Goal: Task Accomplishment & Management: Manage account settings

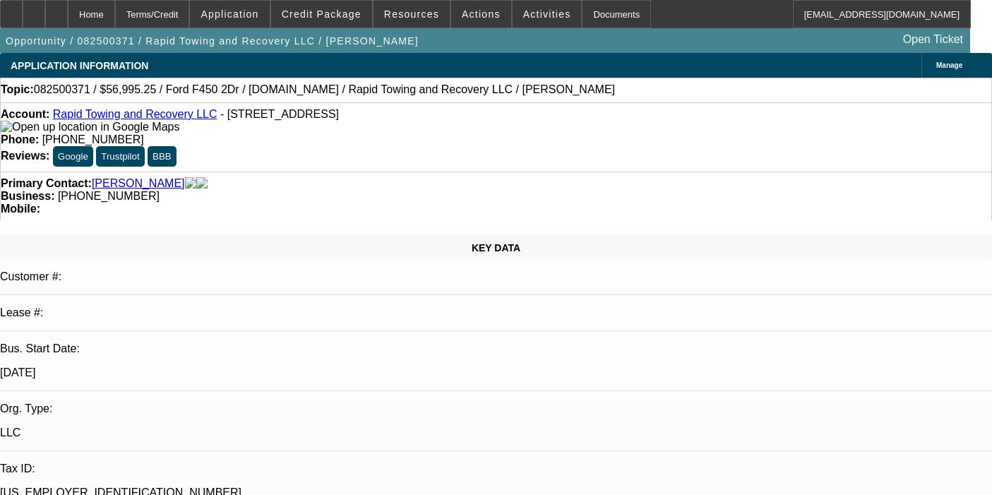
select select "2"
select select "0"
select select "6"
select select "2"
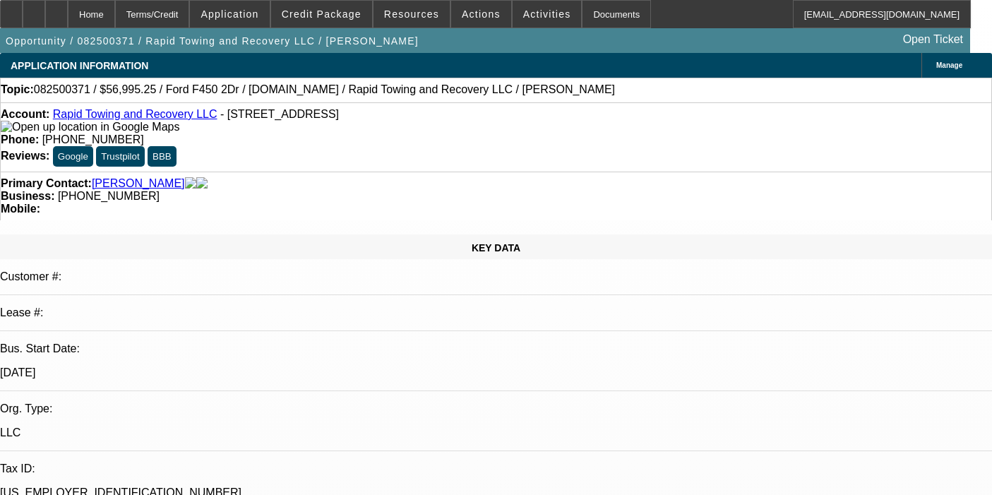
select select "2"
select select "0"
select select "6"
select select "0"
select select "2"
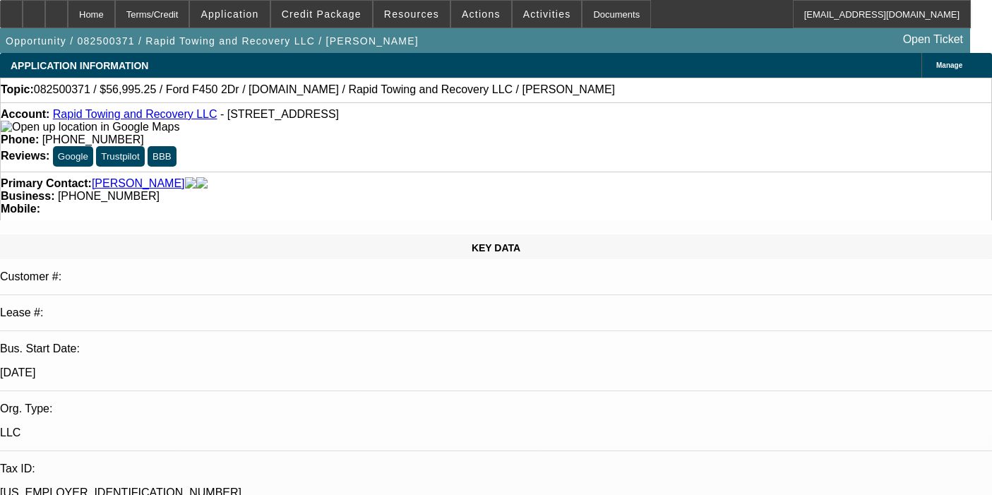
select select "2"
select select "0"
select select "6"
select select "0"
select select "2"
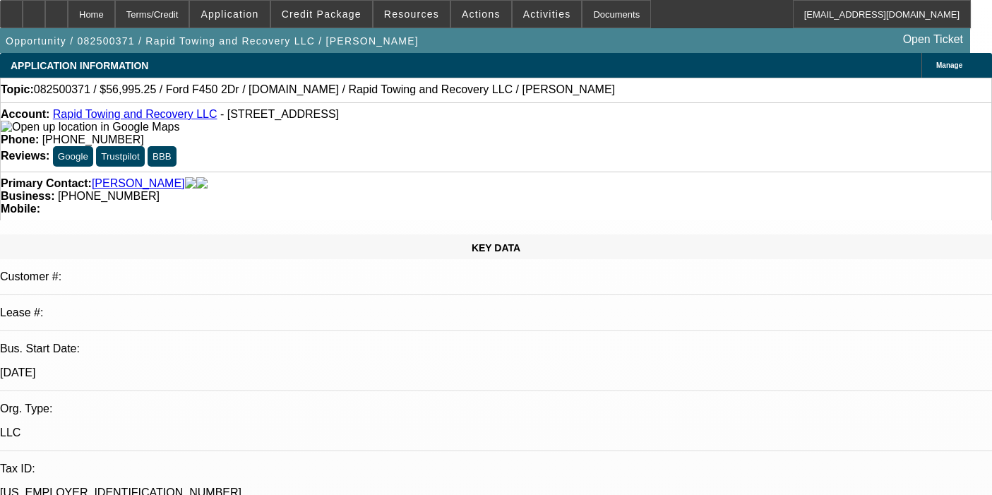
select select "2"
select select "0"
select select "6"
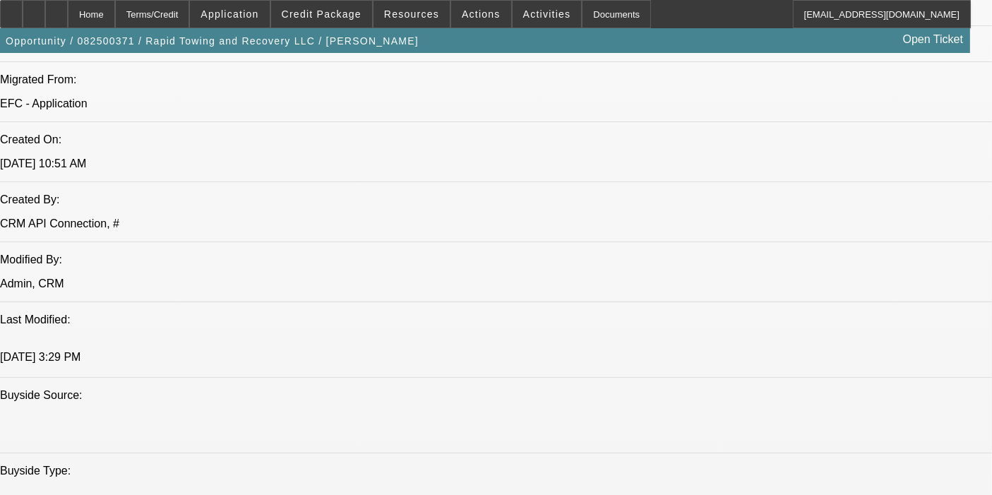
scroll to position [1071, 0]
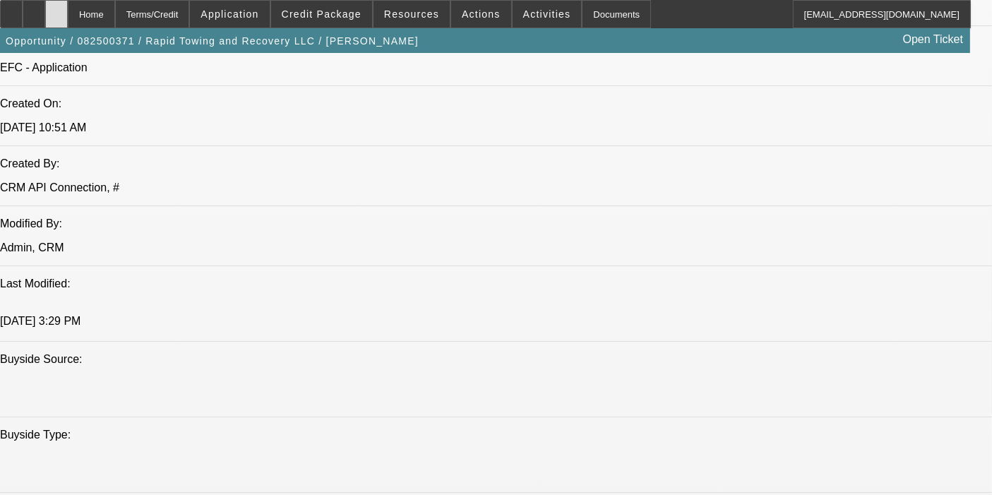
click at [68, 11] on div at bounding box center [56, 14] width 23 height 28
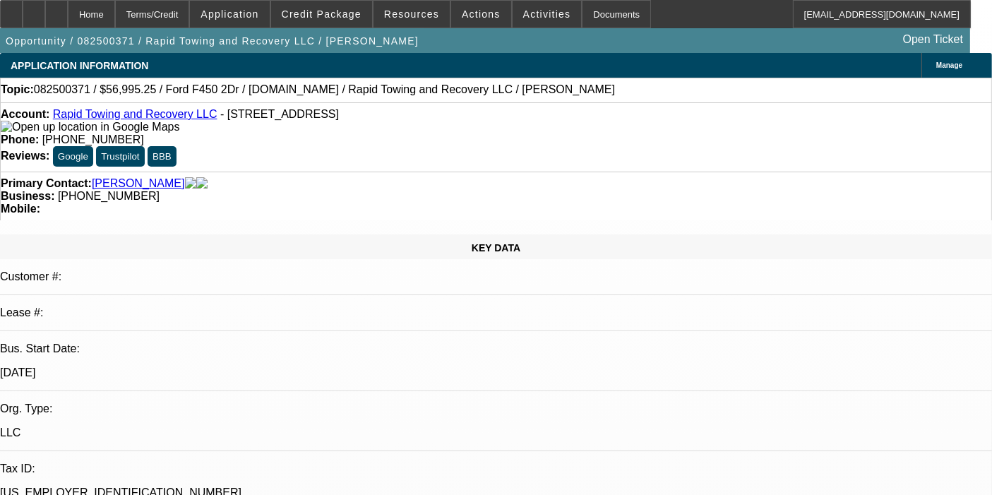
select select "2"
select select "0"
select select "6"
select select "2"
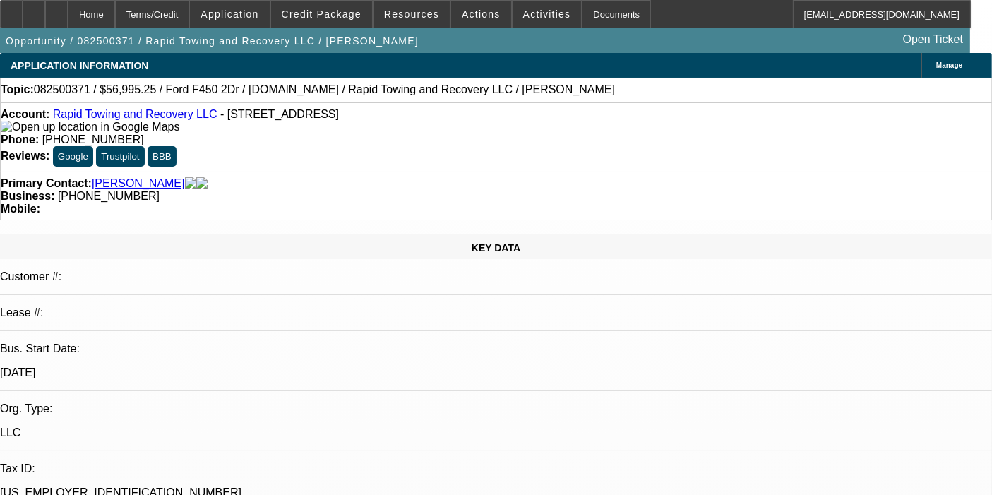
select select "2"
select select "0"
select select "6"
select select "0"
select select "2"
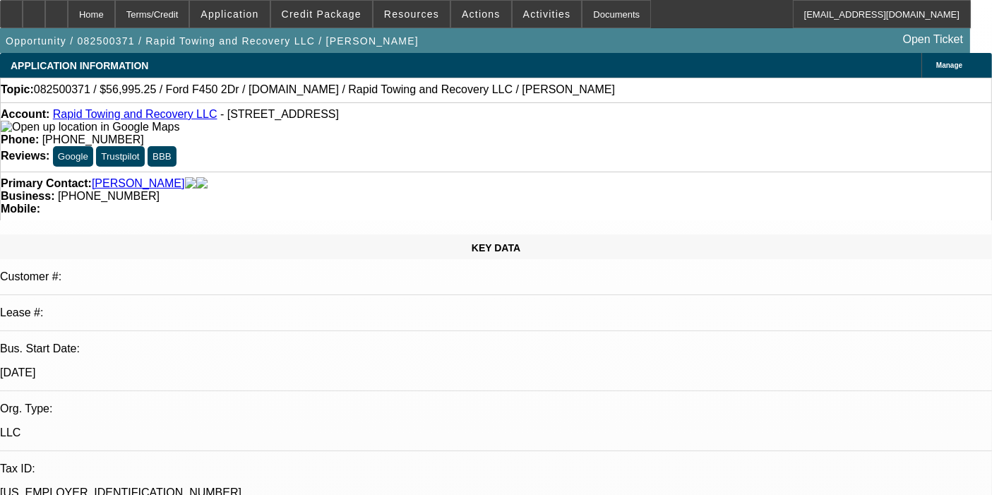
select select "2"
select select "0"
select select "6"
select select "0"
select select "2"
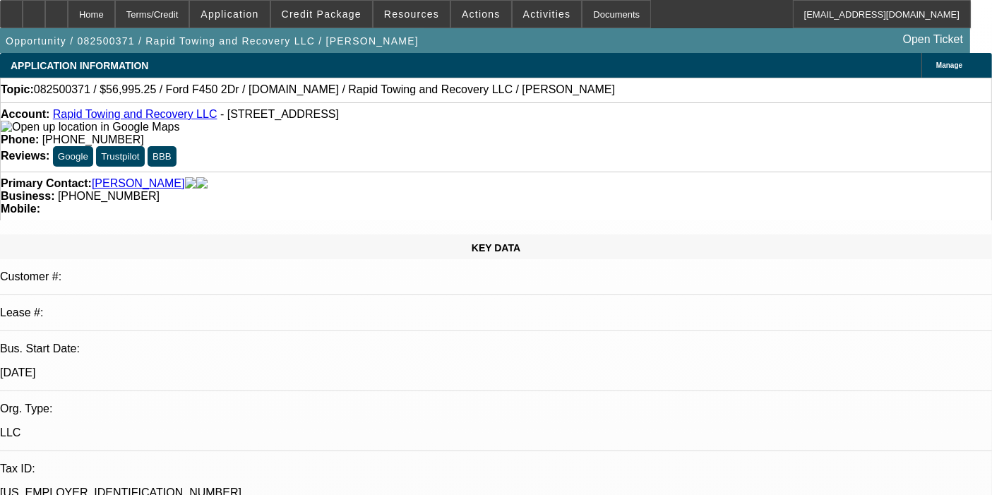
select select "2"
select select "0"
select select "6"
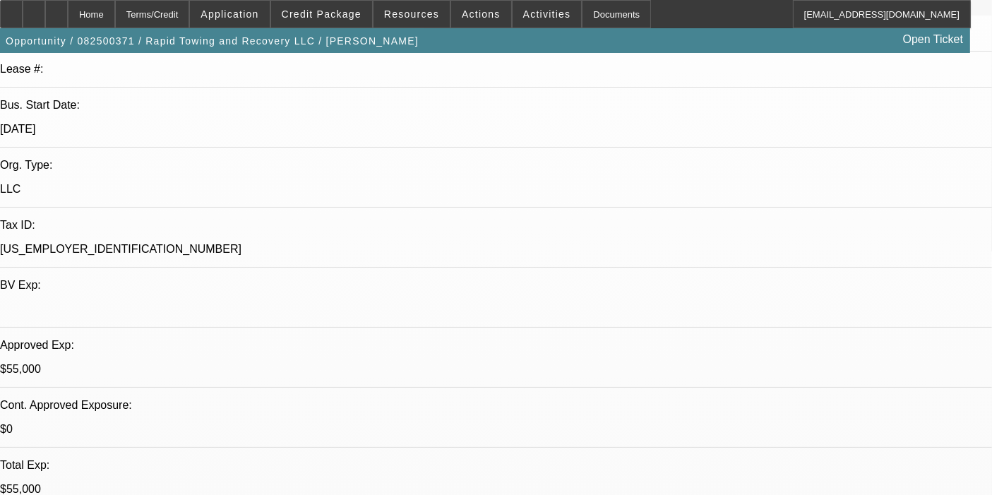
scroll to position [244, 0]
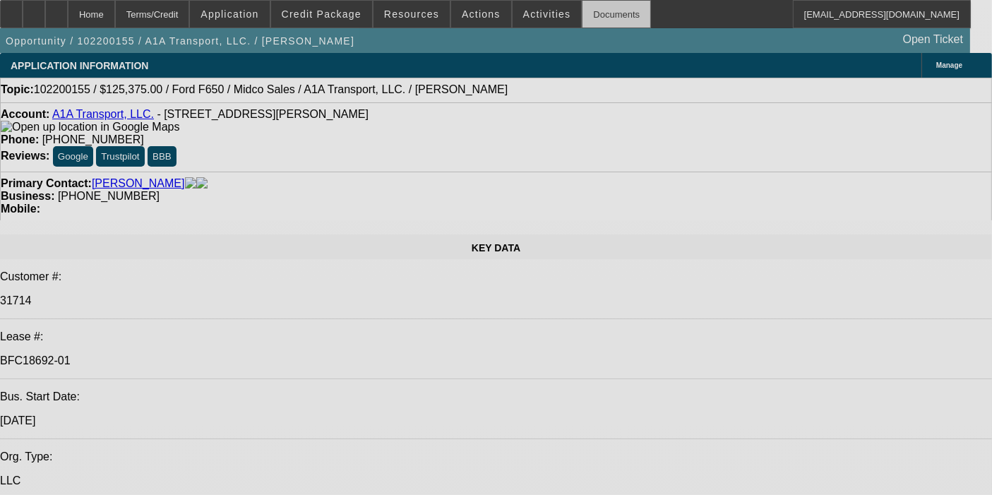
select select "0.15"
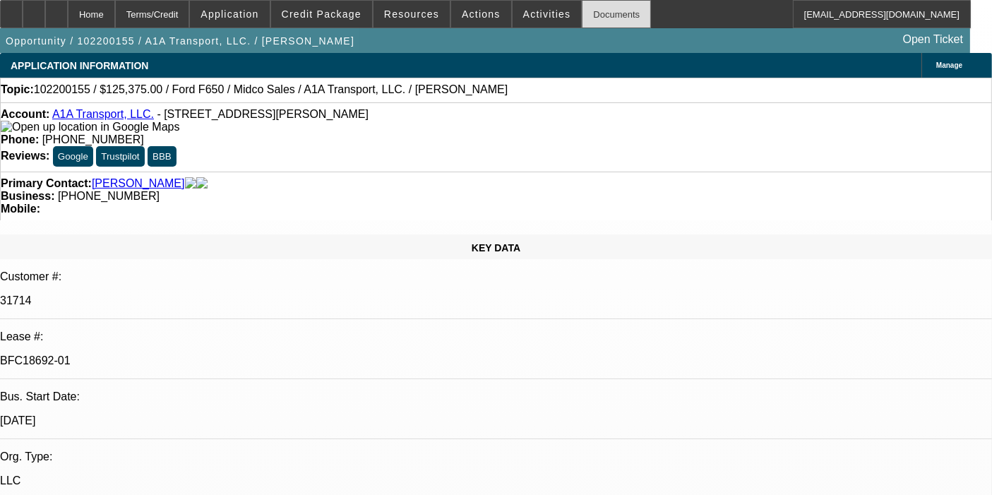
select select "2"
select select "0.1"
select select "0.15"
select select "2"
select select "0.1"
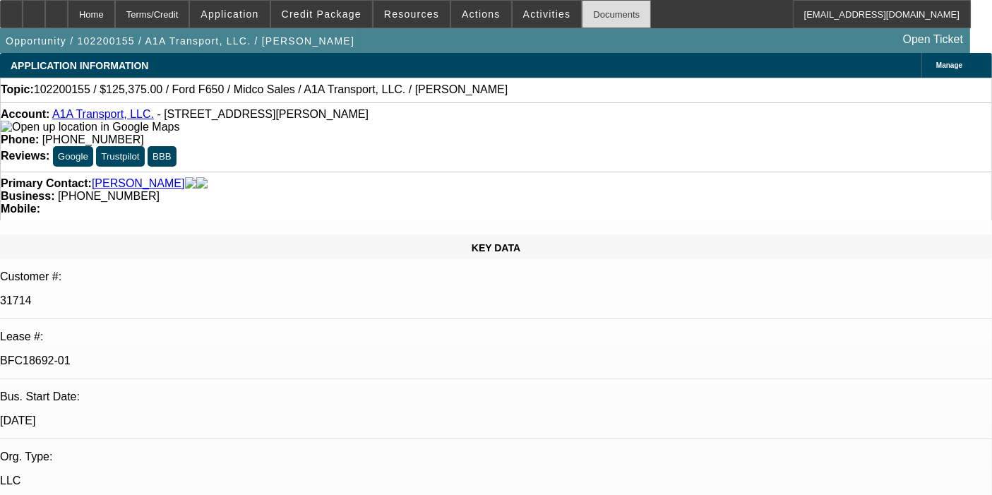
select select "0.2"
select select "0"
select select "0.1"
select select "0.2"
select select "0"
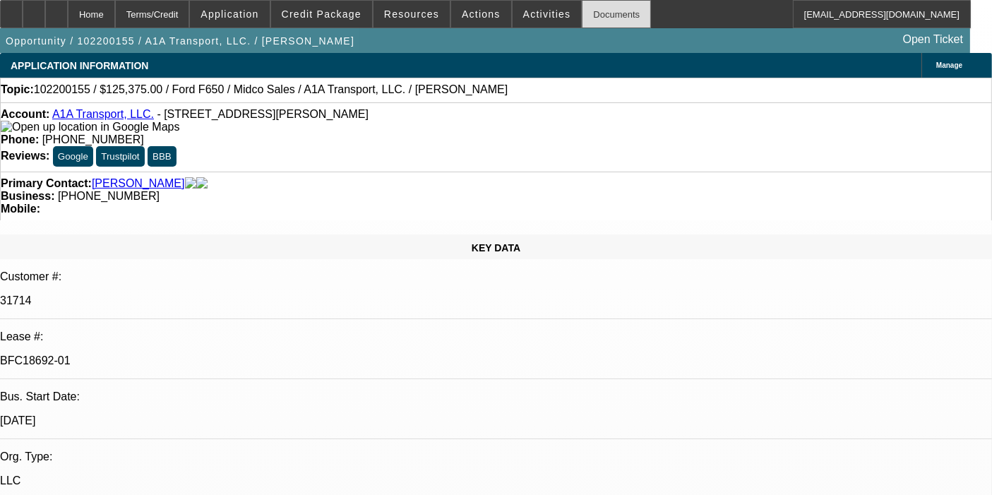
select select "0.1"
select select "2"
select select "4"
select select "2"
select select "4"
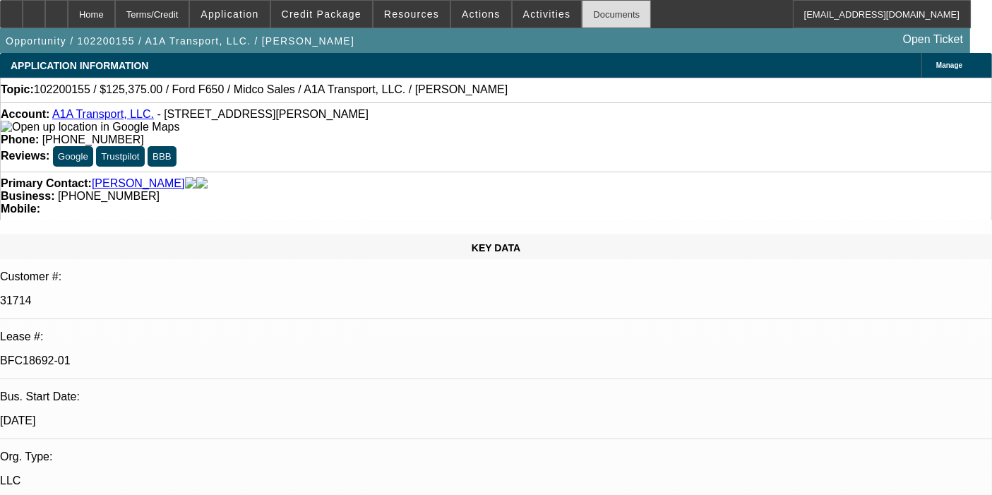
select select "2"
select select "4"
select select "2"
select select "4"
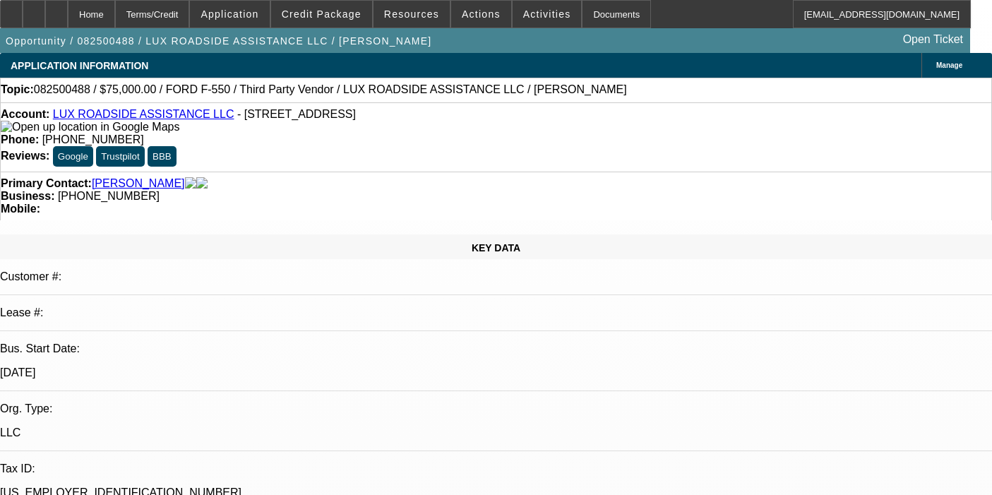
select select "0"
select select "6"
select select "0"
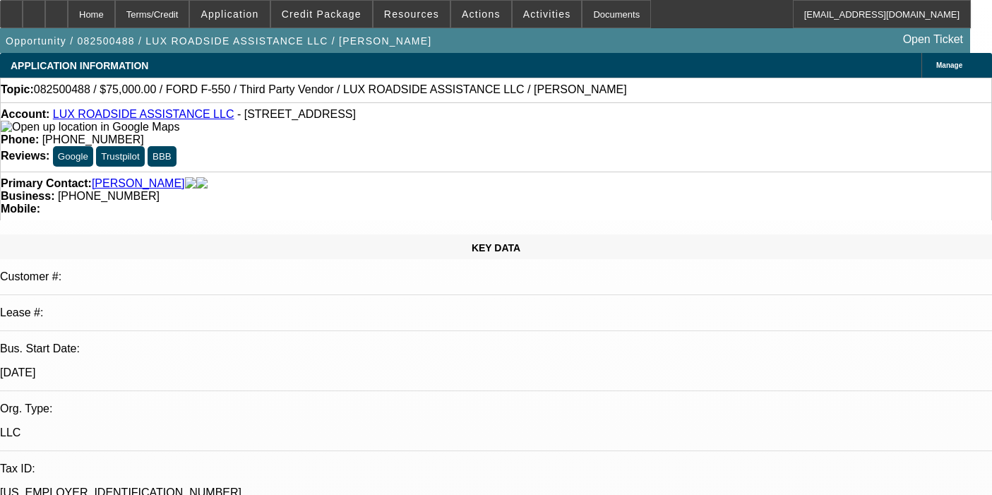
select select "0"
select select "6"
select select "0"
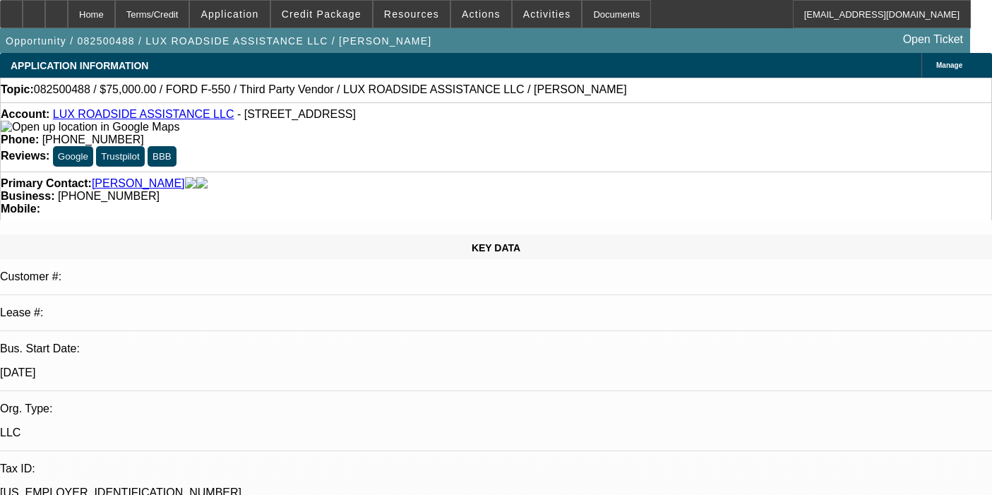
select select "0"
select select "6"
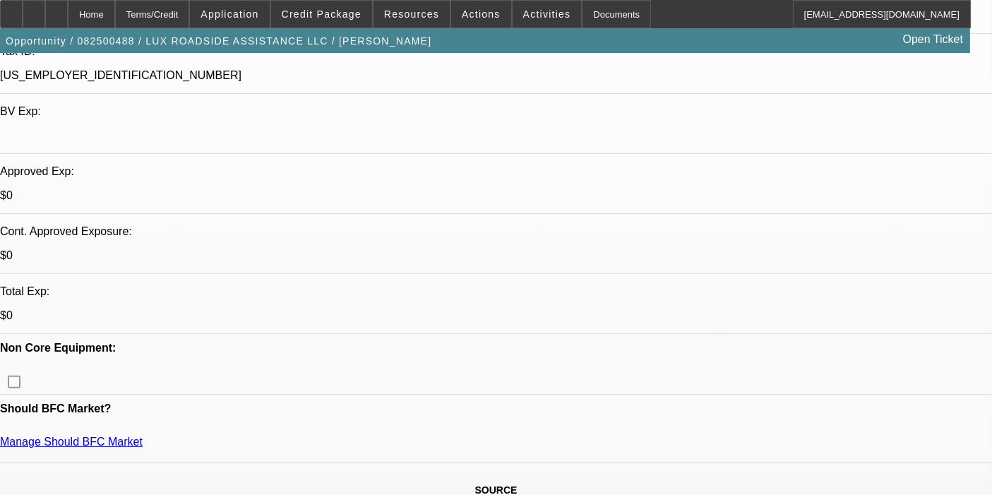
scroll to position [419, 0]
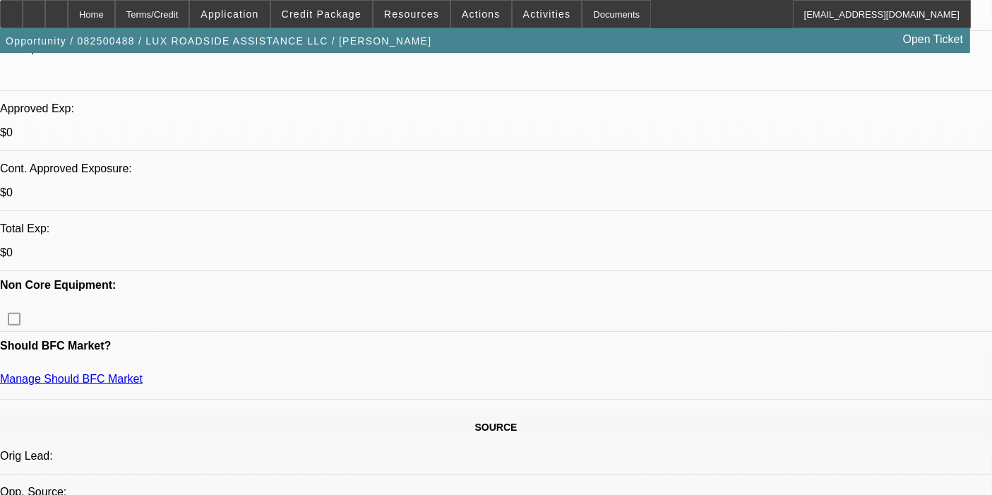
scroll to position [465, 0]
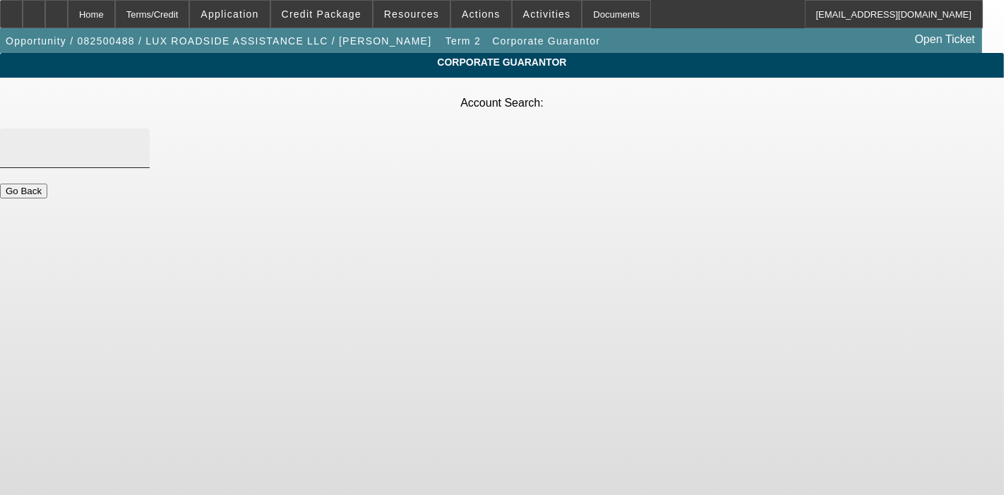
click at [138, 140] on input "Account Search" at bounding box center [74, 148] width 127 height 17
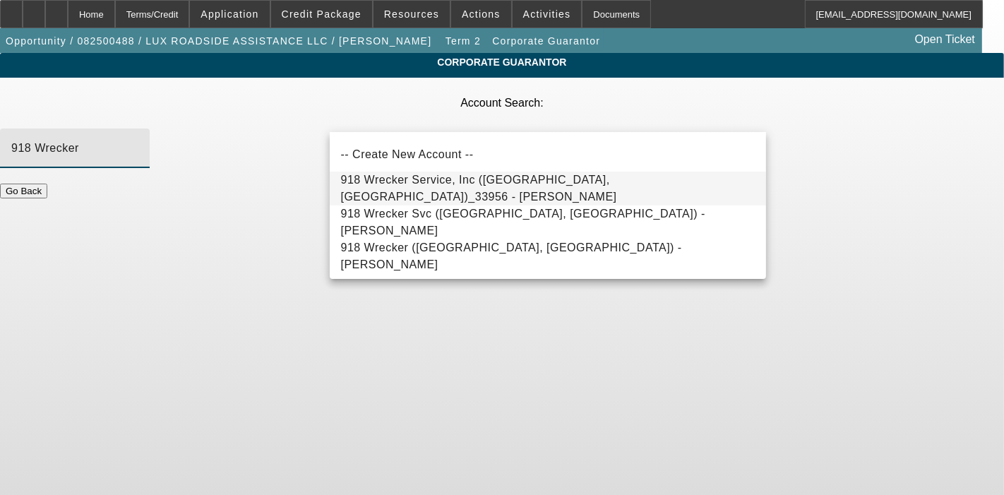
click at [446, 186] on span "918 Wrecker Service, Inc (Tulsa, OK)_33956 - Rainbolt, Robert" at bounding box center [479, 188] width 276 height 29
type input "918 Wrecker Service, Inc (Tulsa, OK)_33956 - Rainbolt, Robert"
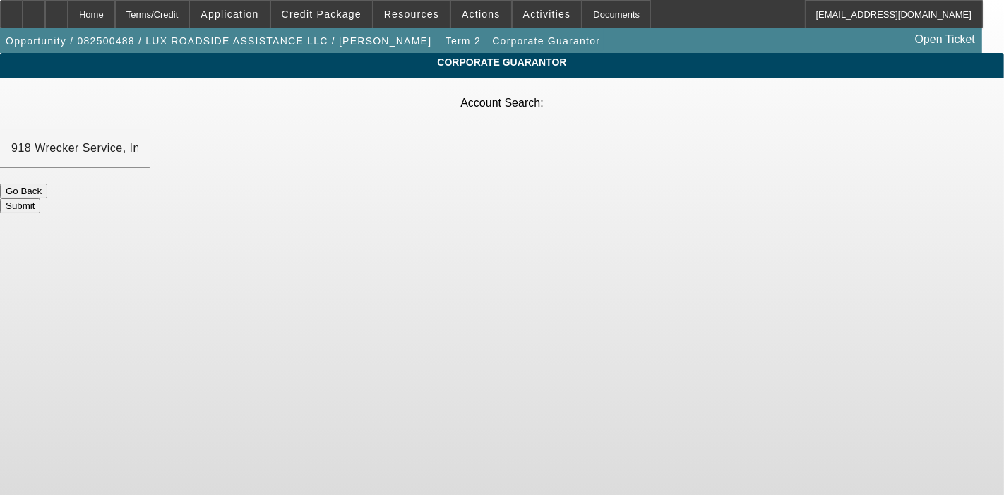
click at [40, 198] on button "Submit" at bounding box center [20, 205] width 40 height 15
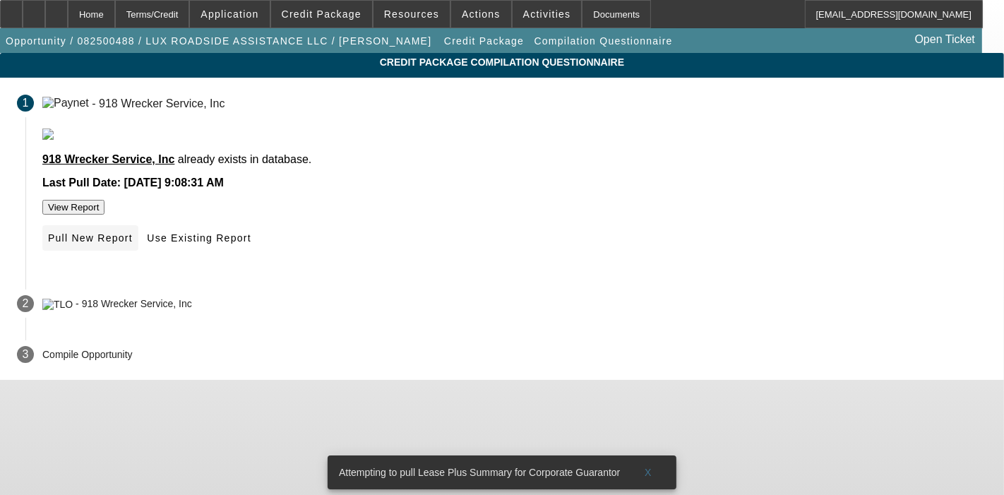
click at [138, 255] on span at bounding box center [90, 238] width 96 height 34
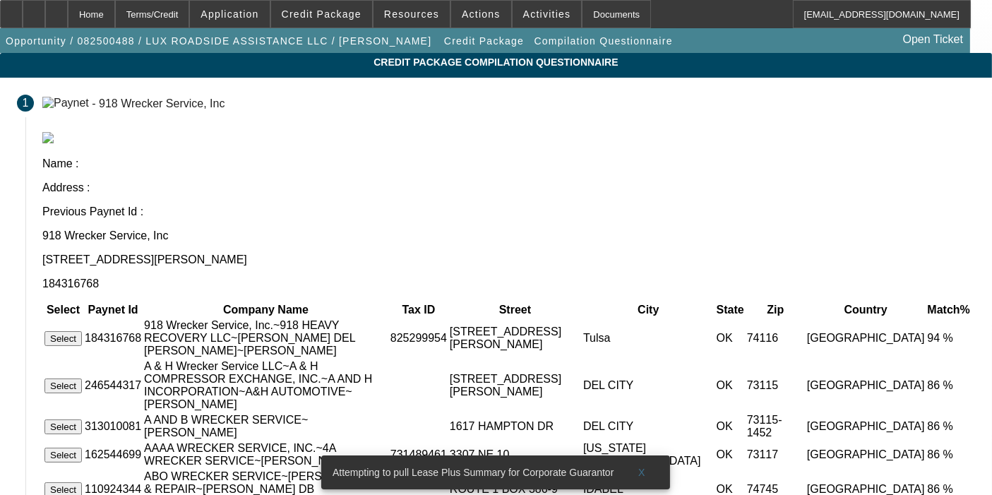
click at [82, 331] on button "Select" at bounding box center [62, 338] width 37 height 15
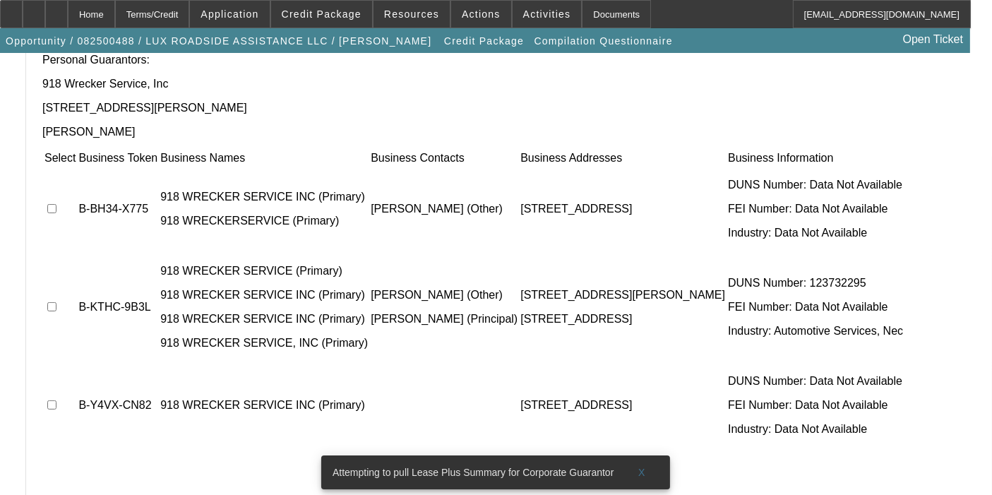
scroll to position [81, 0]
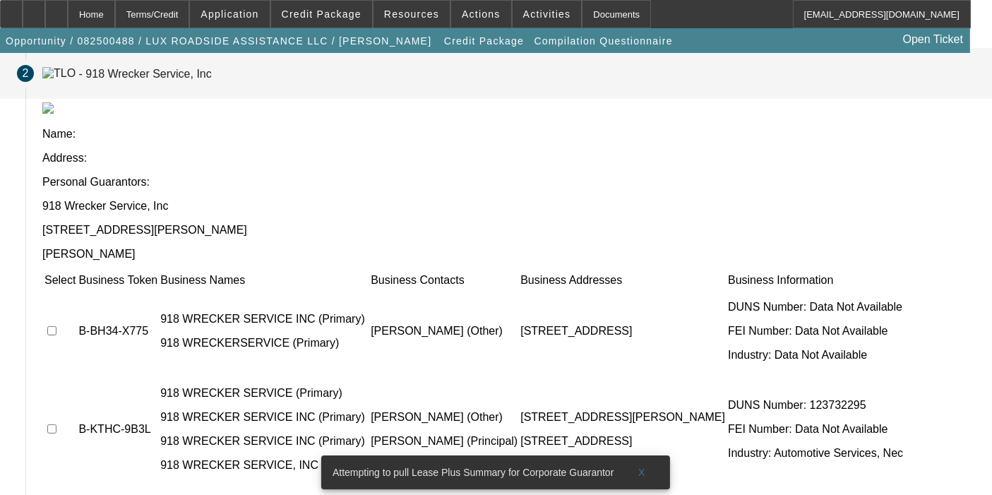
click at [56, 326] on input "checkbox" at bounding box center [51, 330] width 9 height 9
checkbox input "true"
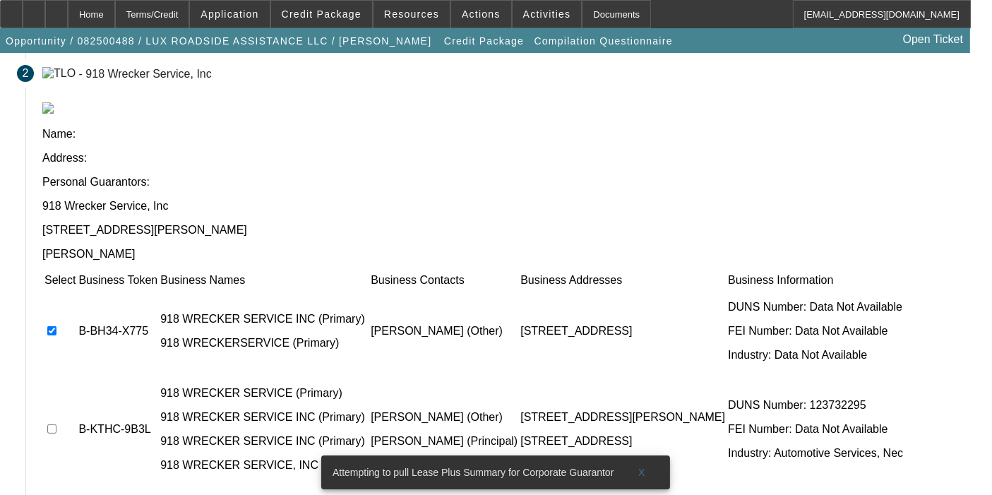
click at [56, 424] on input "checkbox" at bounding box center [51, 428] width 9 height 9
checkbox input "true"
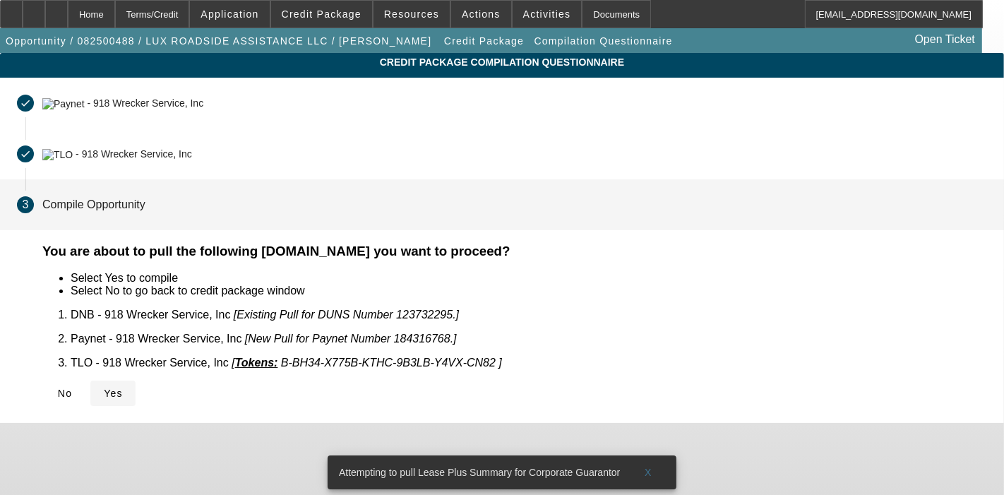
click at [104, 388] on icon at bounding box center [104, 393] width 0 height 11
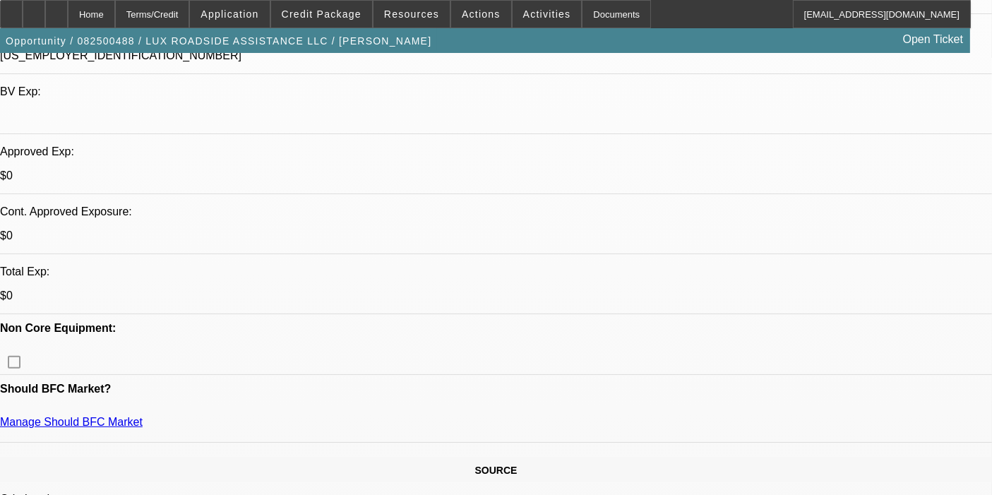
select select "0"
select select "6"
select select "0"
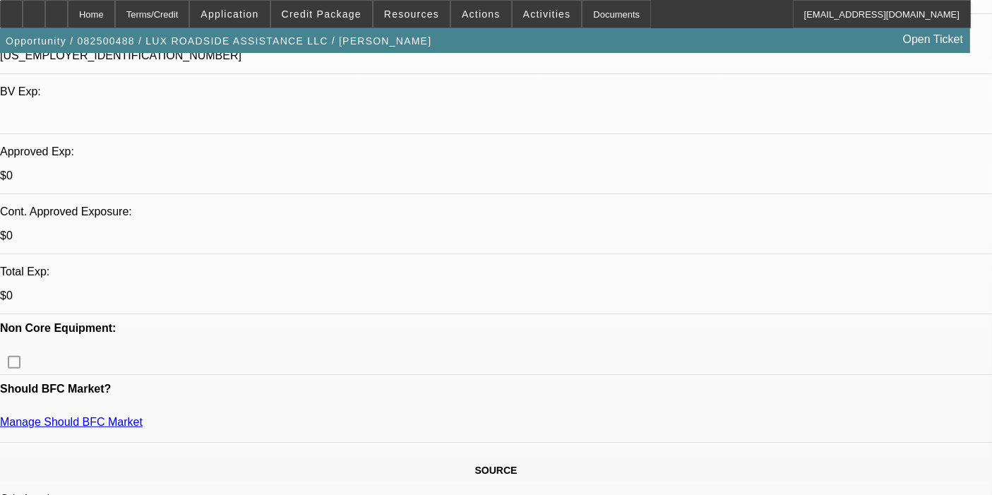
select select "0"
select select "6"
select select "0"
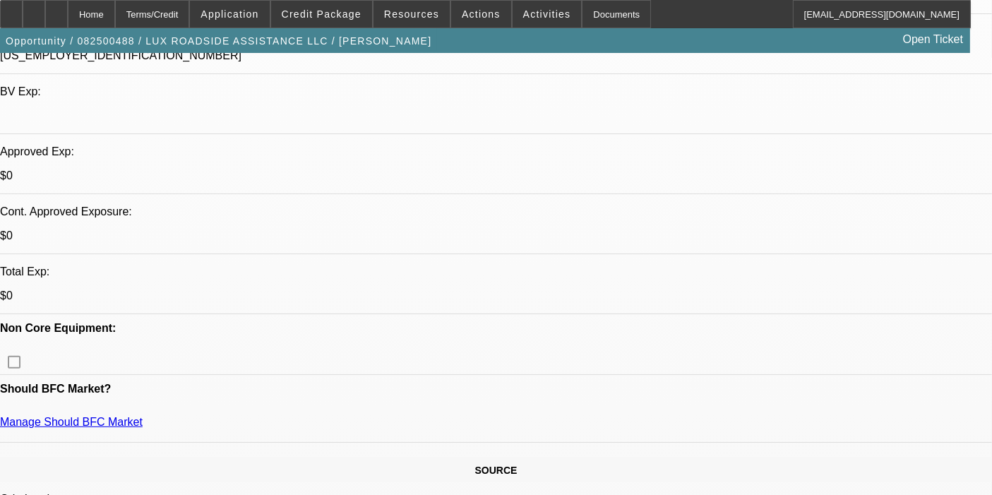
select select "0"
select select "6"
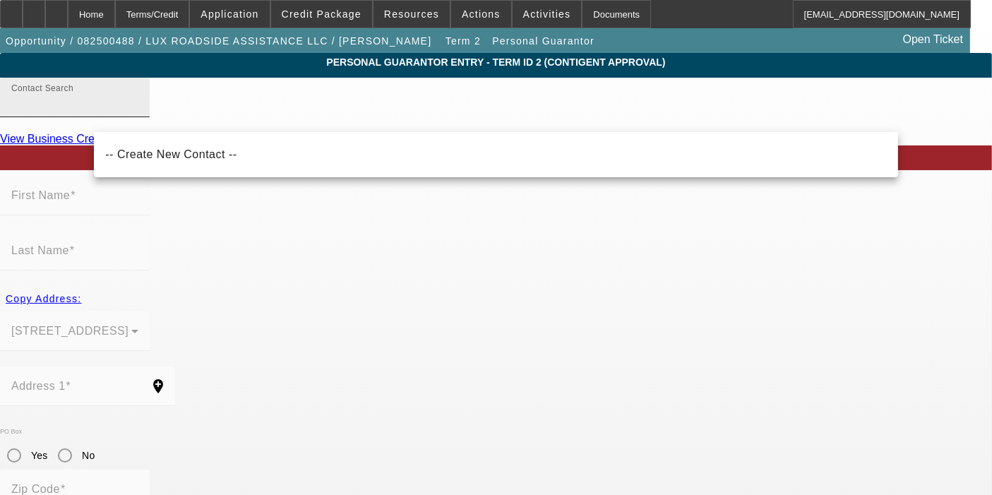
click at [138, 112] on input "Contact Search" at bounding box center [74, 103] width 127 height 17
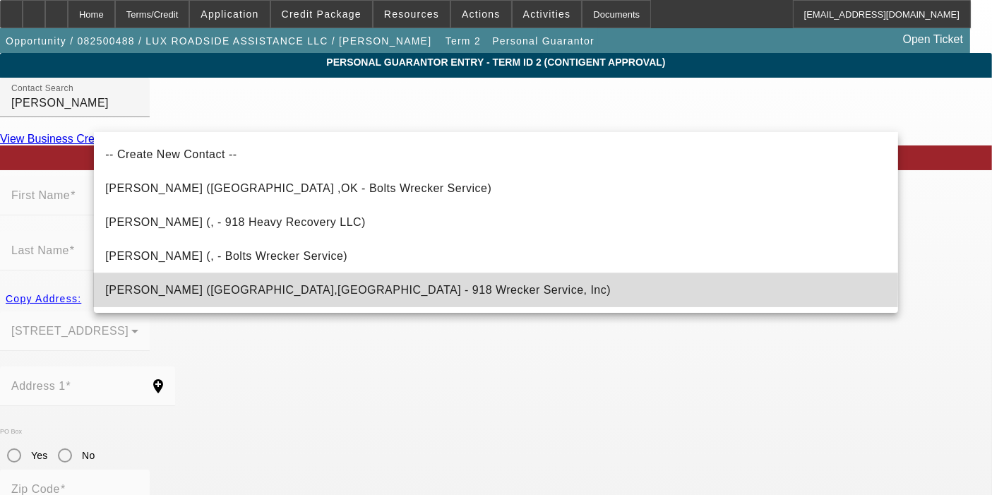
click at [226, 285] on span "Rainbolt, Robert (Collinsville,OK - 918 Wrecker Service, Inc)" at bounding box center [358, 290] width 506 height 17
type input "Rainbolt, Robert (Collinsville,OK - 918 Wrecker Service, Inc)"
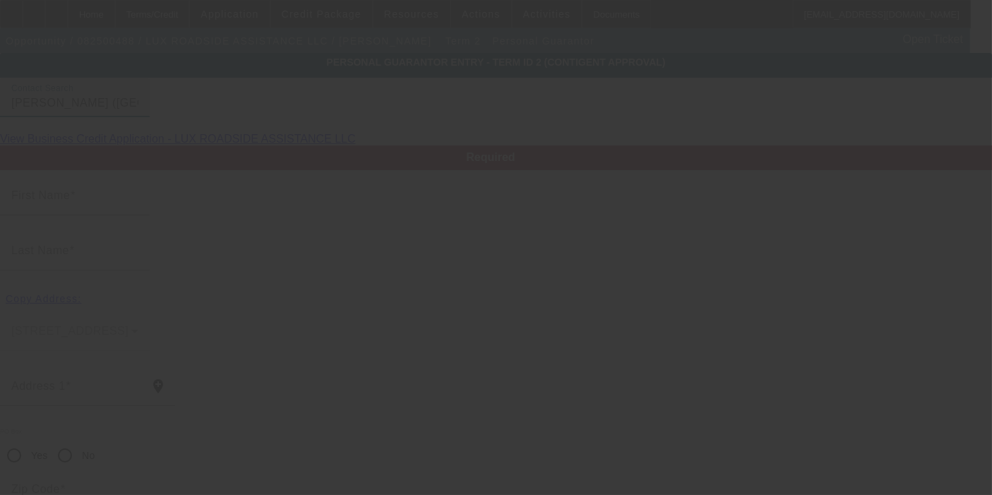
type input "Robert"
type input "Rainbolt"
type input "13952 N Memorial Dr"
radio input "true"
type input "74021"
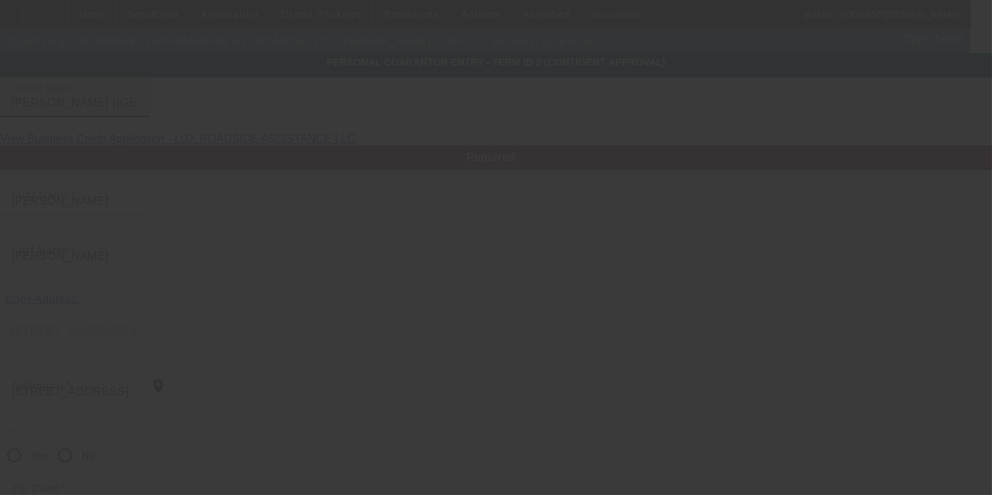
type input "Collinsville"
type input "(918) 794-3400"
type input "100"
type input "447-02-8618"
type input "918wreckerservice@gmail.com"
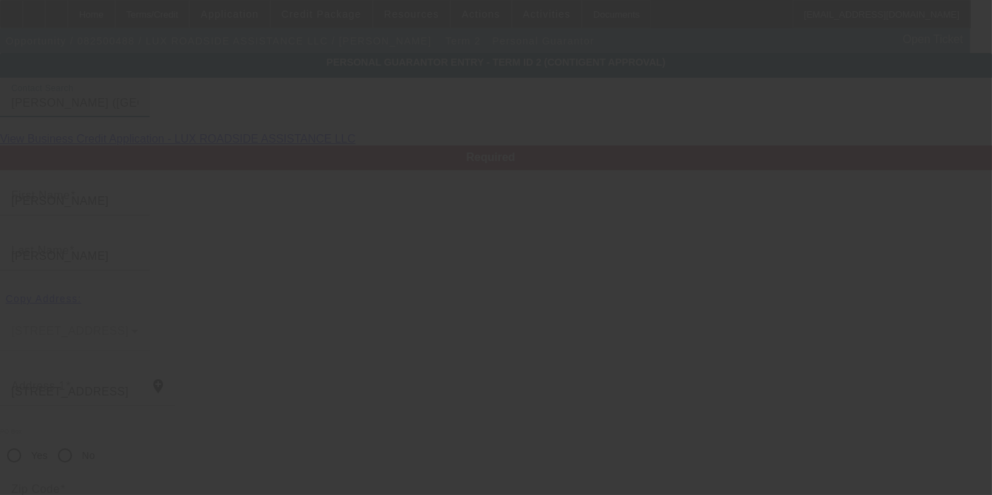
type input "(918) 949-5174"
type input "(918) 697-8223"
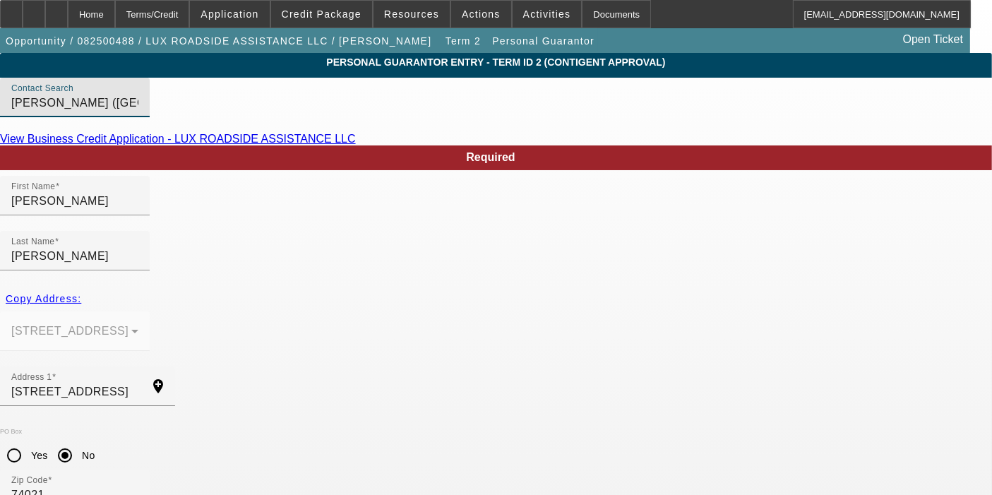
scroll to position [135, 0]
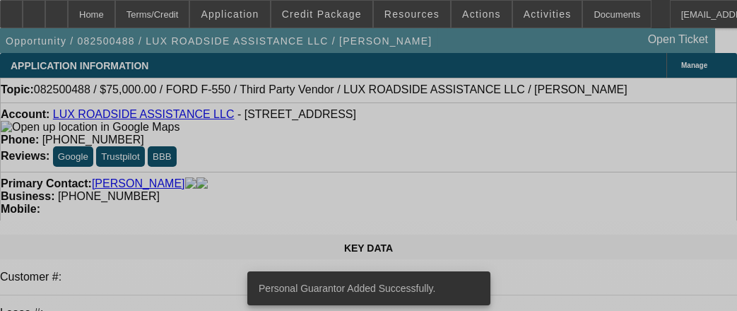
select select "0"
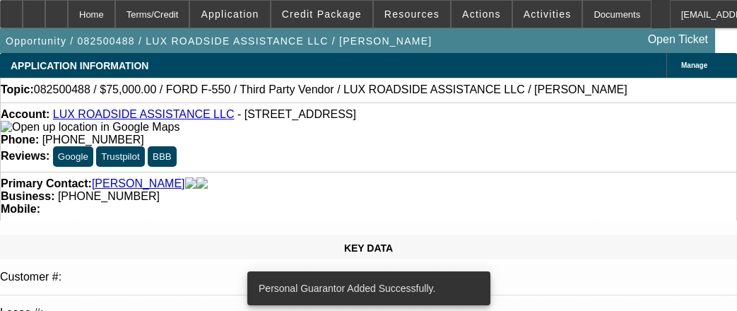
select select "0"
select select "6"
select select "0"
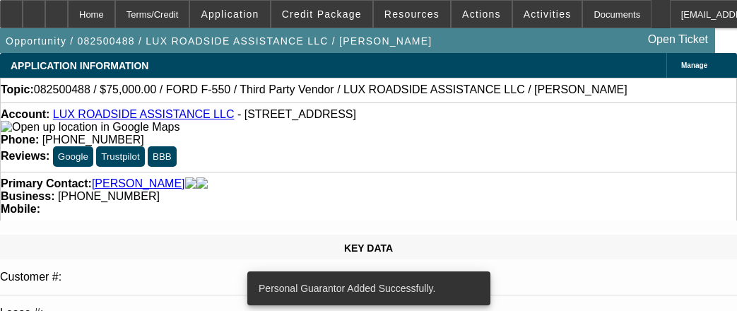
select select "6"
select select "0"
select select "6"
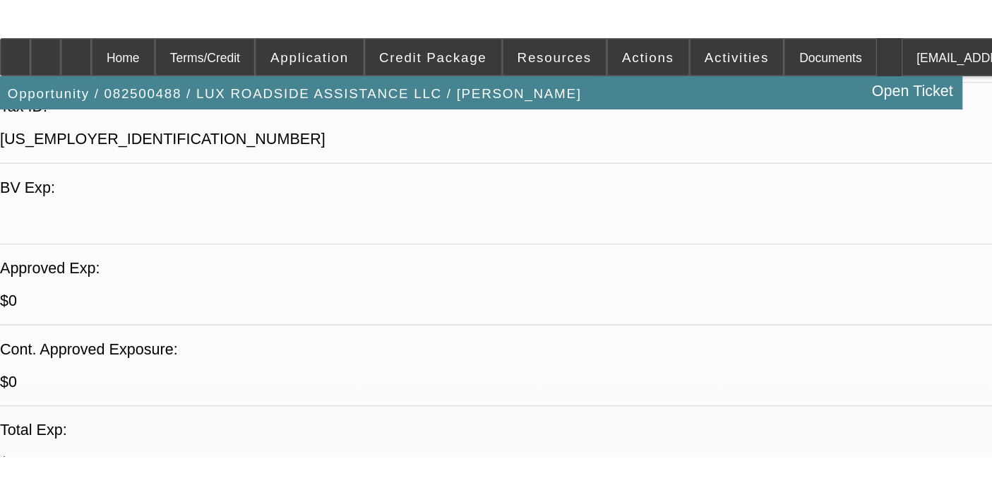
scroll to position [530, 0]
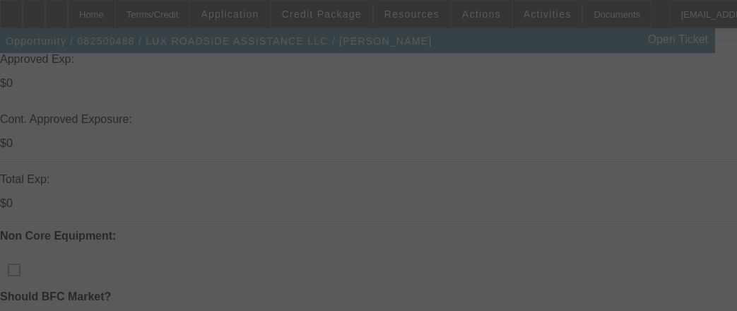
select select "0"
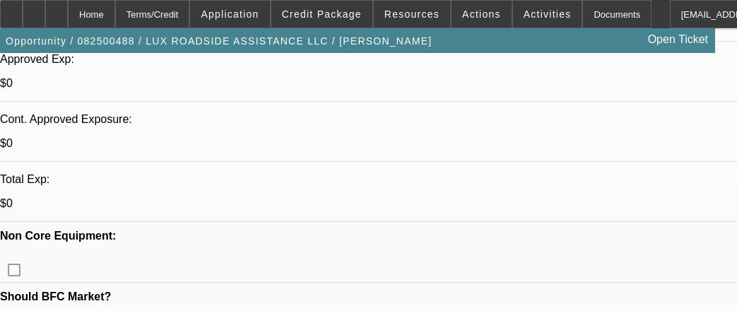
select select "0"
select select "6"
select select "0"
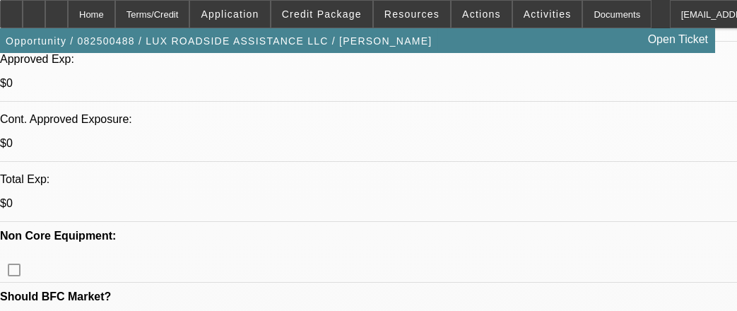
select select "0"
select select "6"
select select "0"
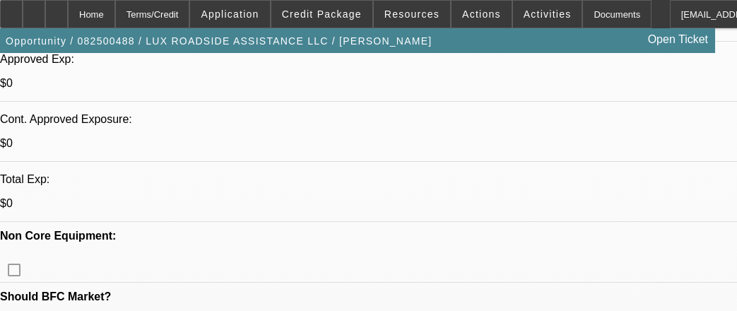
select select "6"
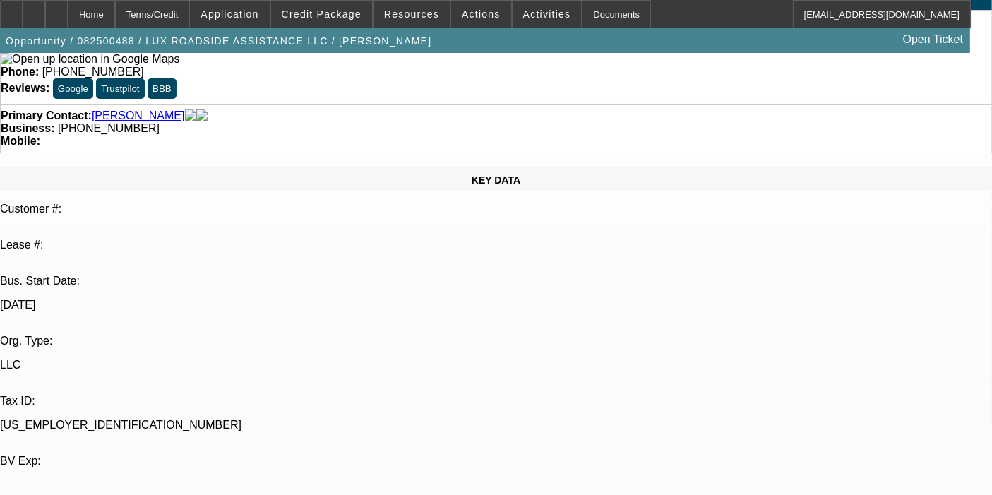
scroll to position [0, 0]
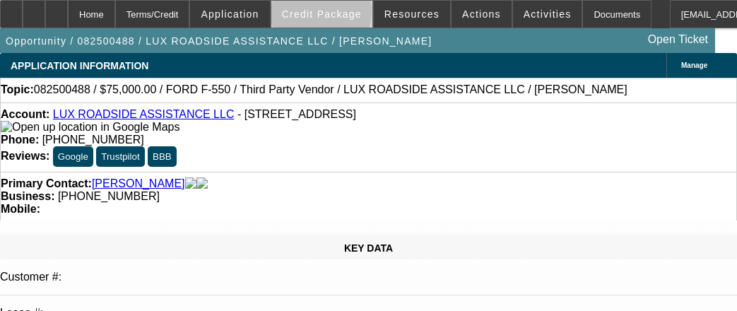
click at [340, 15] on span "Credit Package" at bounding box center [322, 13] width 80 height 11
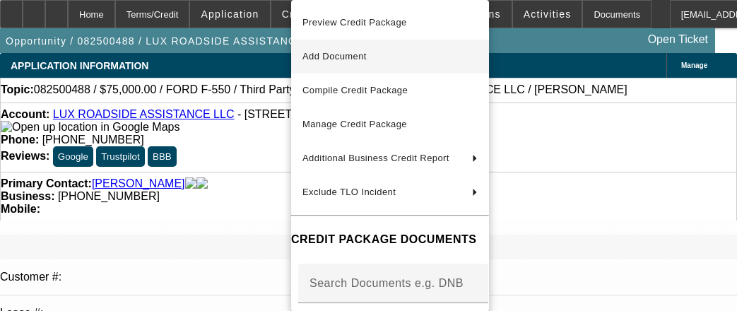
click at [340, 52] on span "Add Document" at bounding box center [334, 56] width 64 height 11
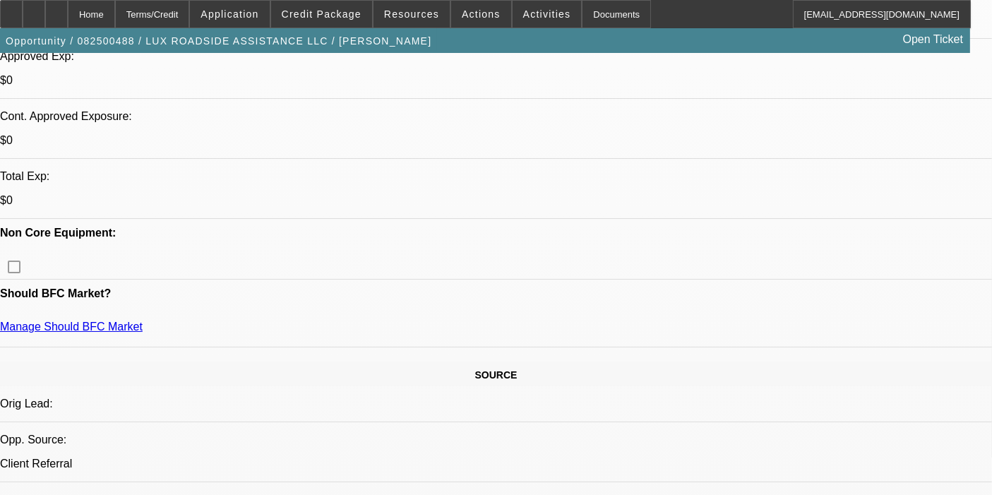
scroll to position [533, 0]
click at [332, 3] on span at bounding box center [321, 14] width 101 height 34
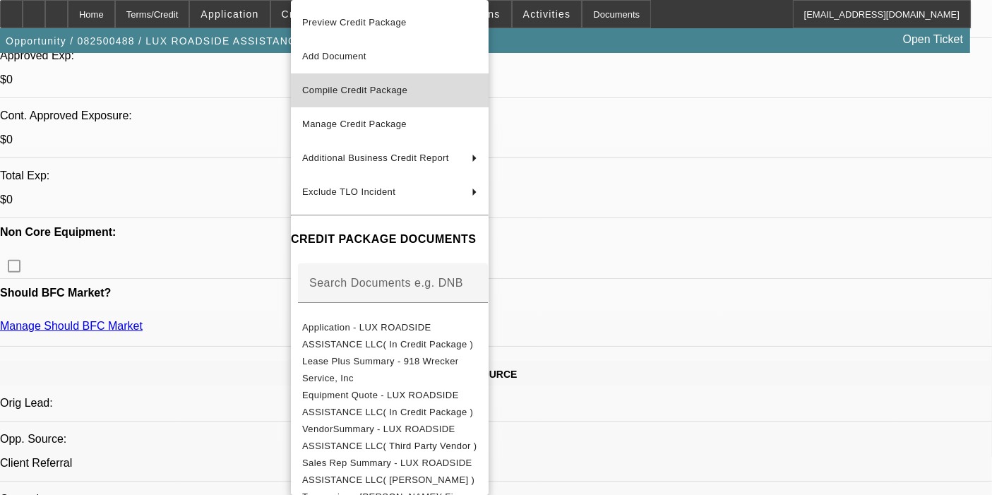
click at [363, 83] on span "Compile Credit Package" at bounding box center [389, 90] width 175 height 17
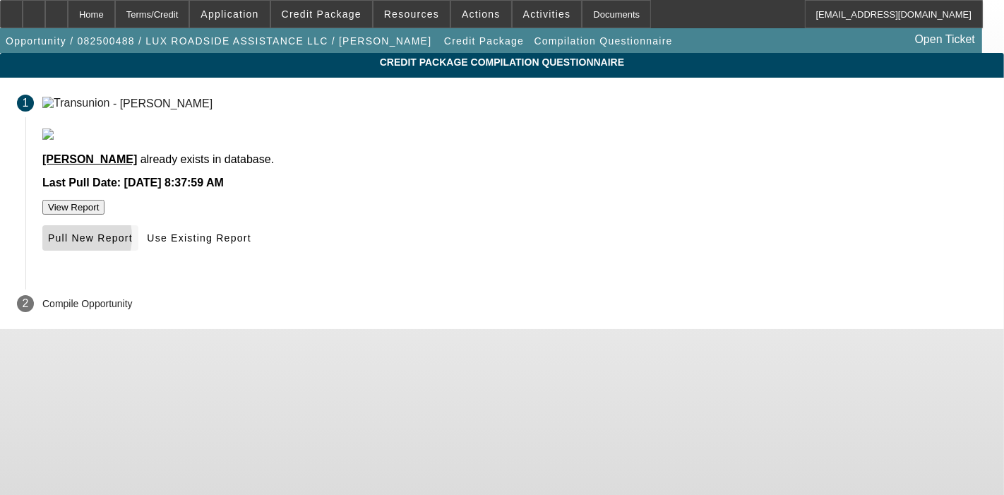
click at [133, 244] on span "Pull New Report" at bounding box center [90, 237] width 85 height 11
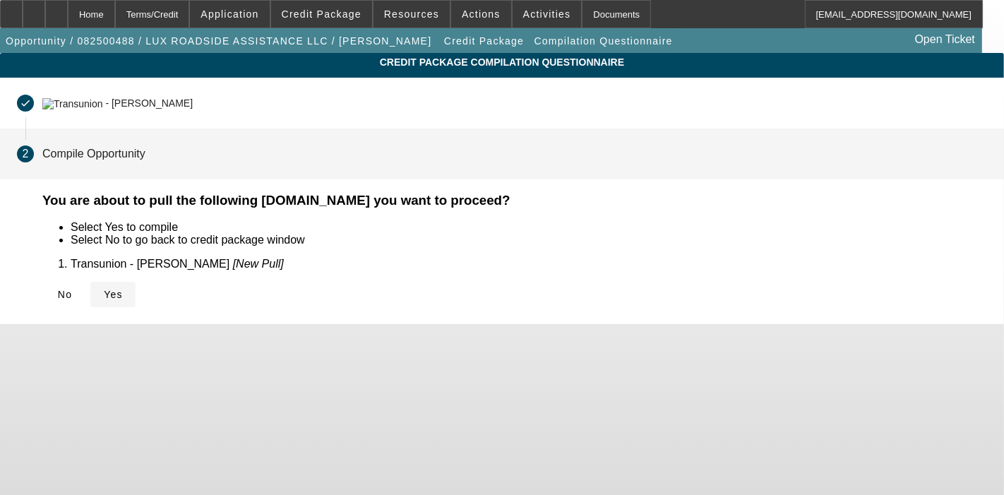
click at [123, 297] on span "Yes" at bounding box center [113, 294] width 19 height 11
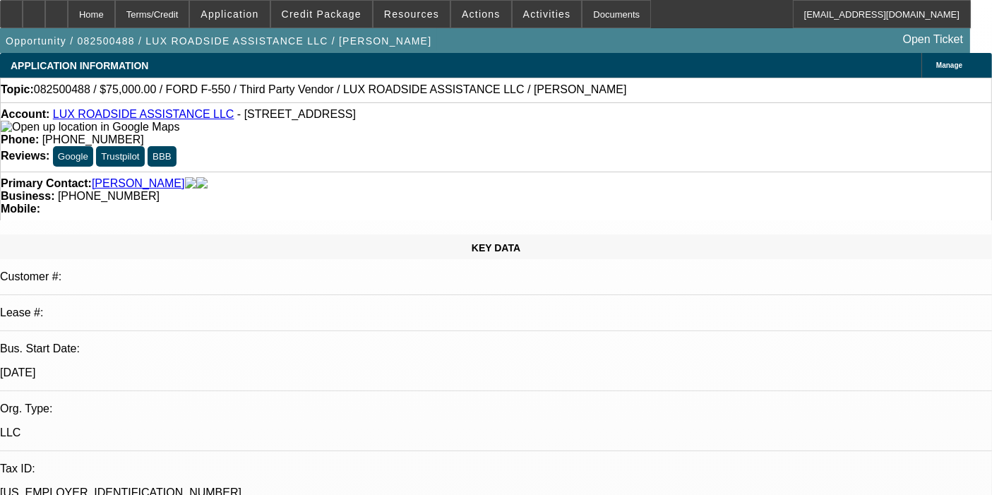
select select "0"
select select "6"
select select "0"
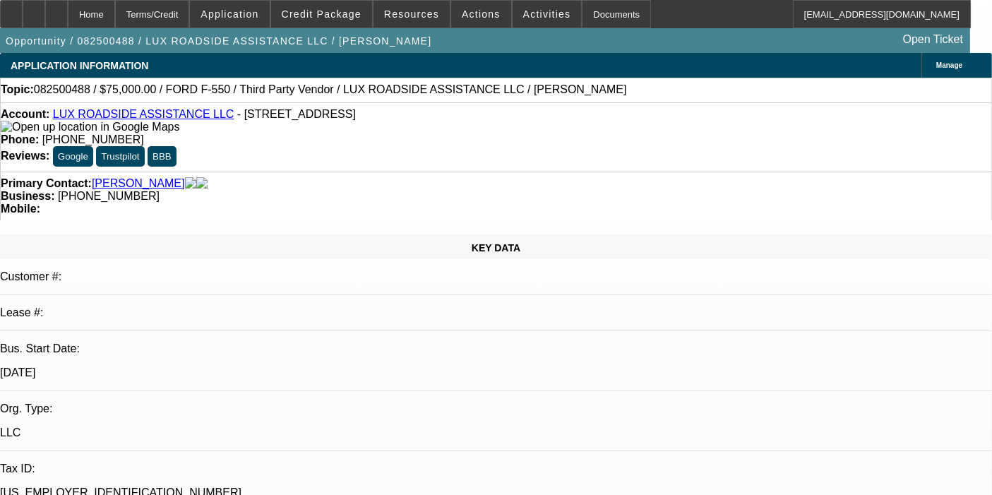
select select "0"
select select "6"
select select "0"
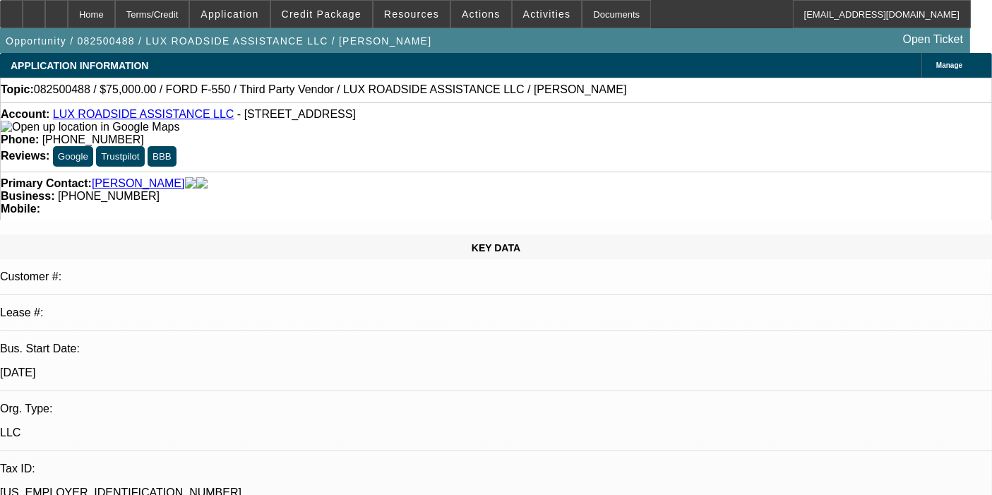
select select "0"
select select "6"
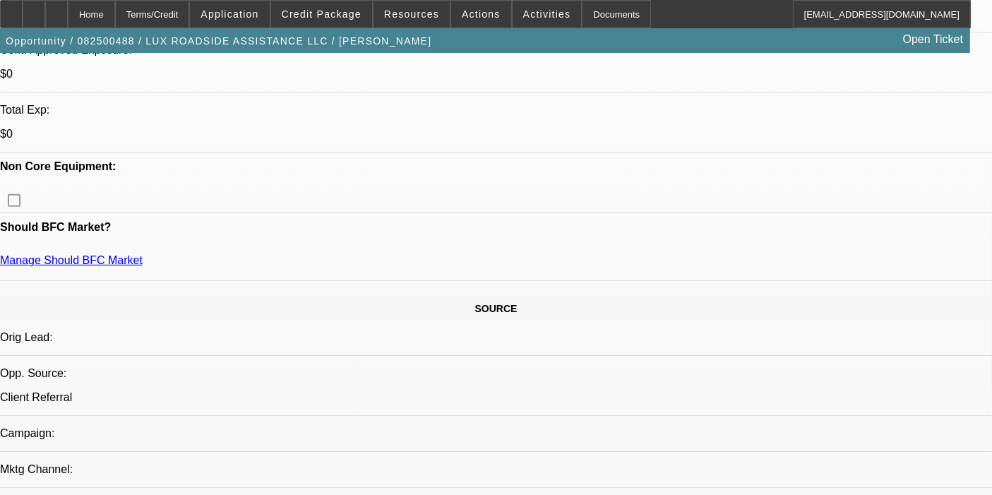
scroll to position [637, 0]
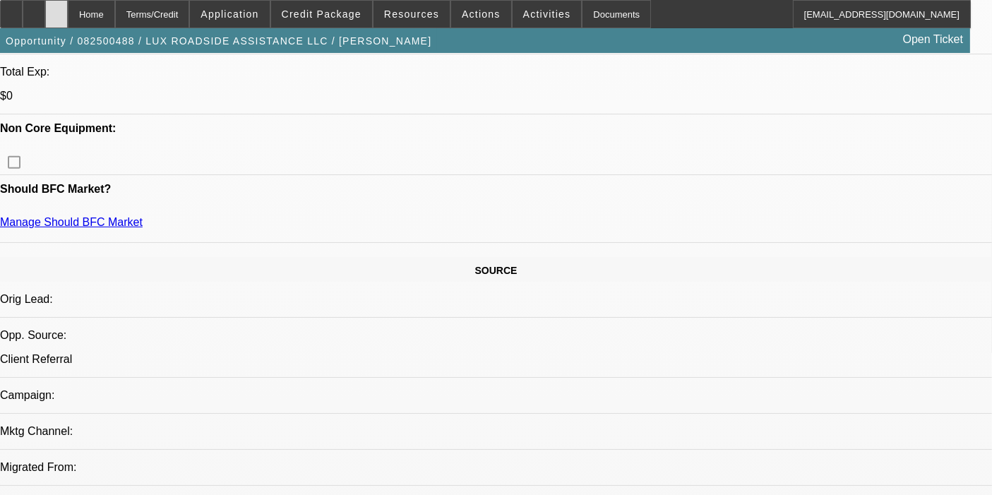
click at [56, 9] on icon at bounding box center [56, 9] width 0 height 0
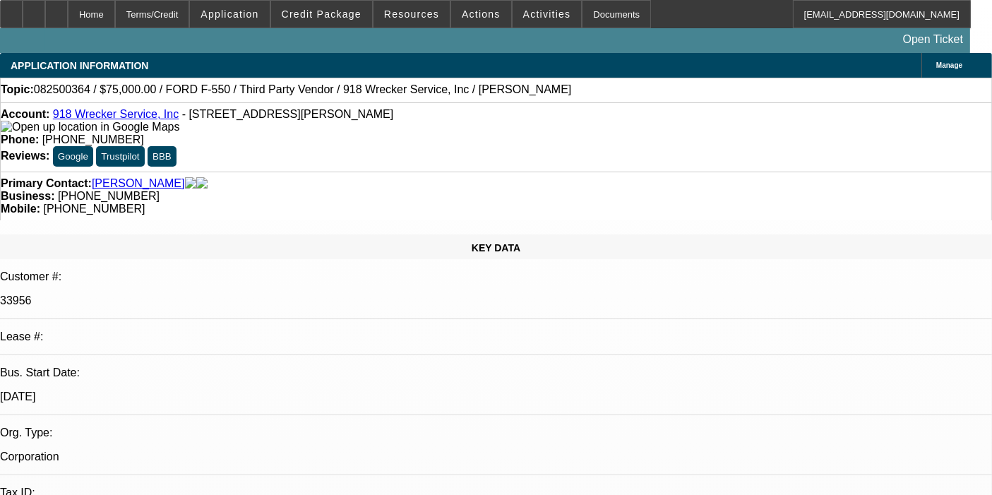
select select "0"
select select "6"
select select "0"
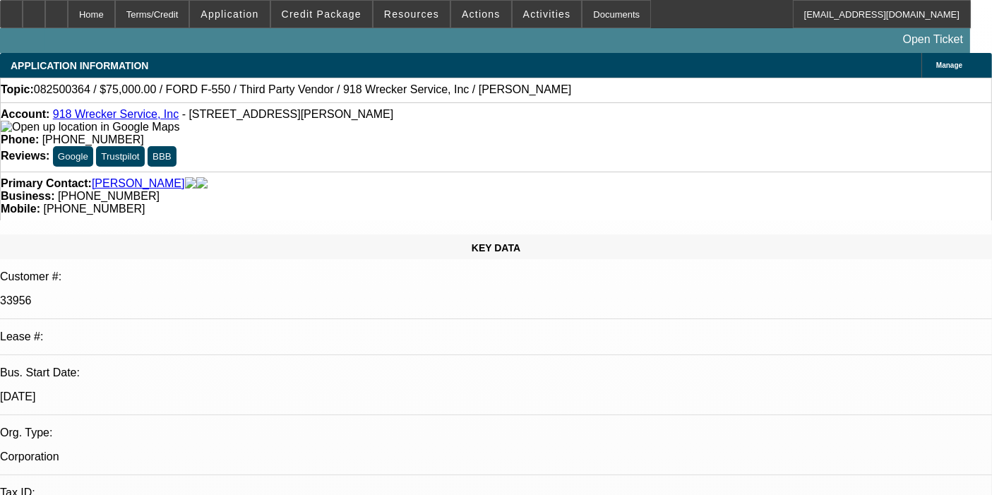
select select "0"
select select "6"
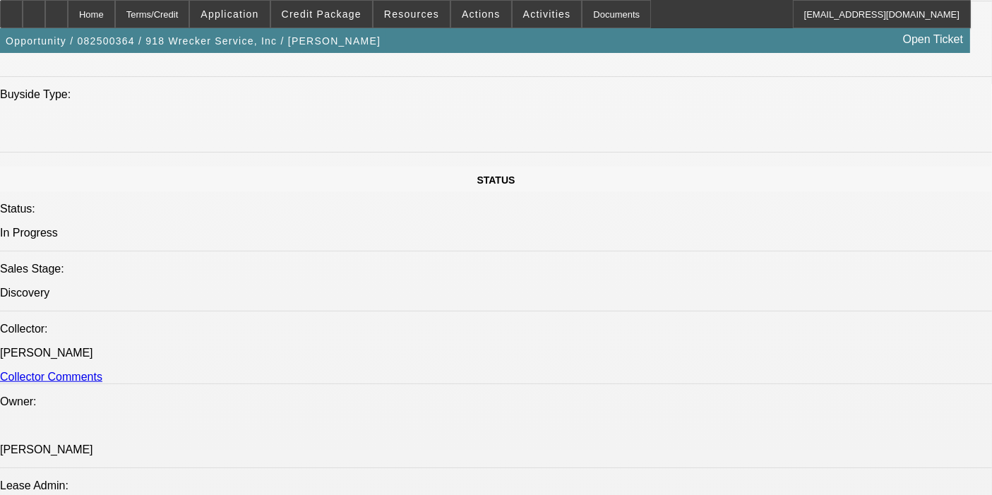
scroll to position [1402, 0]
click at [330, 12] on span "Credit Package" at bounding box center [322, 13] width 80 height 11
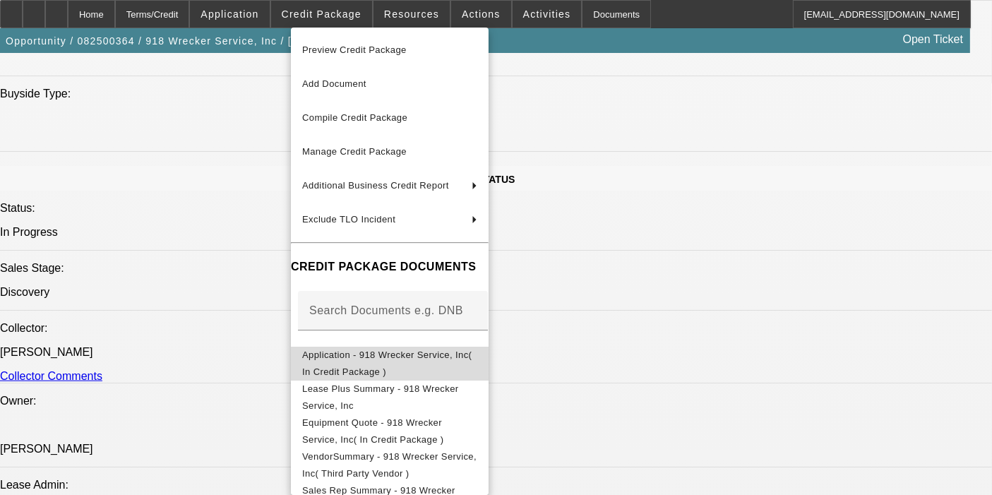
click at [352, 347] on button "Application - 918 Wrecker Service, Inc( In Credit Package )" at bounding box center [390, 364] width 198 height 34
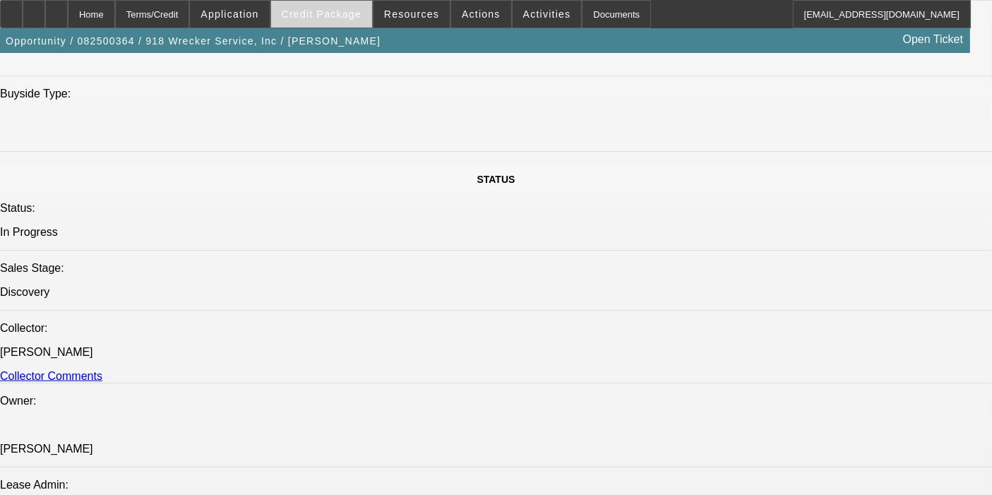
click at [352, 11] on span "Credit Package" at bounding box center [322, 13] width 80 height 11
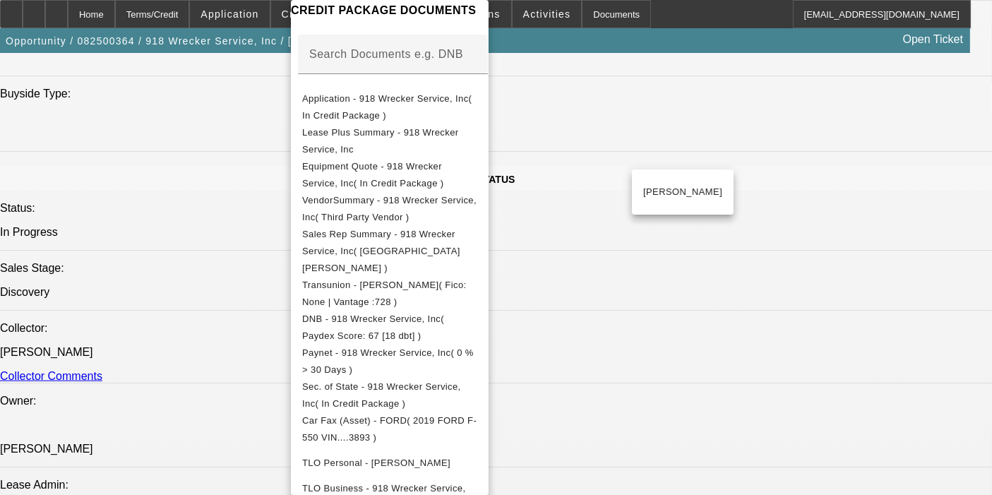
scroll to position [227, 0]
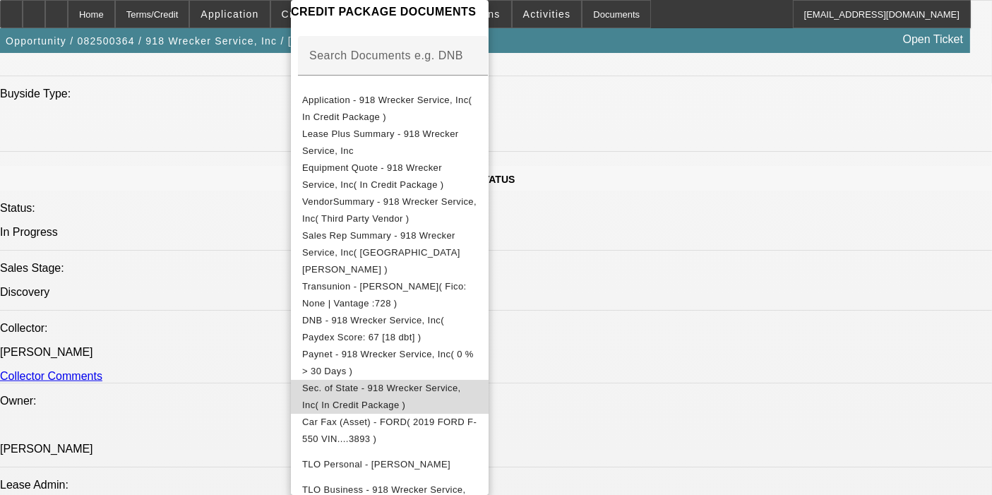
click at [377, 380] on span "Sec. of State - 918 Wrecker Service, Inc( In Credit Package )" at bounding box center [389, 397] width 175 height 34
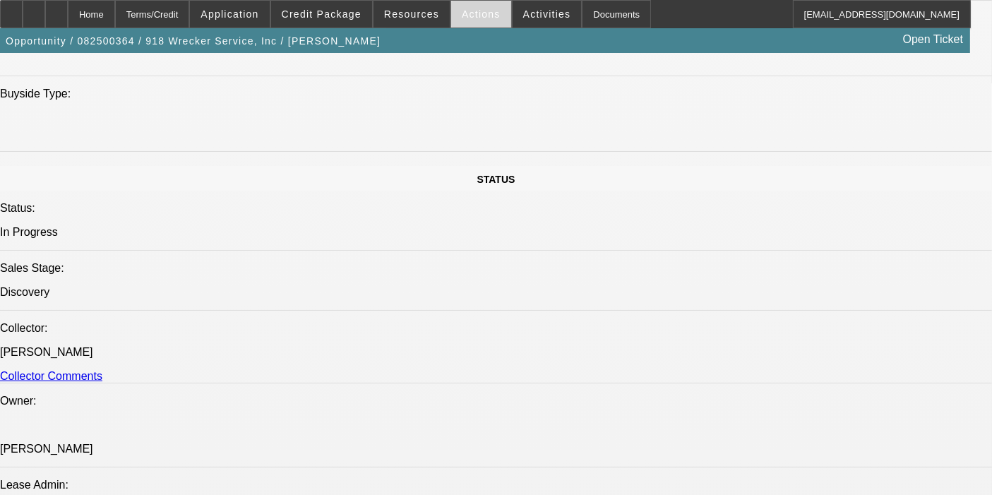
click at [457, 23] on span at bounding box center [481, 14] width 60 height 34
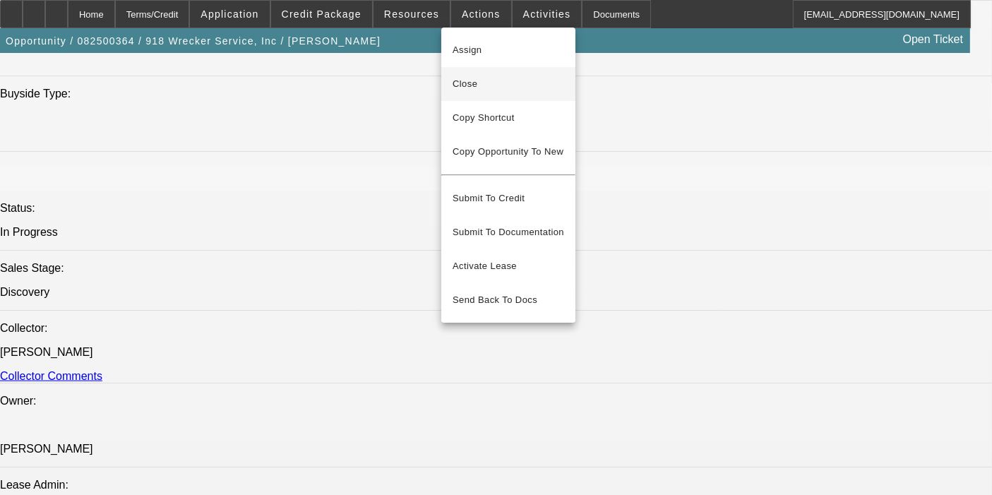
click at [464, 83] on span "Close" at bounding box center [509, 84] width 112 height 17
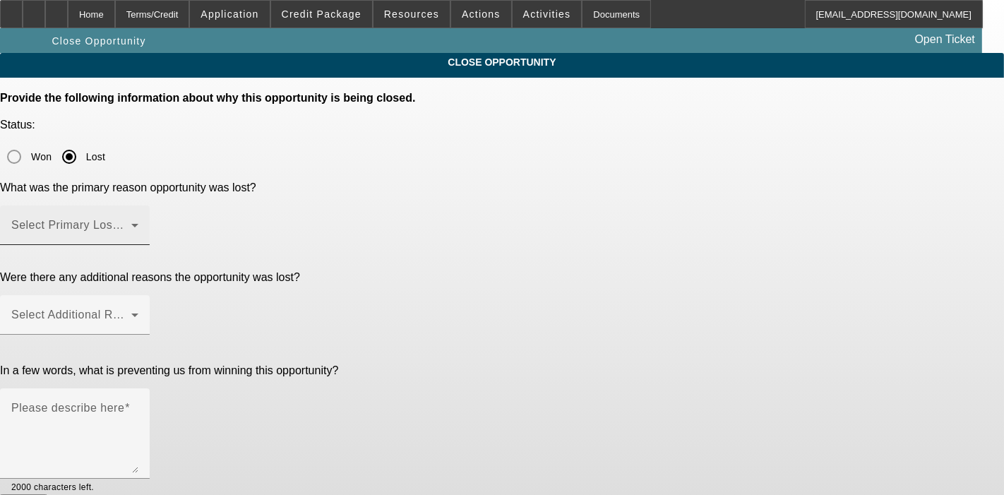
click at [138, 205] on div "Select Primary Lost Reason" at bounding box center [74, 225] width 127 height 40
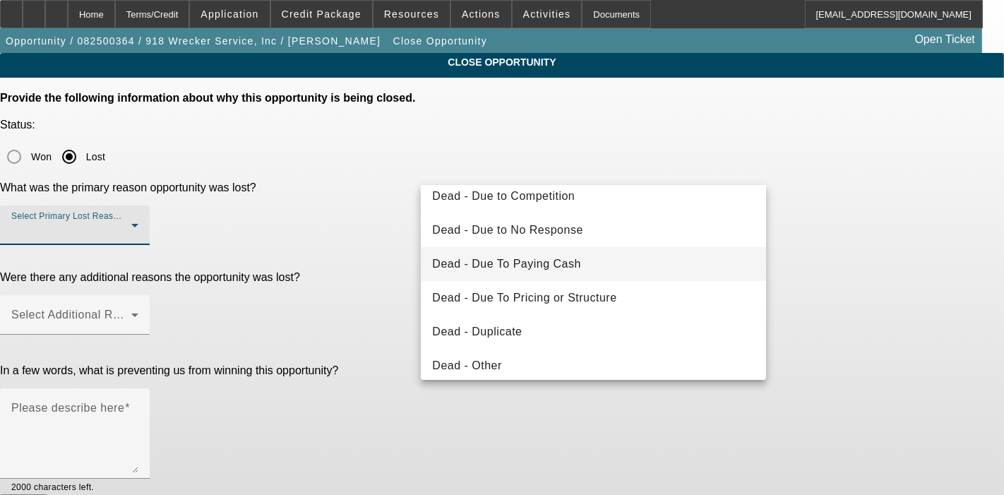
scroll to position [48, 0]
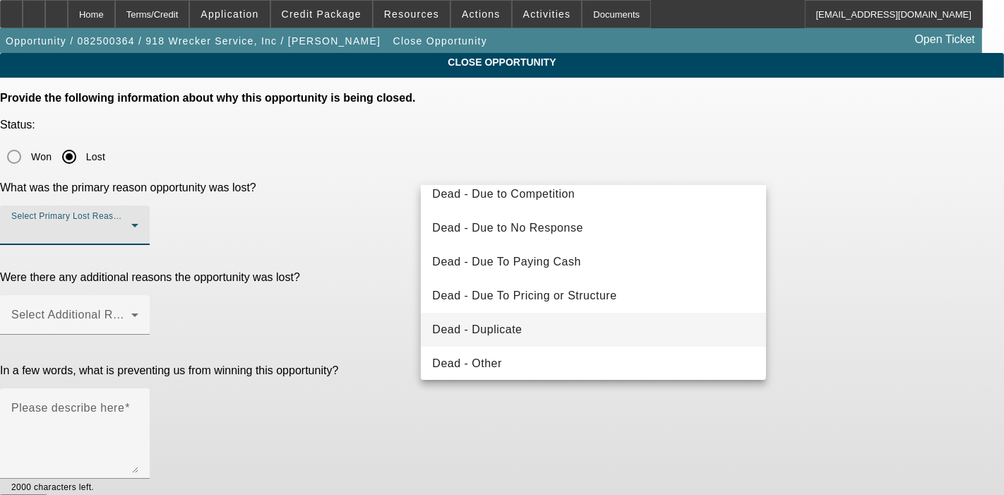
click at [542, 323] on mat-option "Dead - Duplicate" at bounding box center [593, 330] width 345 height 34
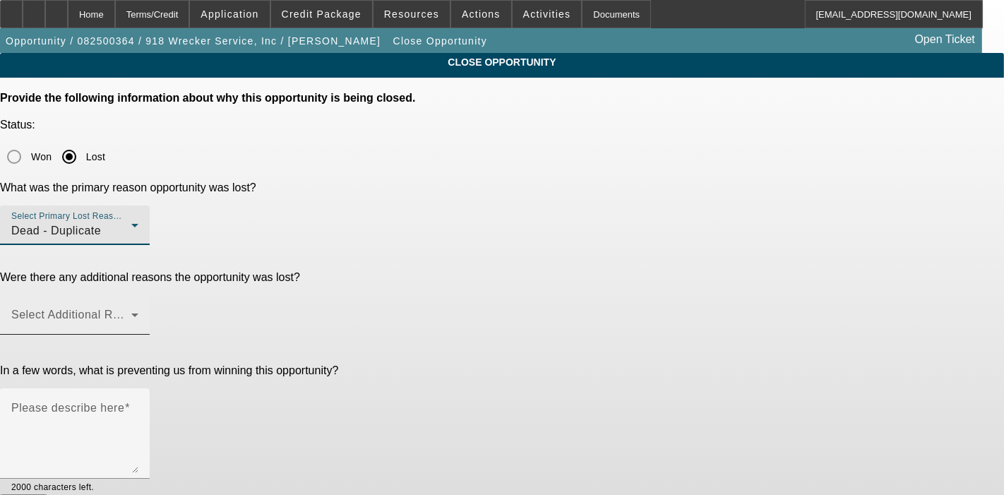
click at [151, 309] on mat-label "Select Additional Reasons" at bounding box center [81, 315] width 140 height 12
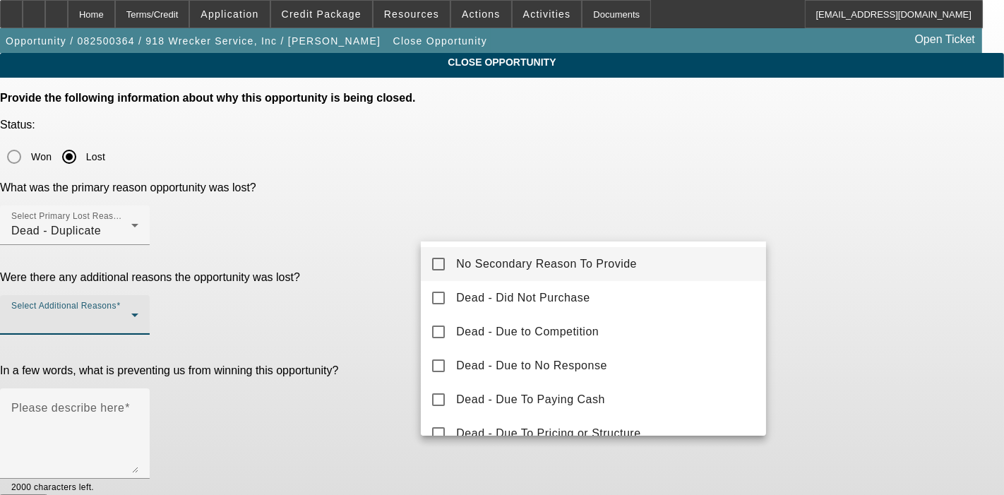
click at [441, 261] on mat-pseudo-checkbox at bounding box center [438, 264] width 13 height 13
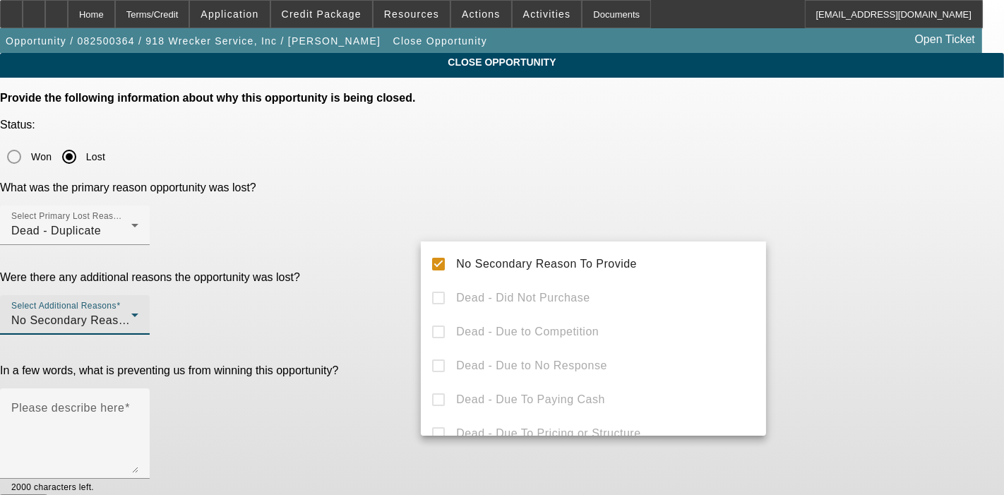
click at [399, 247] on div at bounding box center [502, 247] width 1004 height 495
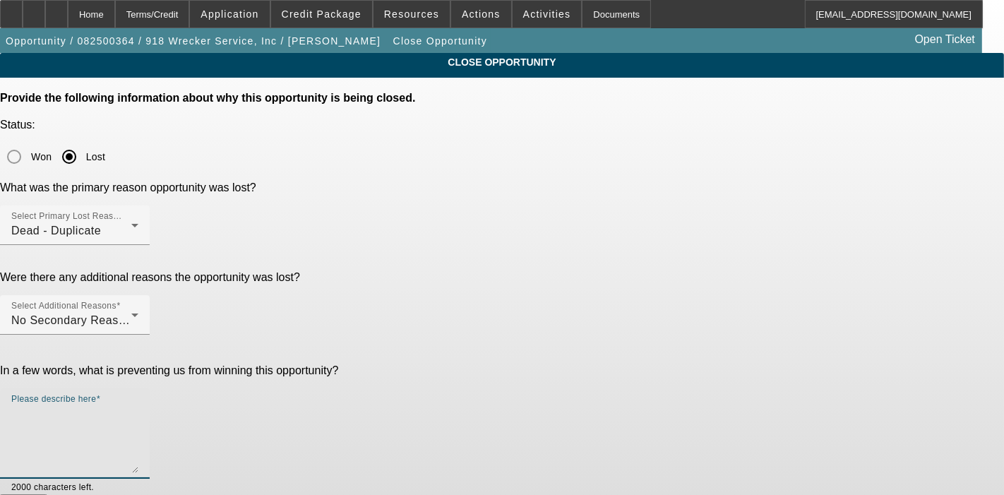
click at [138, 405] on textarea "Please describe here" at bounding box center [74, 439] width 127 height 68
type textarea "Dupe"
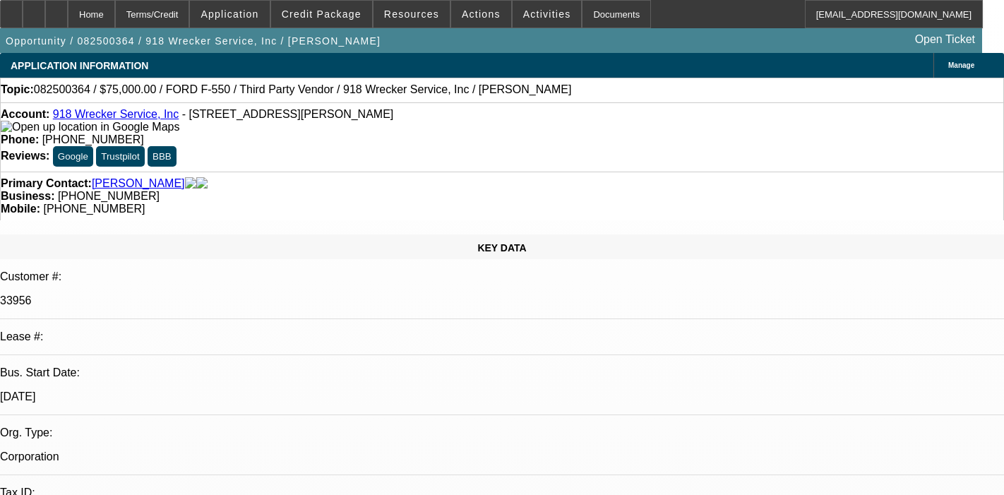
select select "0"
select select "6"
select select "0"
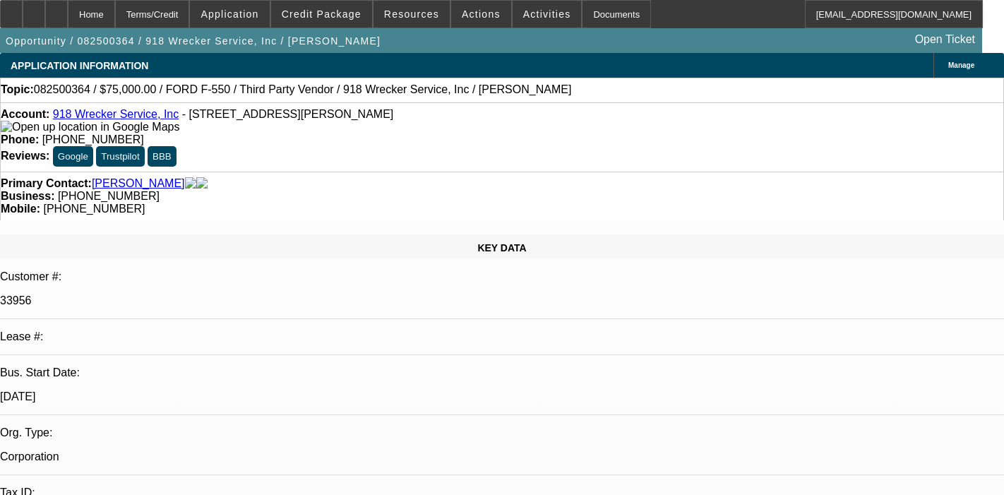
select select "0"
select select "6"
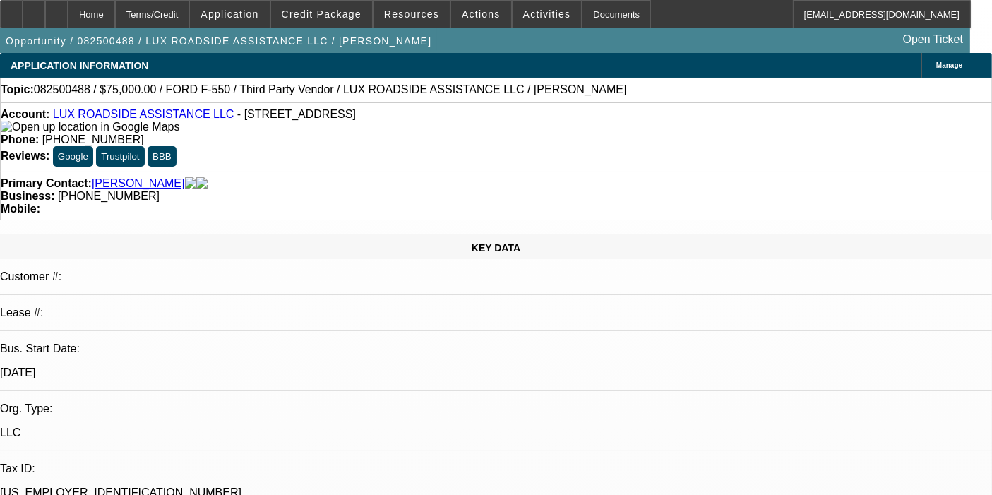
select select "0"
select select "6"
select select "0"
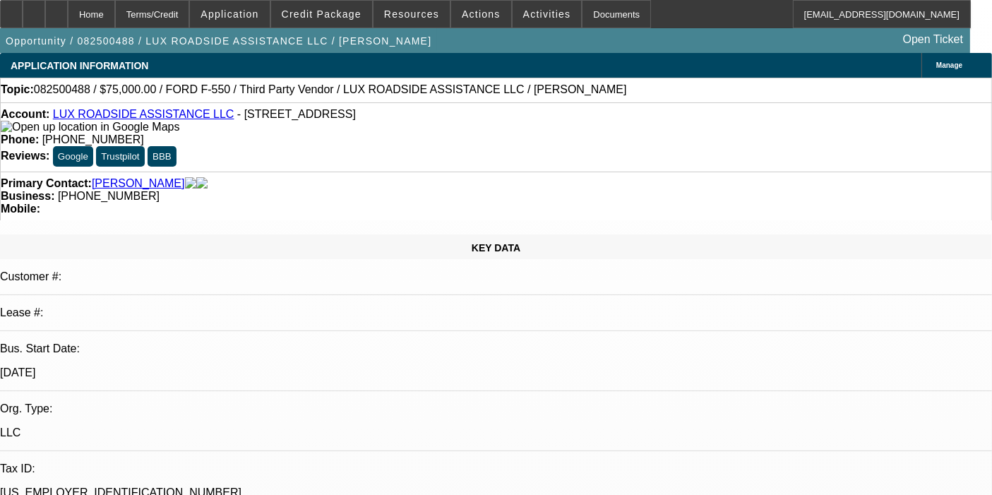
select select "0"
select select "6"
select select "0"
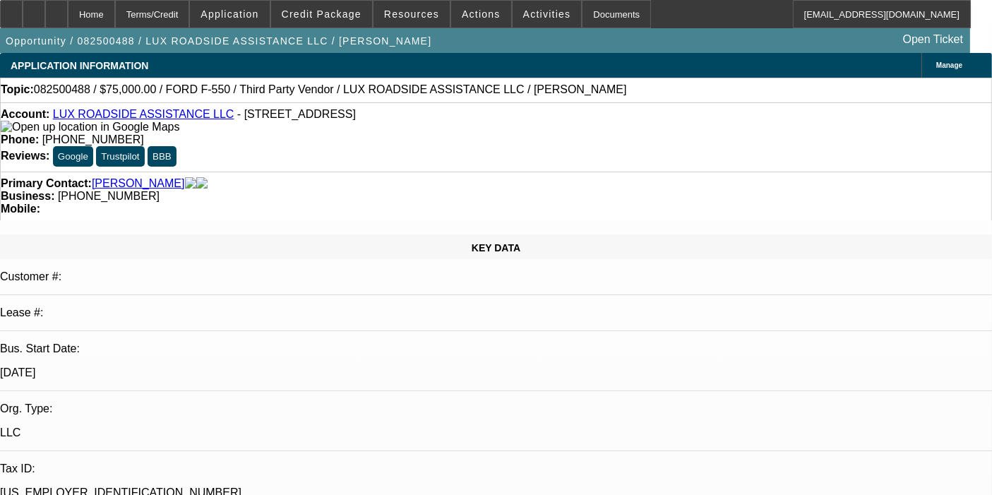
select select "0"
select select "6"
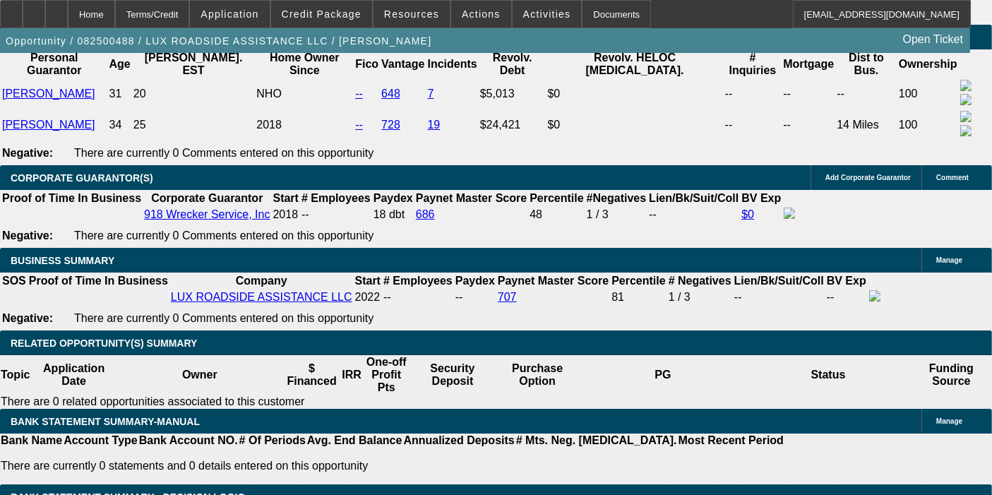
scroll to position [2068, 0]
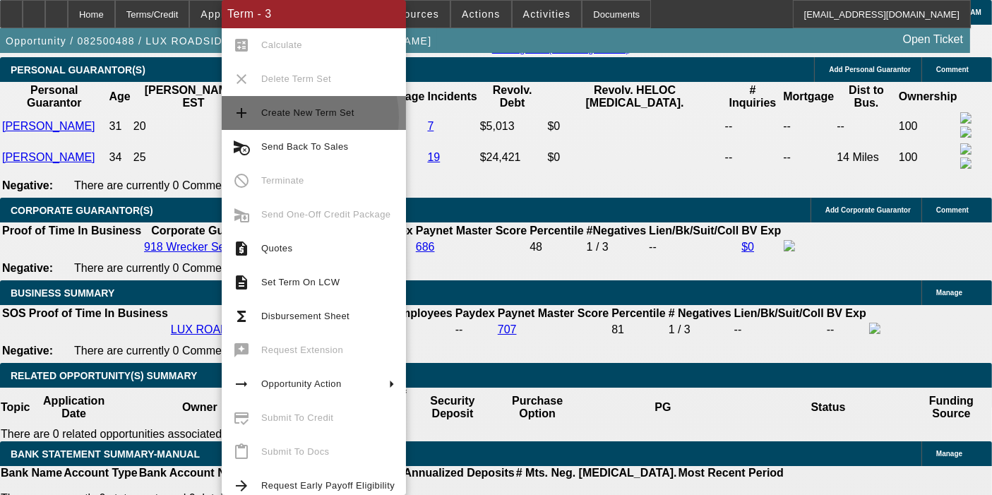
click at [297, 118] on span "Create New Term Set" at bounding box center [307, 112] width 93 height 11
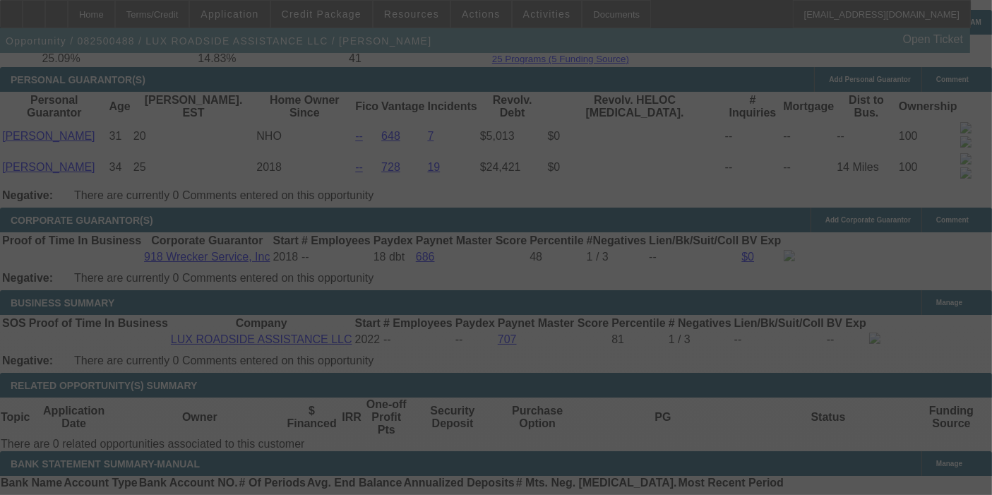
scroll to position [2327, 0]
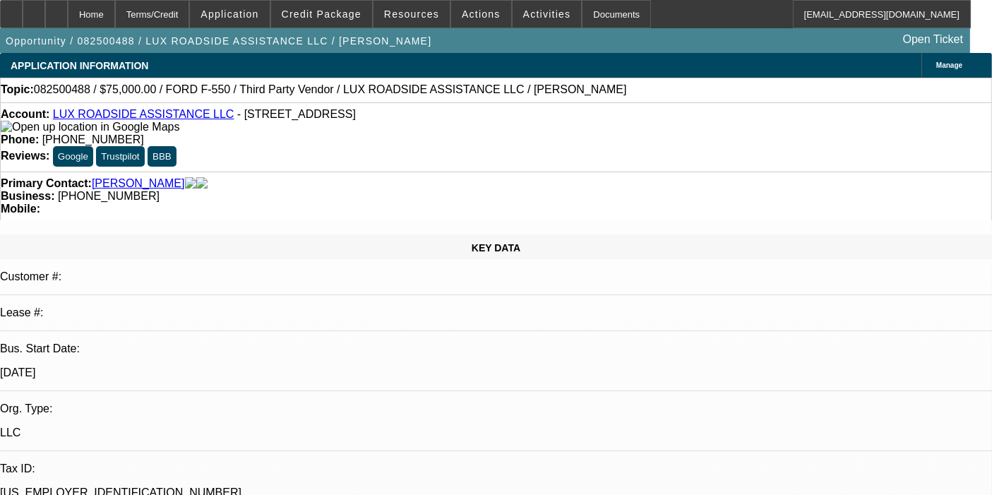
select select "0"
select select "6"
select select "0"
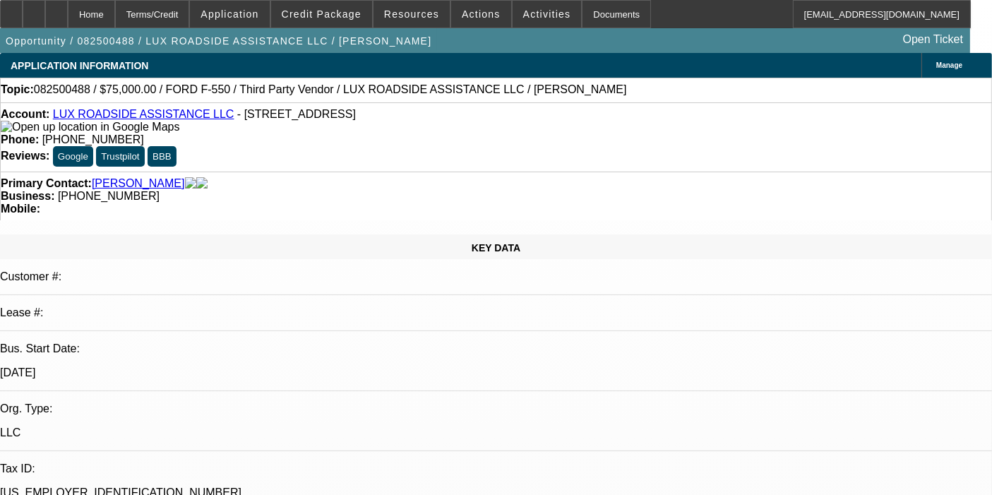
select select "0"
select select "6"
select select "0"
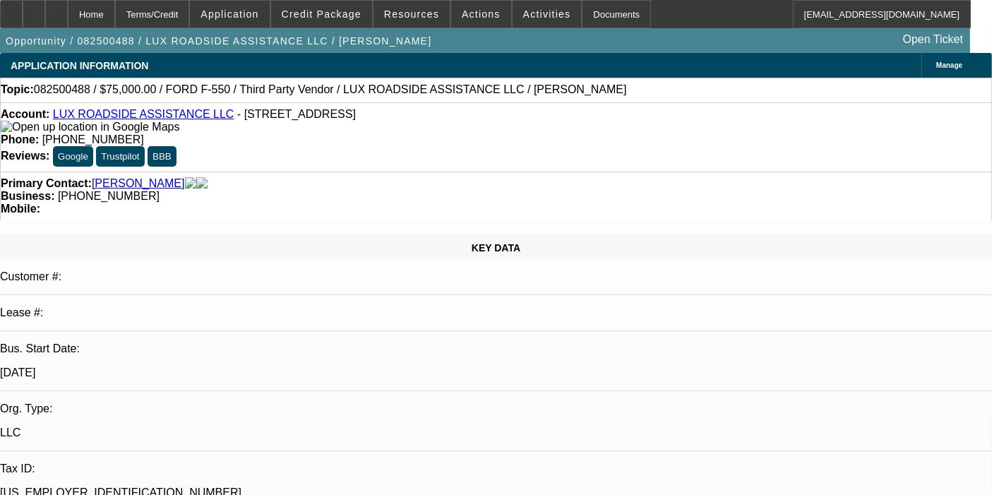
select select "0"
select select "6"
select select "0"
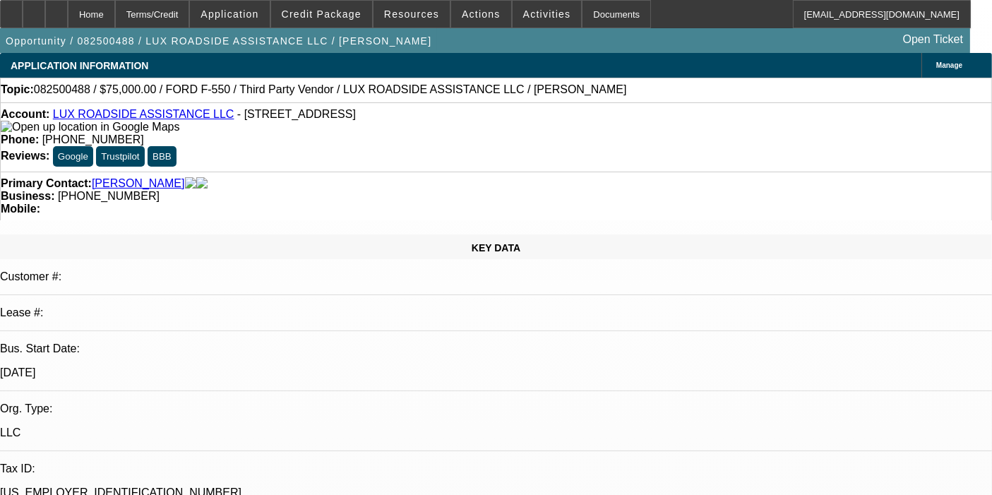
select select "6"
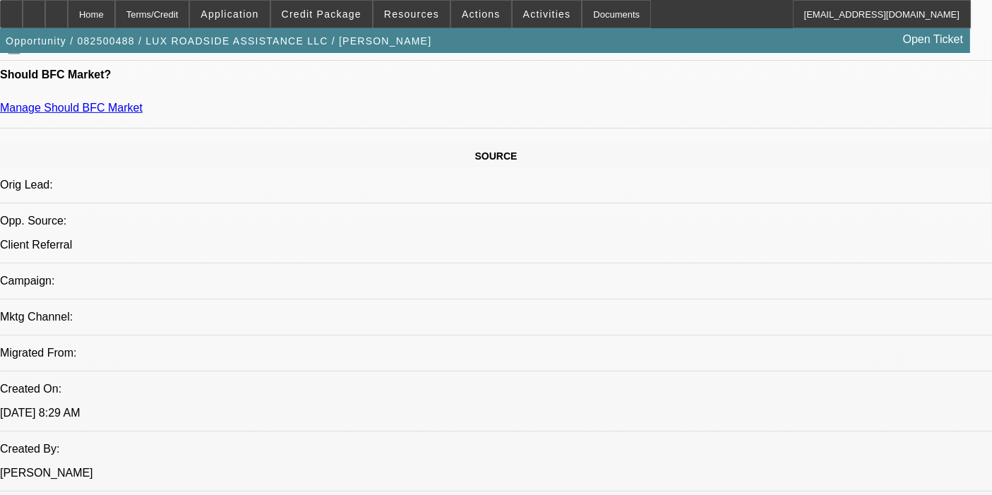
scroll to position [752, 0]
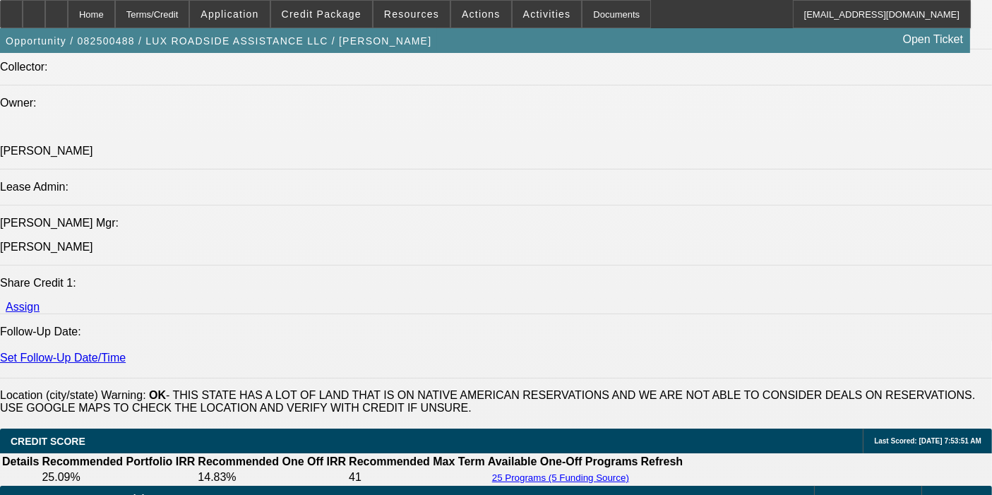
scroll to position [1725, 0]
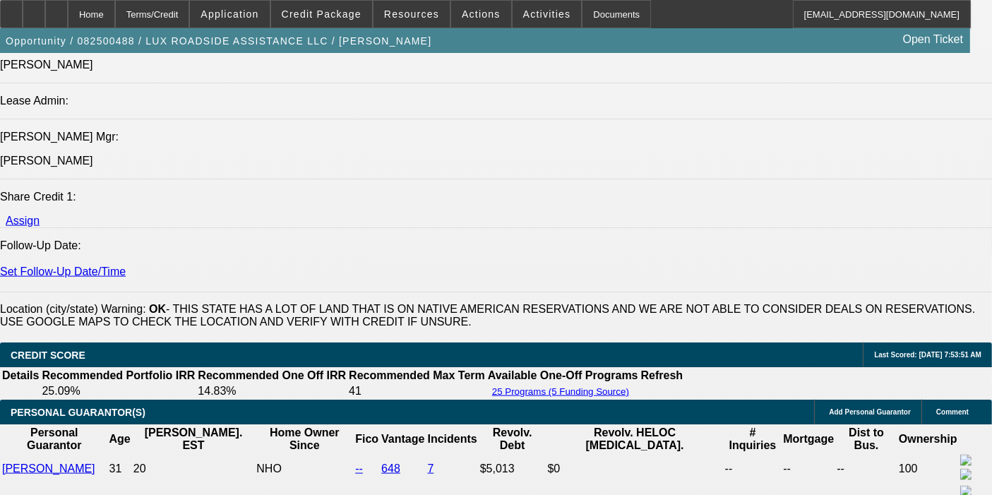
drag, startPoint x: 88, startPoint y: 316, endPoint x: 105, endPoint y: 328, distance: 20.8
drag, startPoint x: 108, startPoint y: 328, endPoint x: 90, endPoint y: 315, distance: 21.8
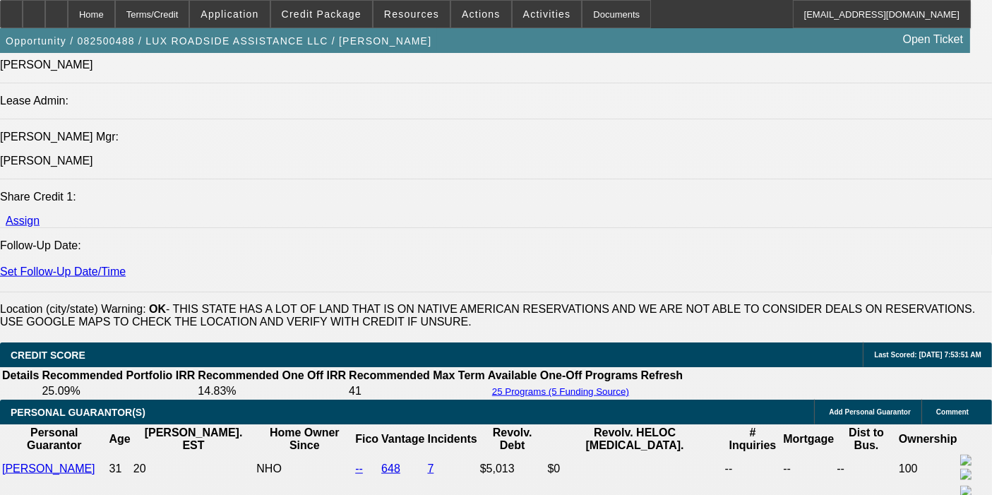
copy span "Lux Roadside Assistance LLC has been providing local towing and roadside assist…"
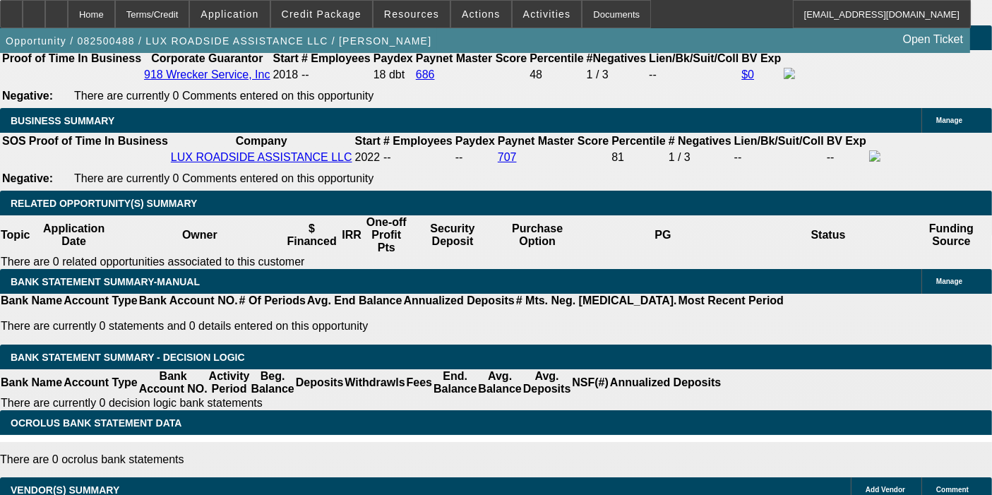
scroll to position [2241, 0]
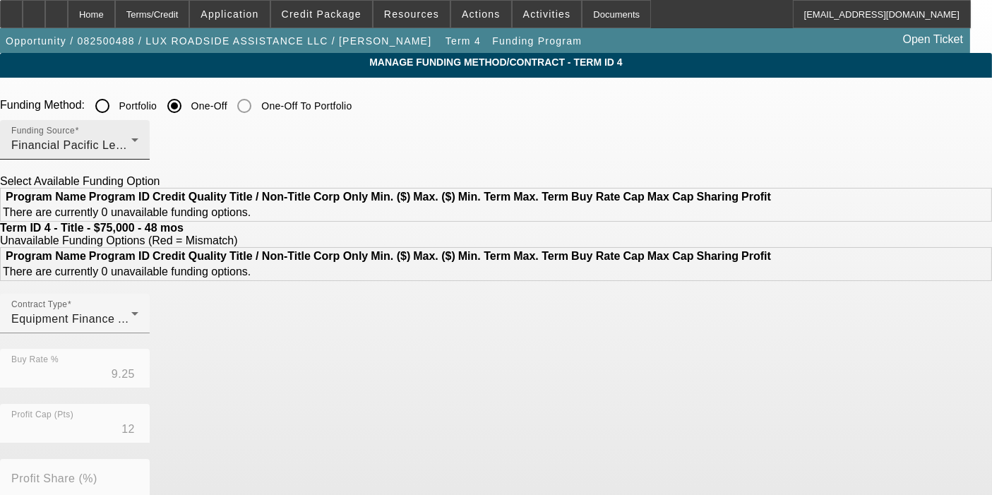
click at [171, 143] on span "Financial Pacific Leasing, Inc." at bounding box center [91, 145] width 160 height 12
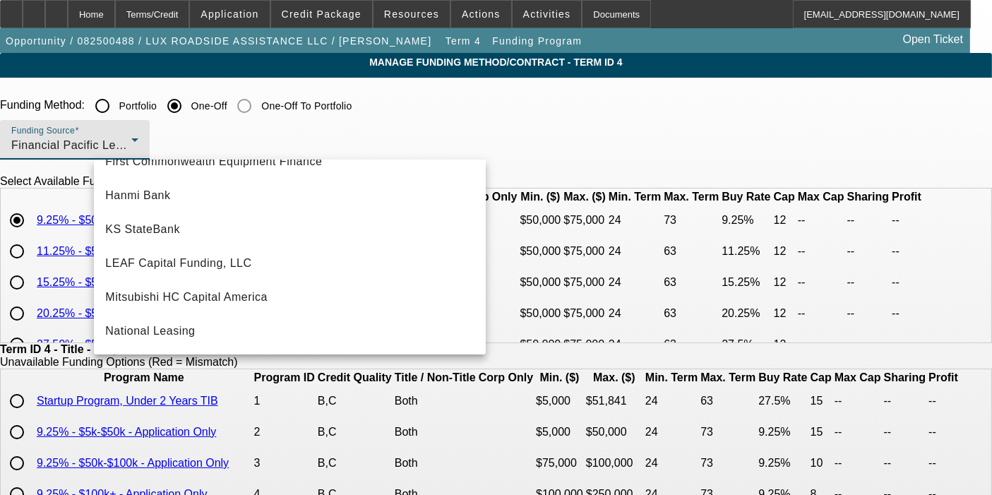
scroll to position [259, 0]
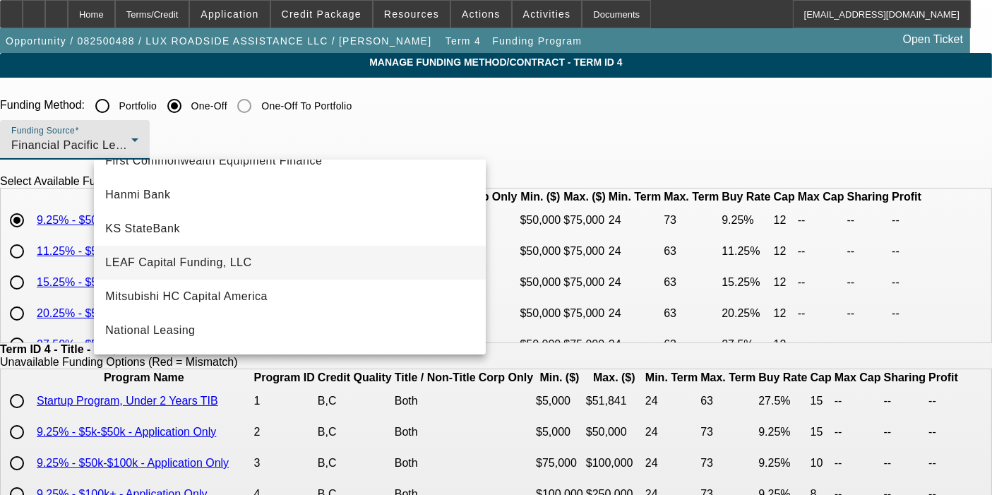
click at [186, 257] on span "LEAF Capital Funding, LLC" at bounding box center [178, 262] width 146 height 17
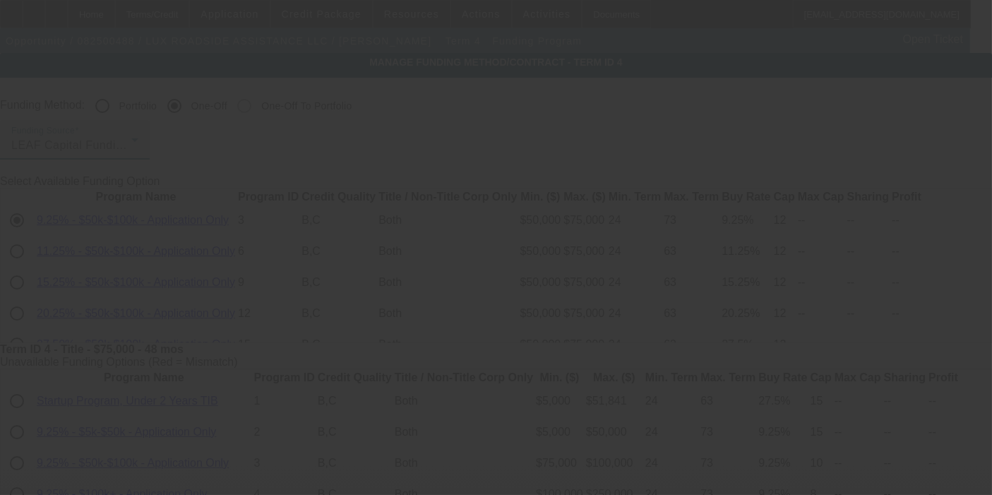
type input "7.40"
type input "6"
type input "50.00"
type input "10"
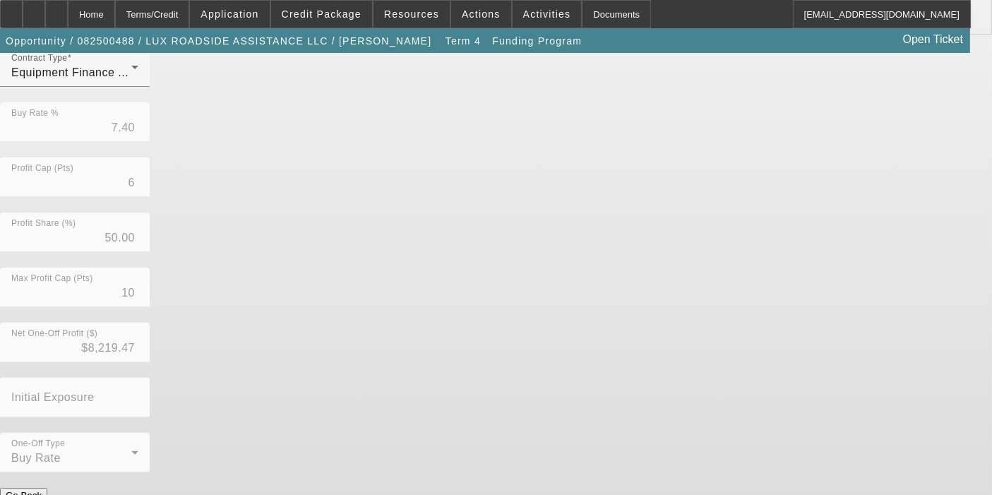
scroll to position [398, 0]
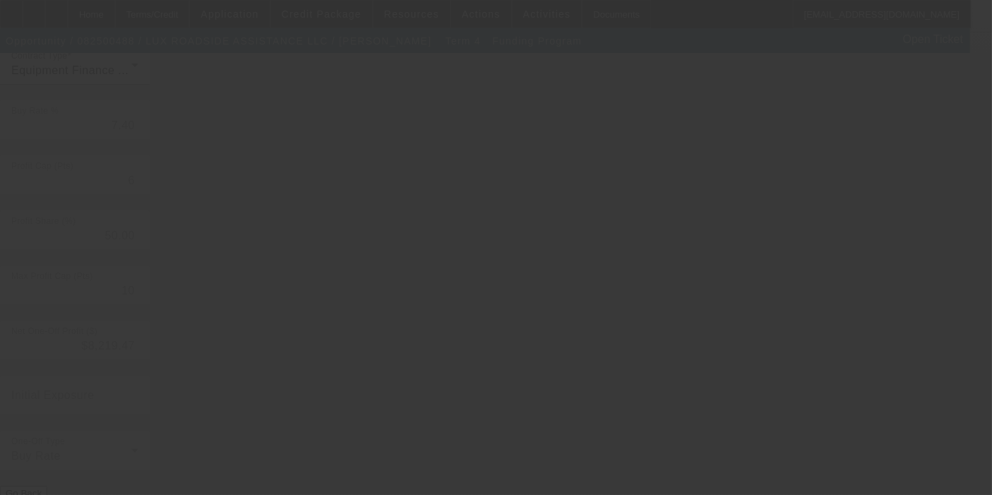
type input "9.25"
type input "12"
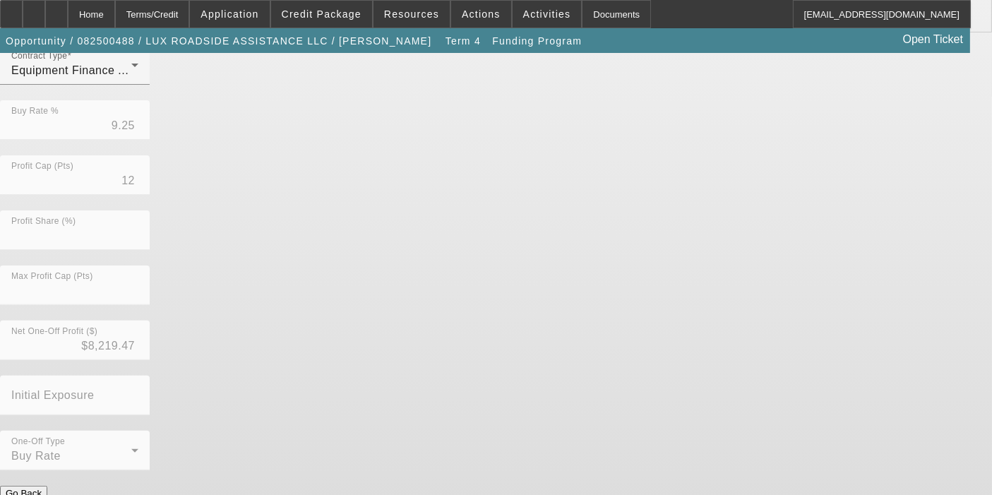
scroll to position [0, 0]
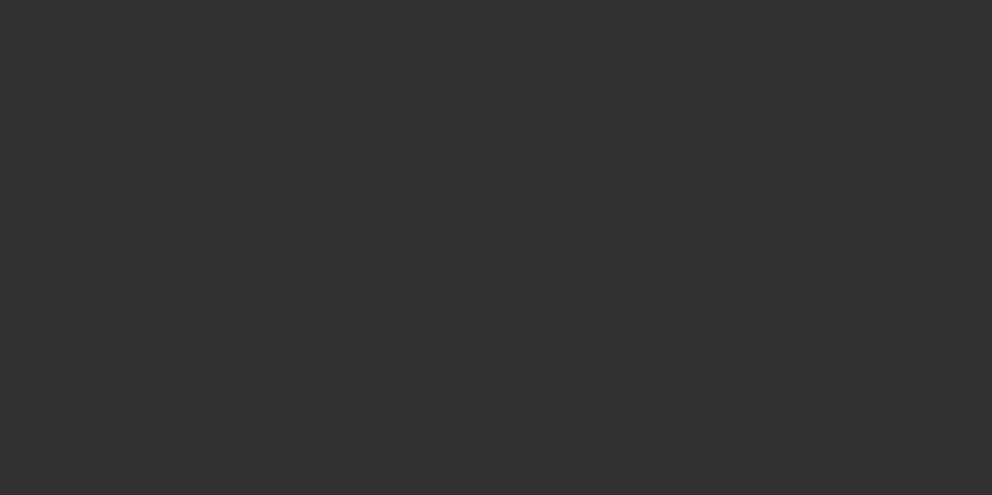
click at [132, 246] on div at bounding box center [496, 247] width 992 height 495
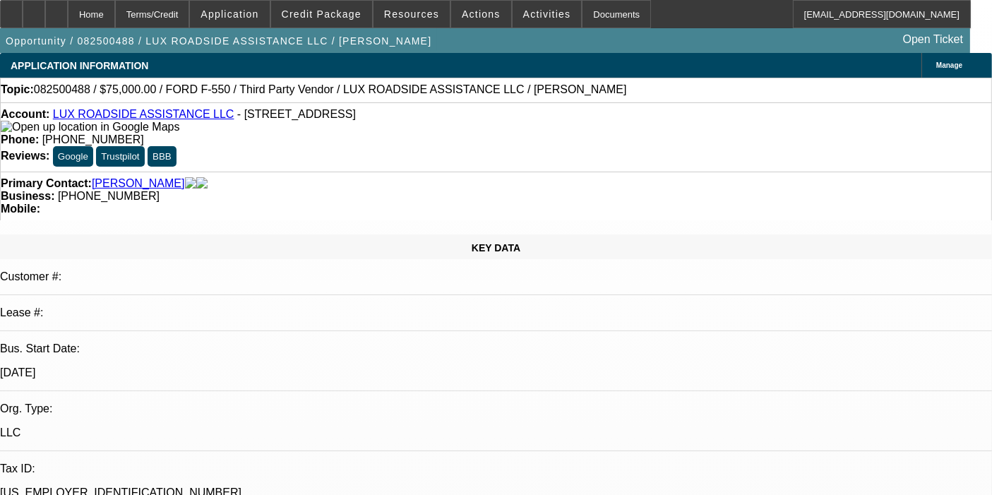
select select "0"
select select "6"
select select "0"
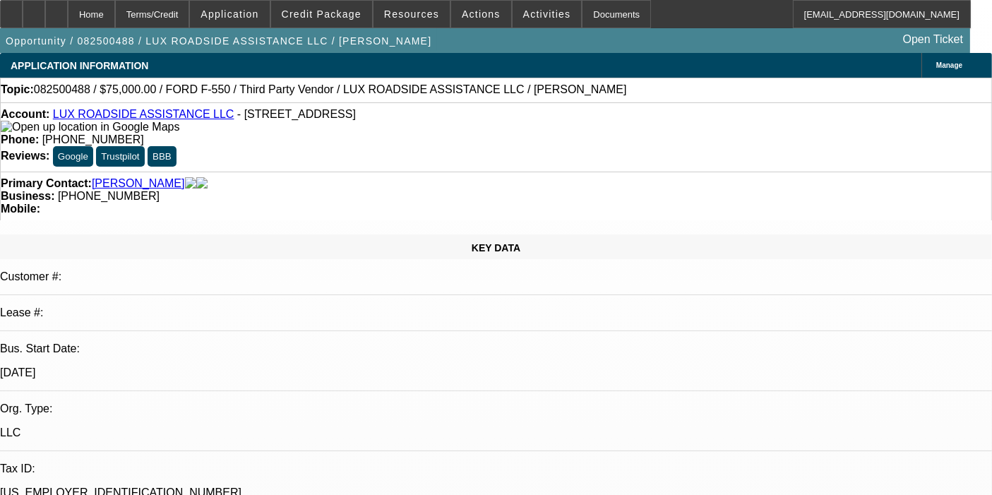
select select "0"
select select "6"
select select "0"
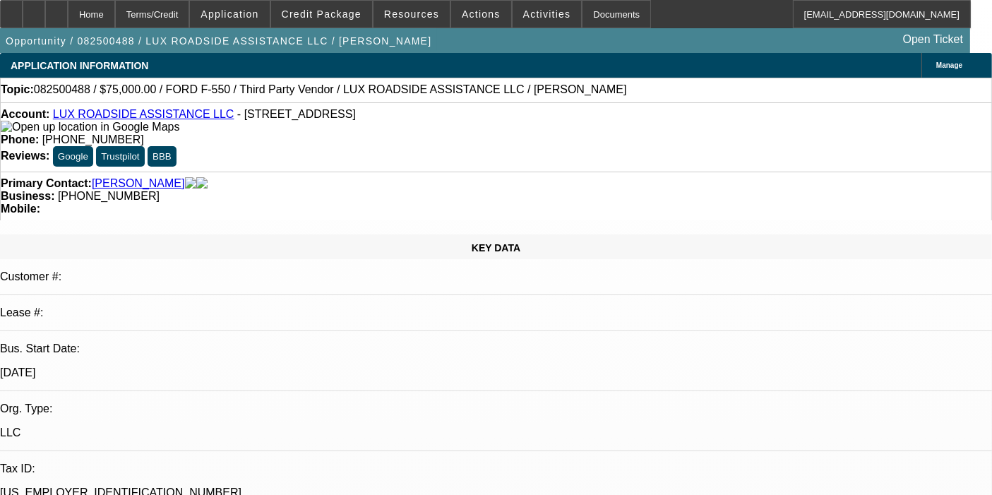
select select "0"
select select "6"
select select "0"
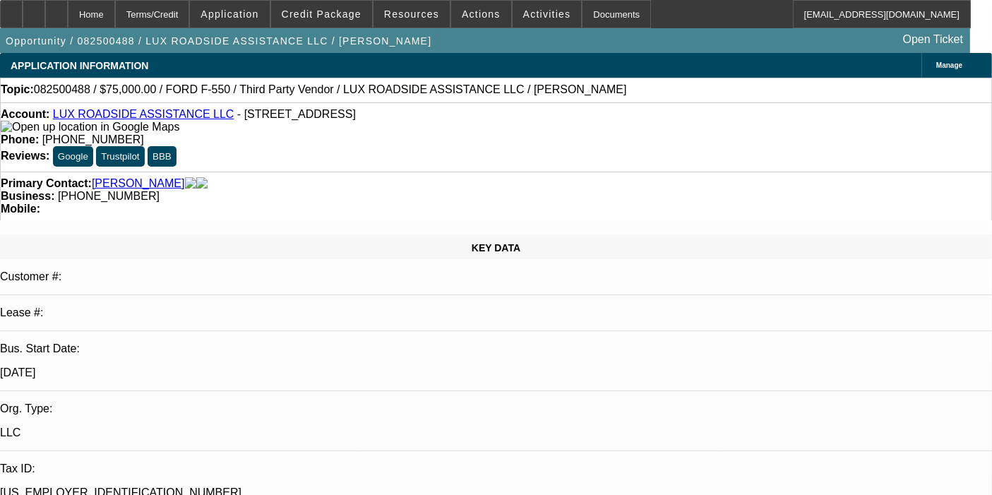
select select "6"
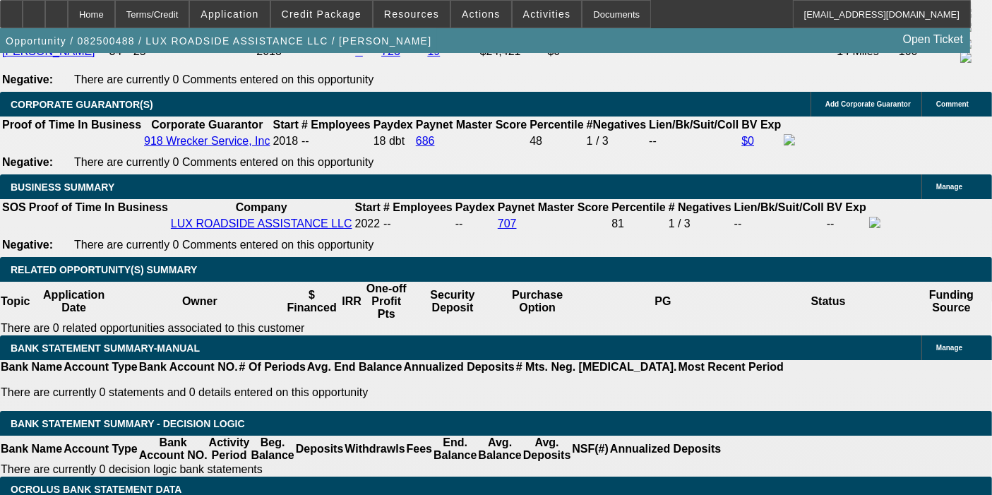
scroll to position [2298, 0]
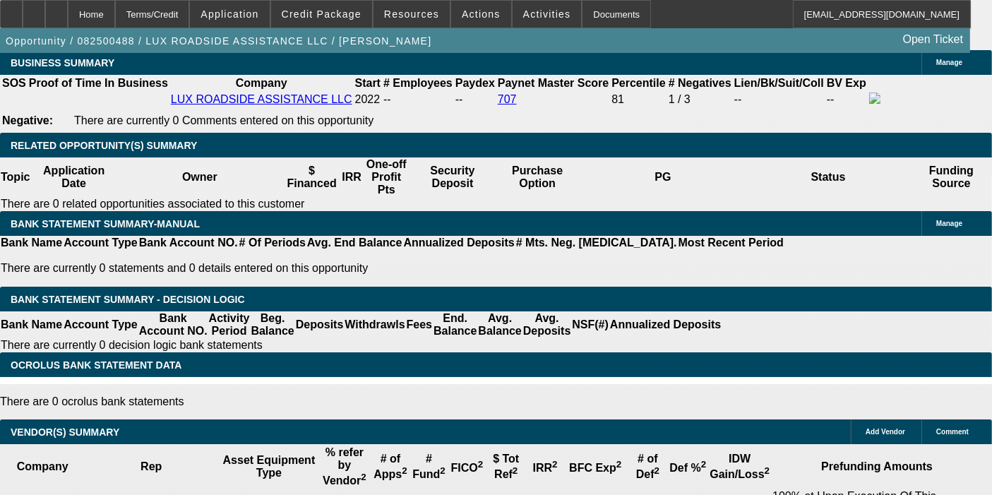
drag, startPoint x: 269, startPoint y: 323, endPoint x: 344, endPoint y: 299, distance: 78.6
type input "9."
type input "UNKNOWN"
type input "$1,866.38"
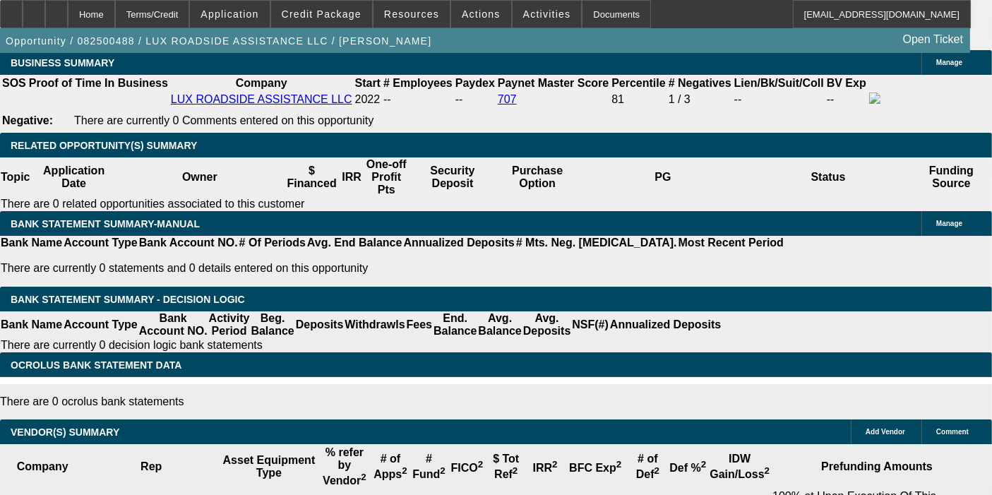
type input "9.9"
type input "$1,898.59"
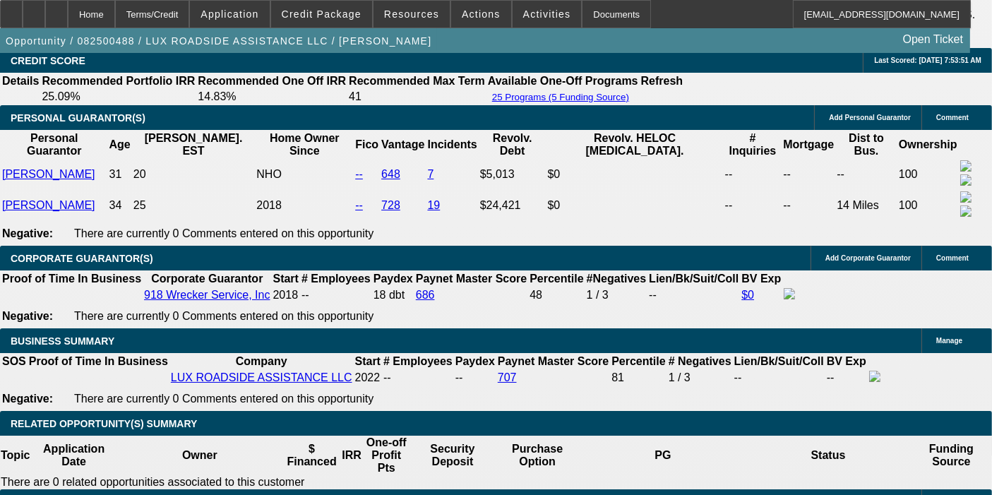
type input "9.9"
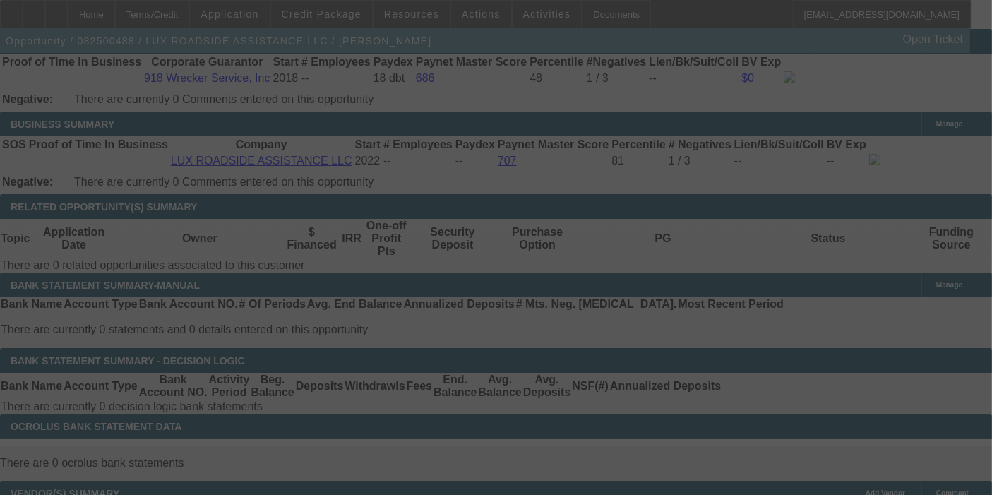
select select "0"
select select "6"
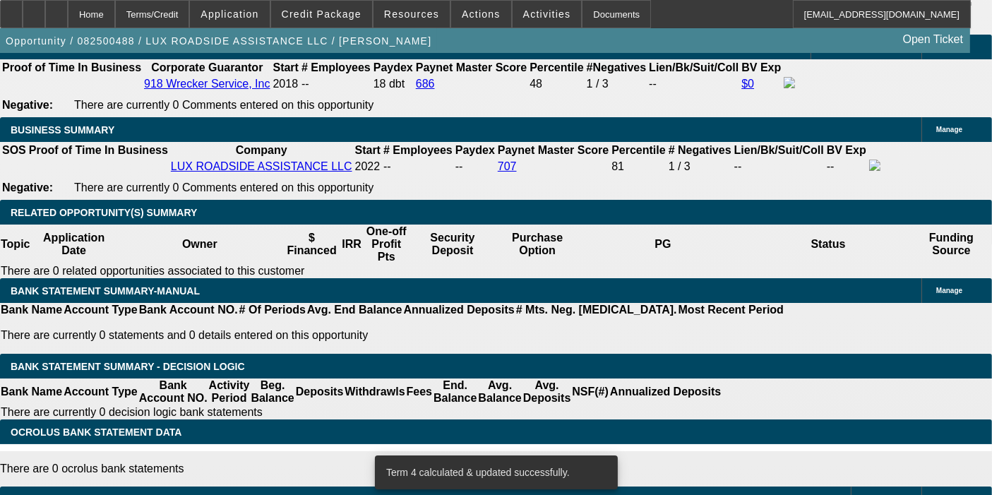
scroll to position [2233, 0]
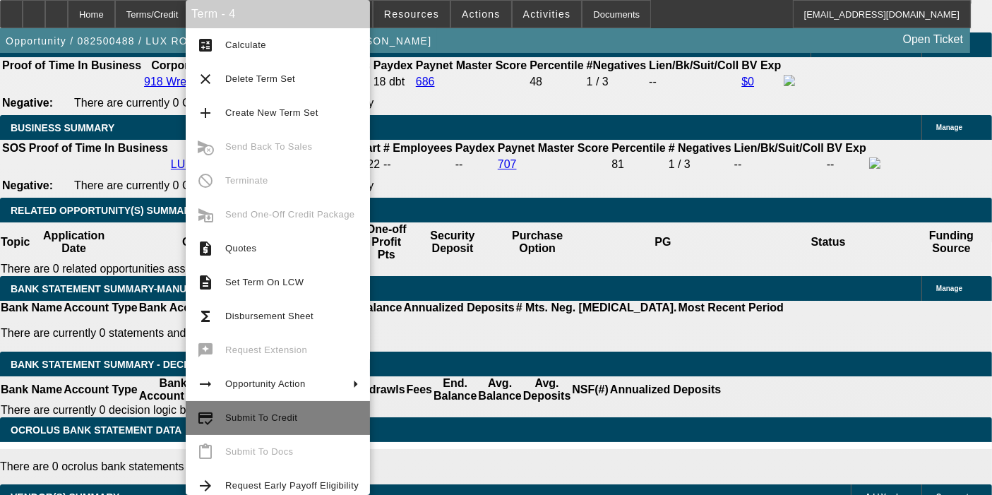
click at [300, 416] on span "Submit To Credit" at bounding box center [291, 418] width 133 height 17
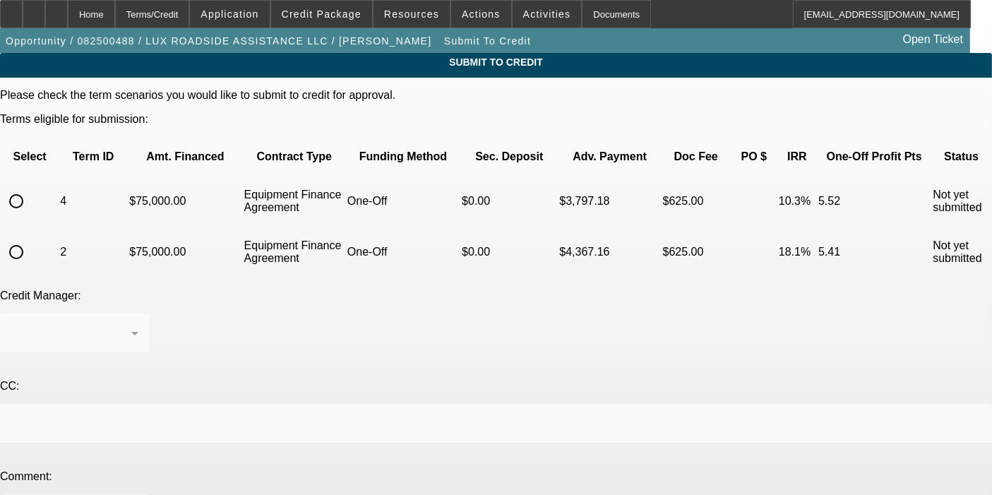
click at [30, 187] on input "radio" at bounding box center [16, 201] width 28 height 28
radio input "true"
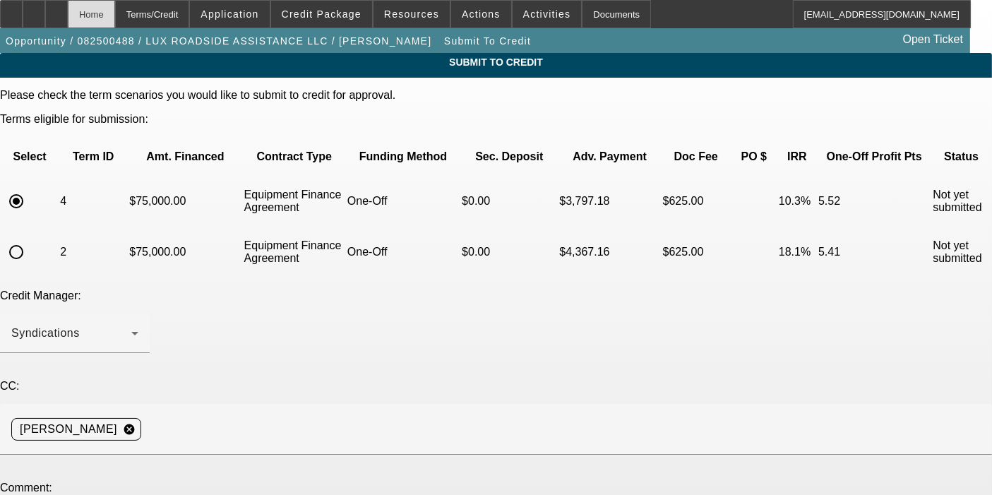
click at [115, 14] on div "Home" at bounding box center [91, 14] width 47 height 28
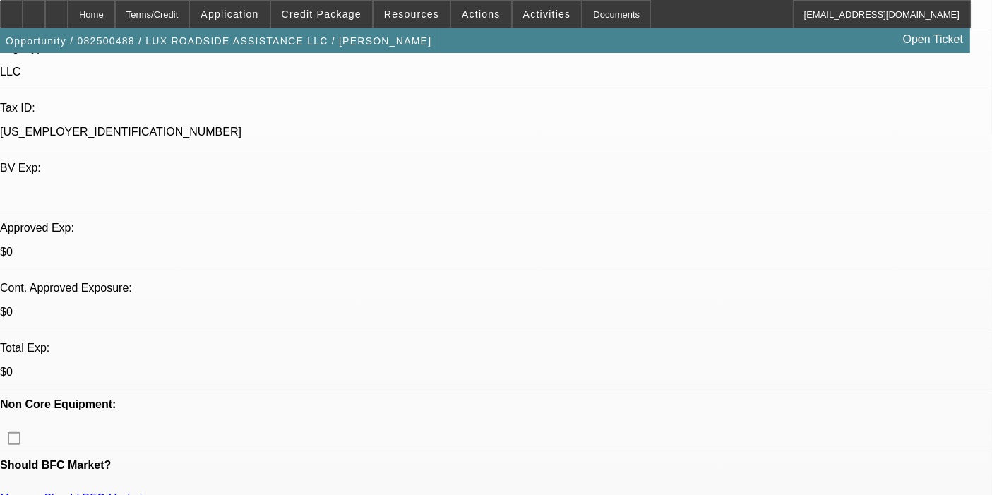
select select "0"
select select "6"
select select "0"
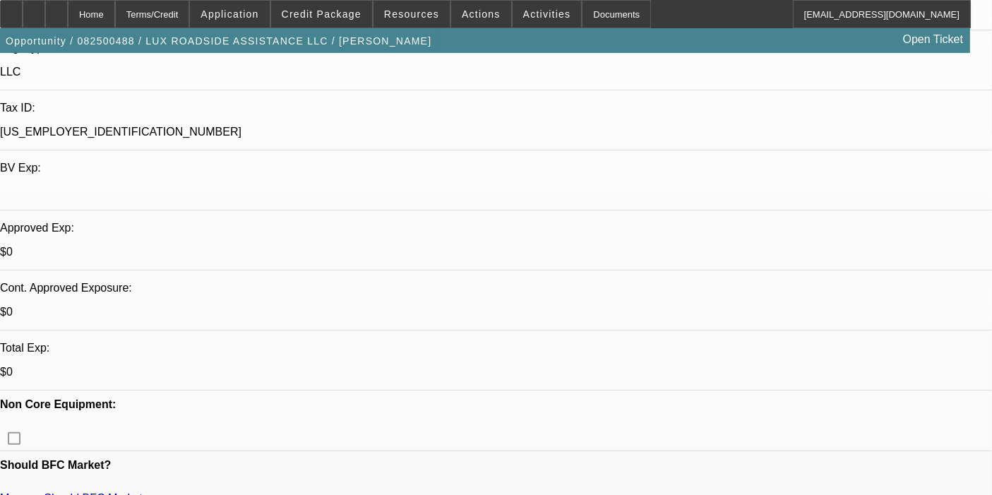
select select "0"
select select "6"
select select "0"
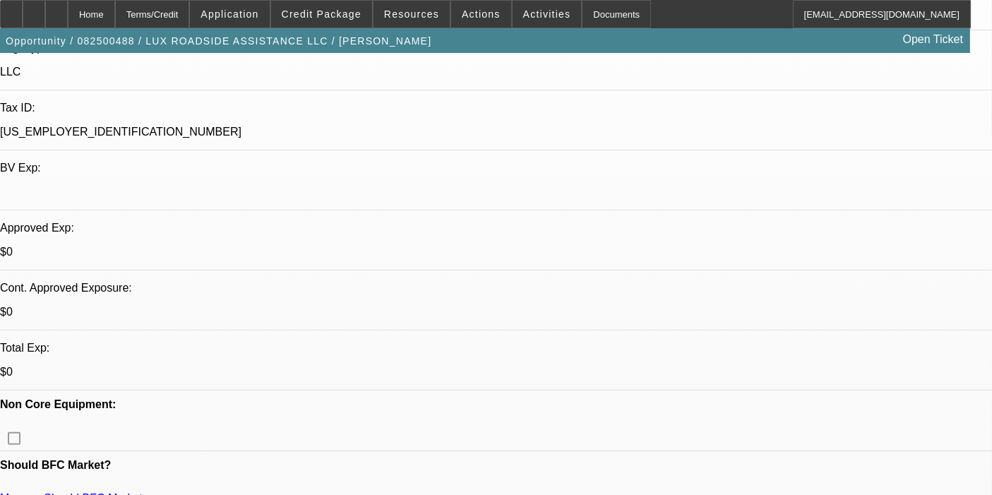
select select "0"
select select "6"
select select "0"
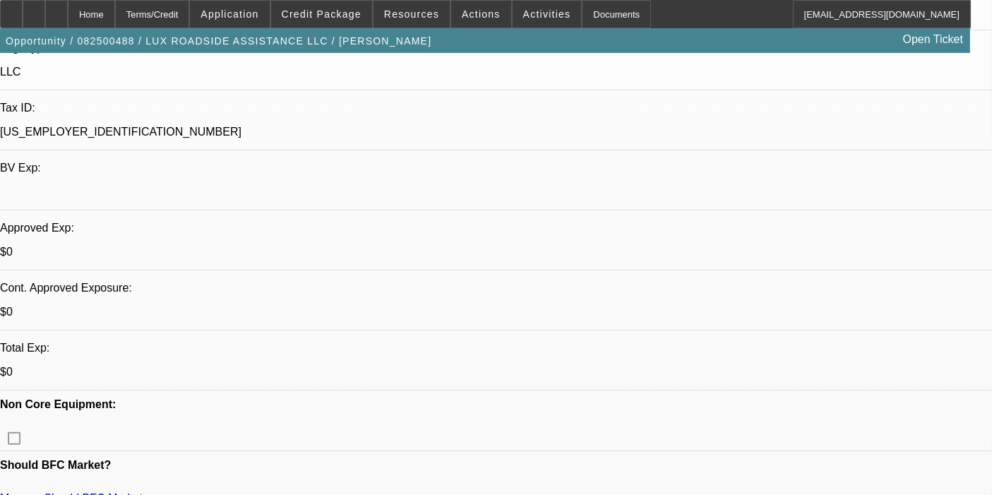
select select "6"
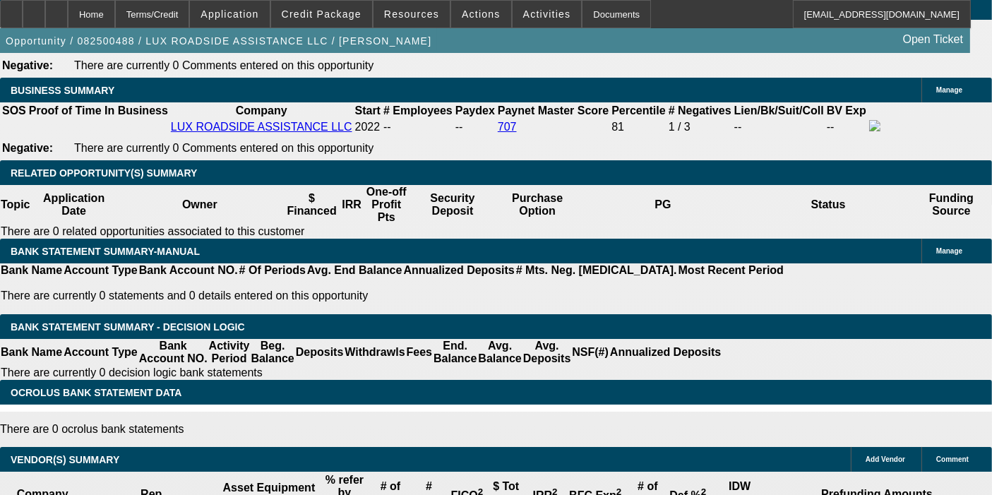
scroll to position [2272, 0]
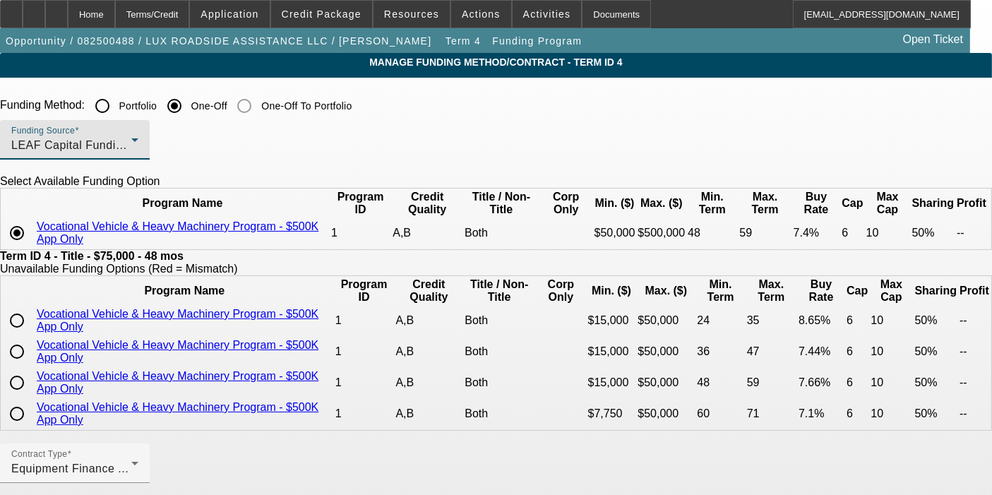
click at [157, 149] on span "LEAF Capital Funding, LLC" at bounding box center [84, 145] width 146 height 12
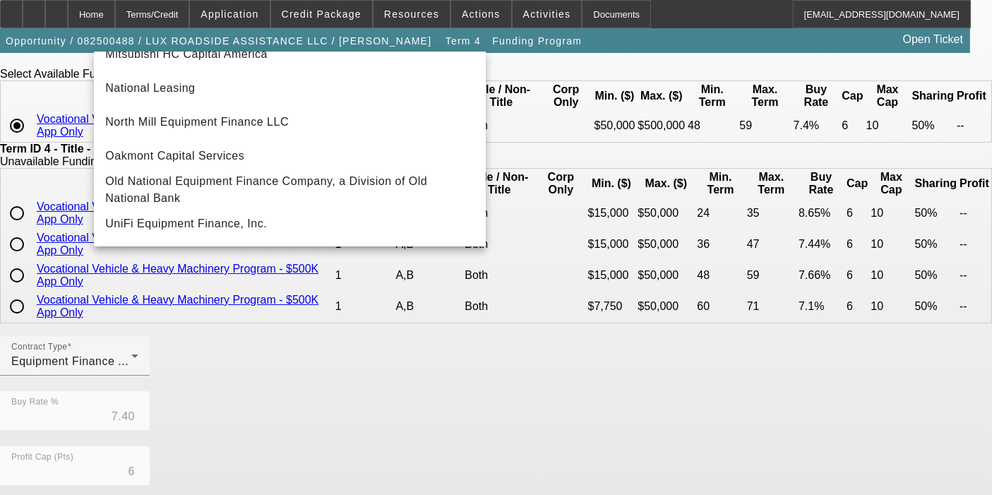
scroll to position [108, 0]
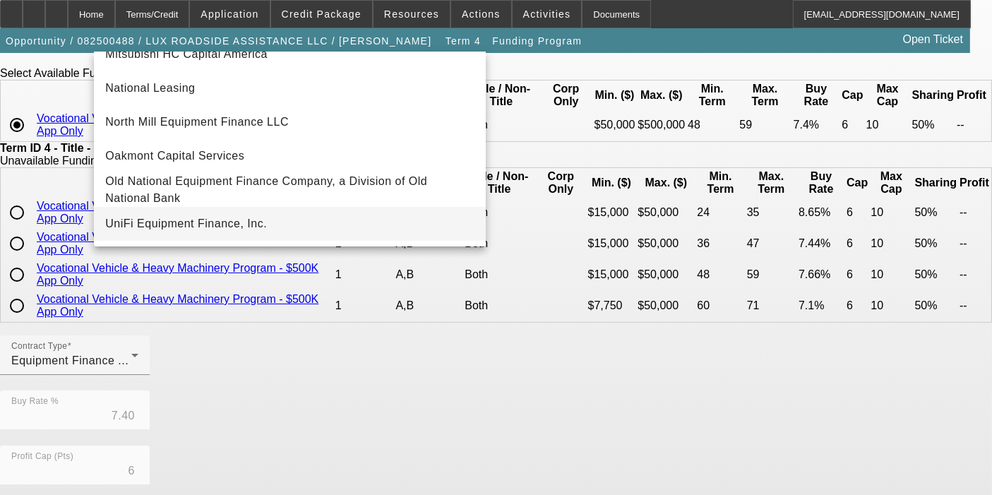
click at [171, 215] on span "UniFi Equipment Finance, Inc." at bounding box center [186, 223] width 162 height 17
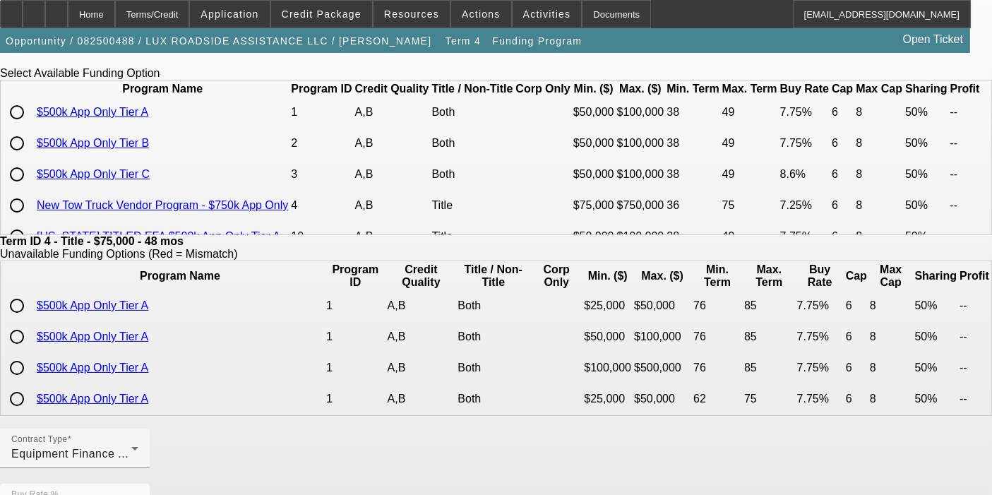
click at [31, 126] on input "radio" at bounding box center [17, 112] width 28 height 28
radio input "true"
type input "7.75"
type input "8"
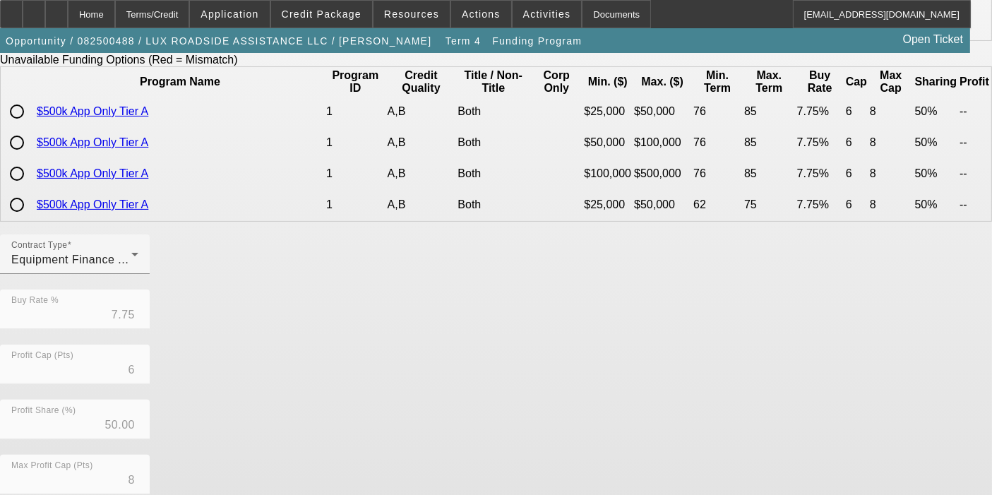
scroll to position [482, 0]
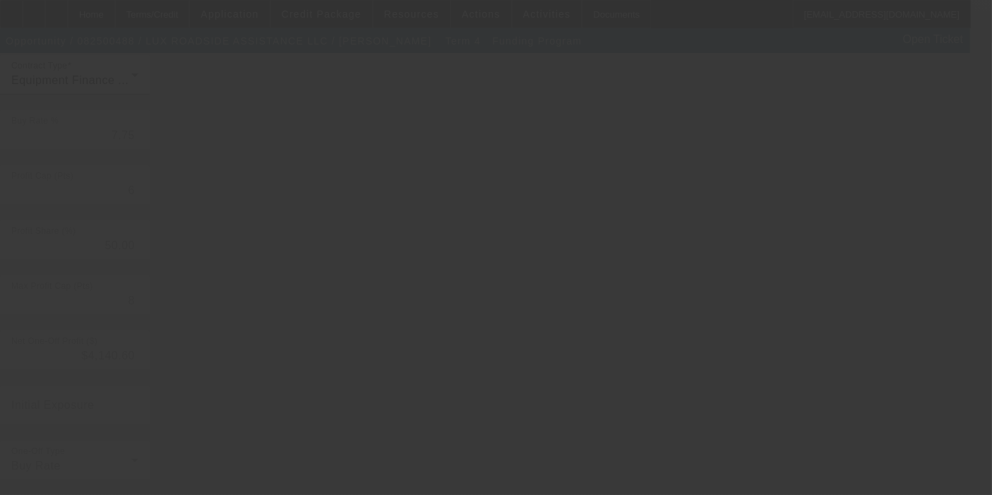
type input "7.40"
type input "10"
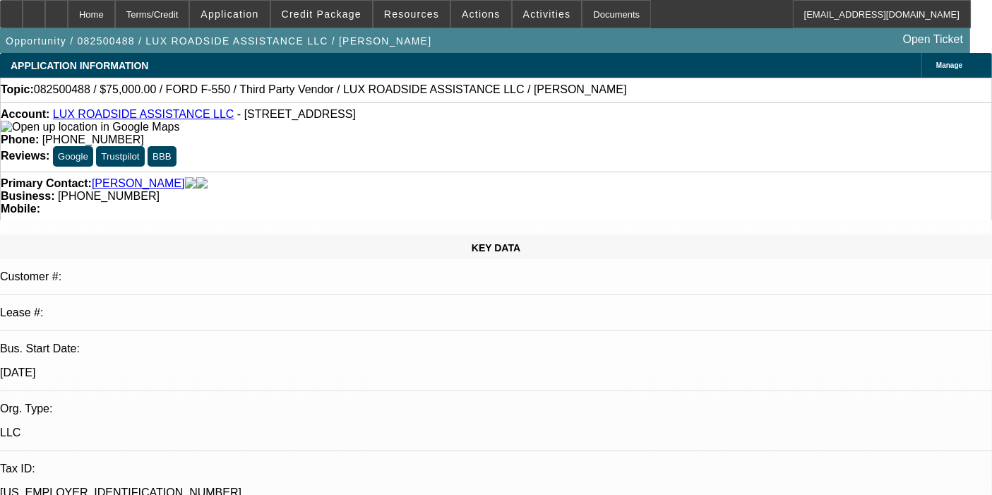
select select "0"
select select "6"
select select "0"
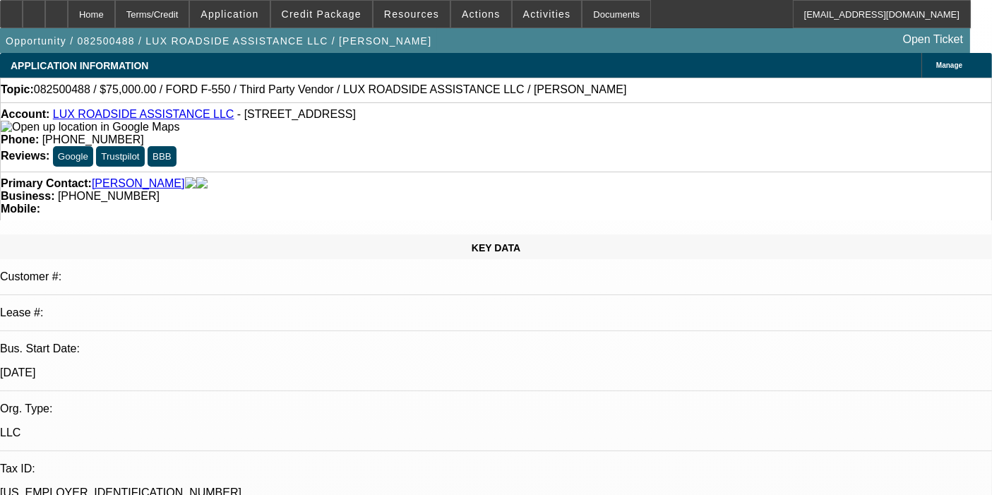
select select "0"
select select "6"
select select "0"
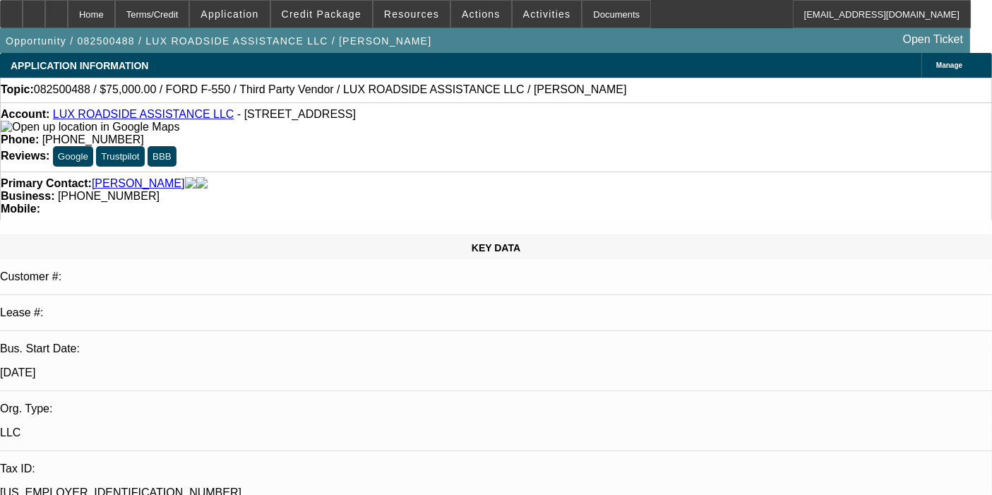
select select "0"
select select "6"
select select "0"
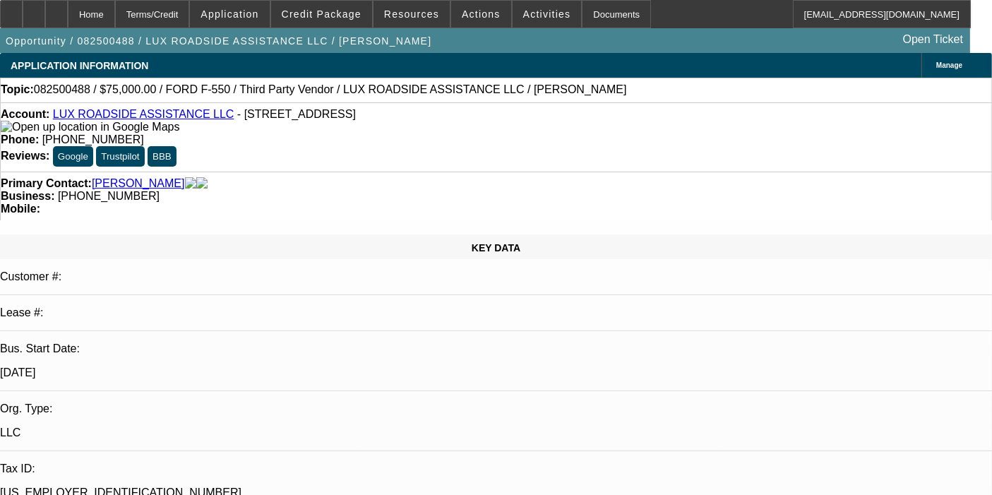
select select "6"
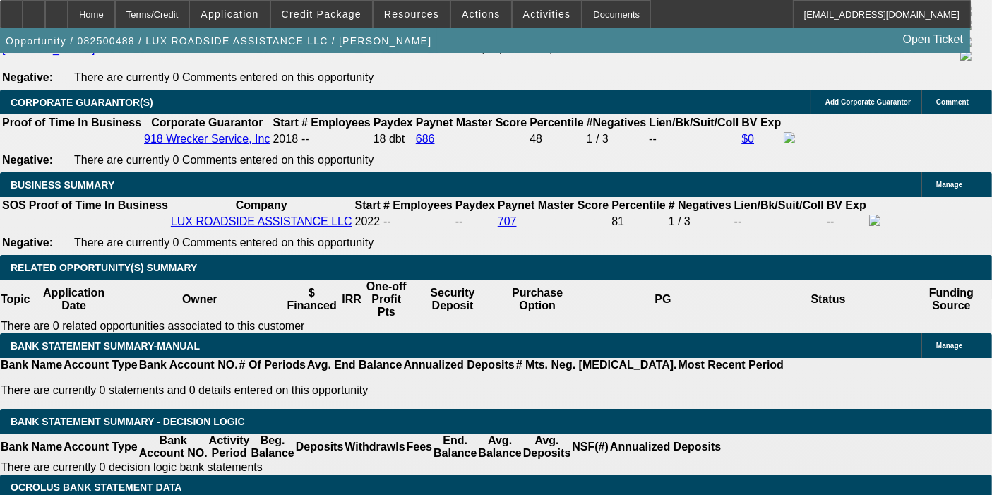
scroll to position [2174, 0]
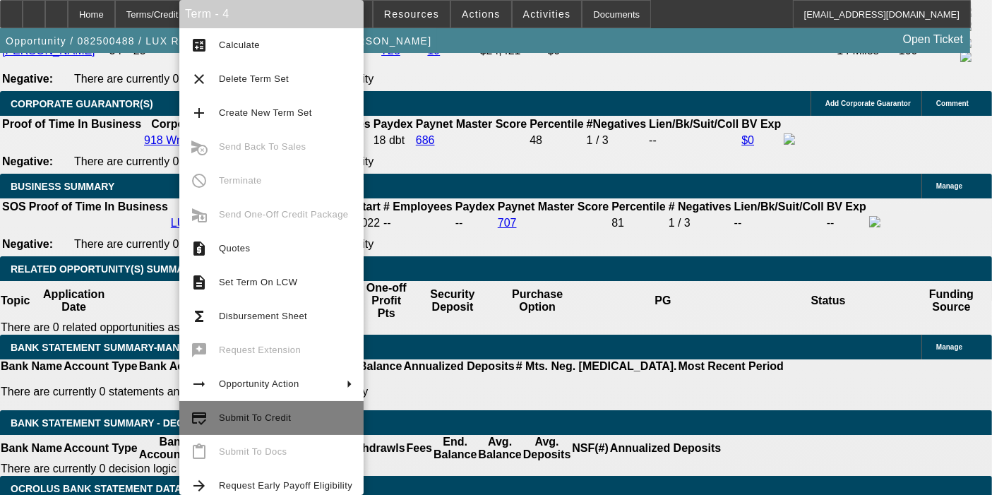
click at [266, 417] on span "Submit To Credit" at bounding box center [255, 417] width 72 height 11
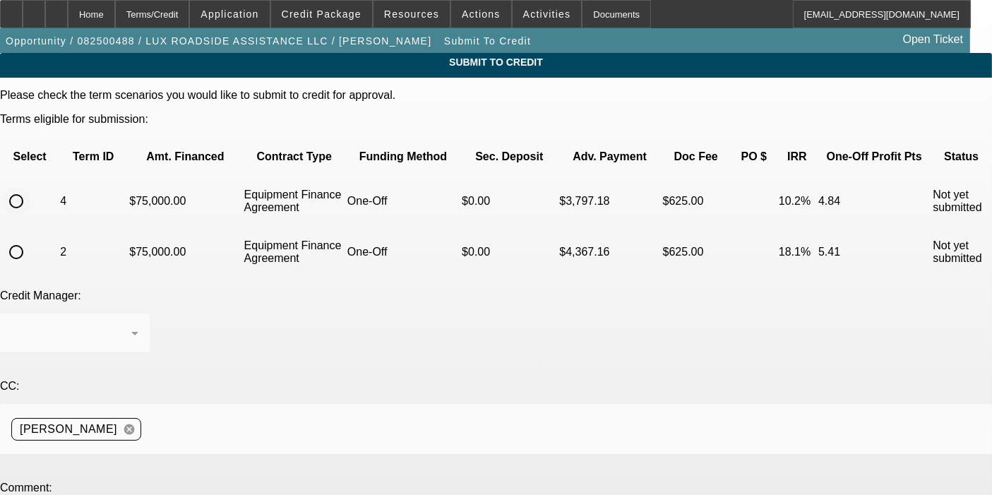
click at [30, 187] on input "radio" at bounding box center [16, 201] width 28 height 28
radio input "true"
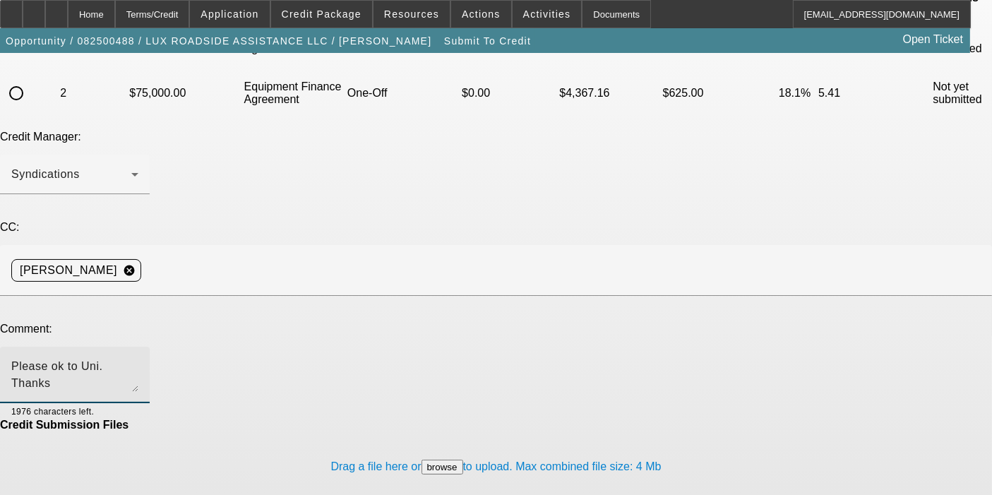
type textarea "Please ok to Uni. Thanks"
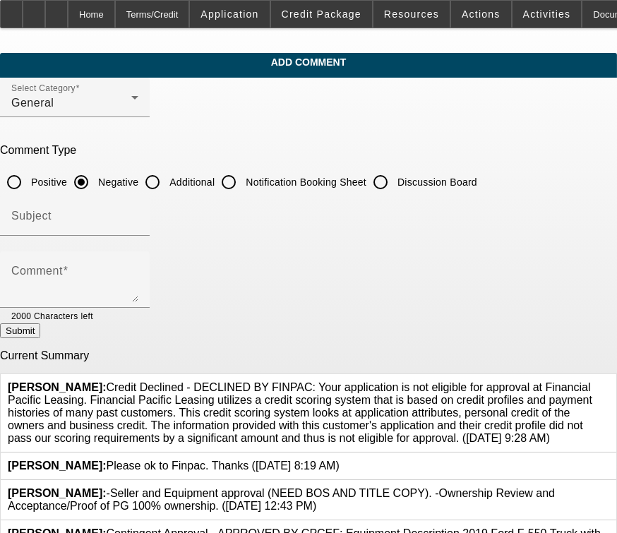
click at [167, 181] on input "Additional" at bounding box center [152, 182] width 28 height 28
radio input "true"
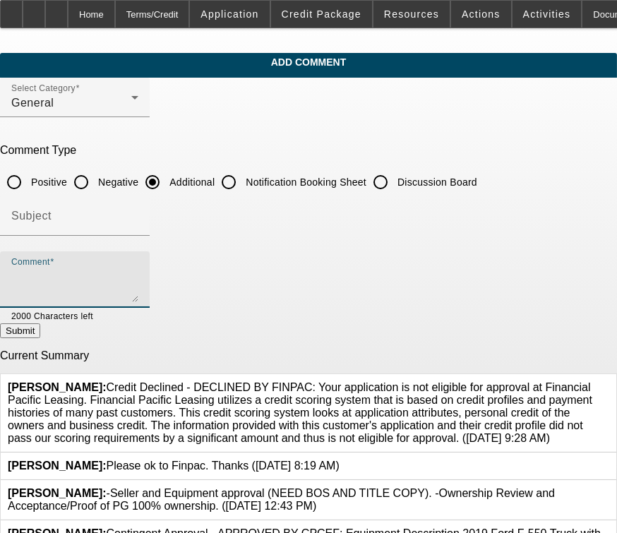
click at [138, 273] on textarea "Comment" at bounding box center [74, 285] width 127 height 34
paste textarea "Lux Roadside Assistance LLC has been providing local towing and roadside assist…"
click at [138, 287] on textarea "Lux Roadside Assistance LLC has been providing local towing and roadside assist…" at bounding box center [74, 285] width 127 height 34
type textarea "Lux Roadside Assistance LLC has been providing local towing and roadside assist…"
click at [40, 326] on button "Submit" at bounding box center [20, 330] width 40 height 15
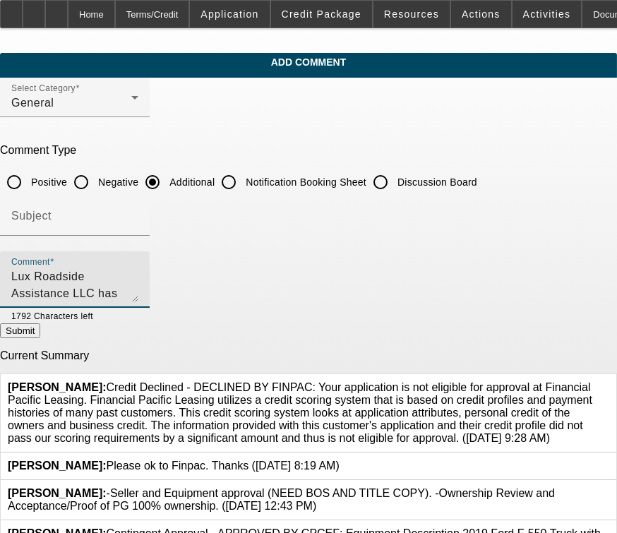
radio input "true"
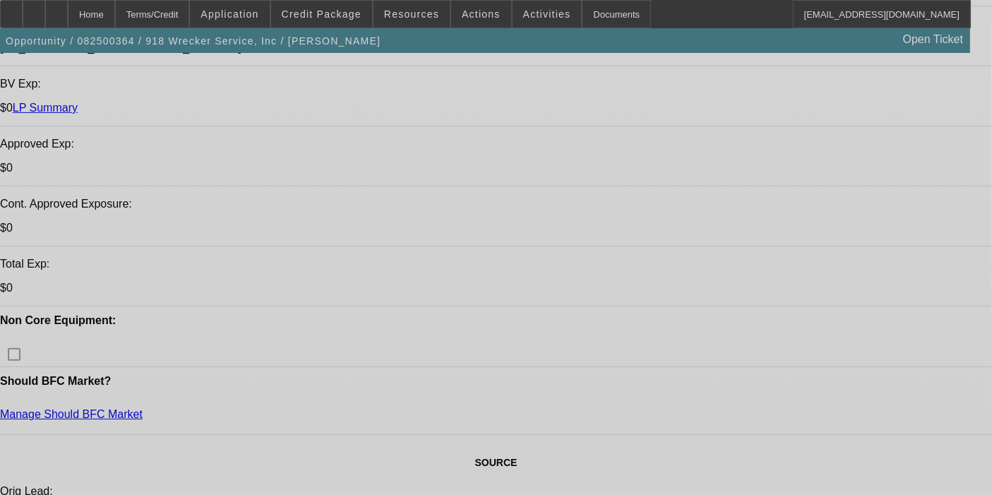
select select "0"
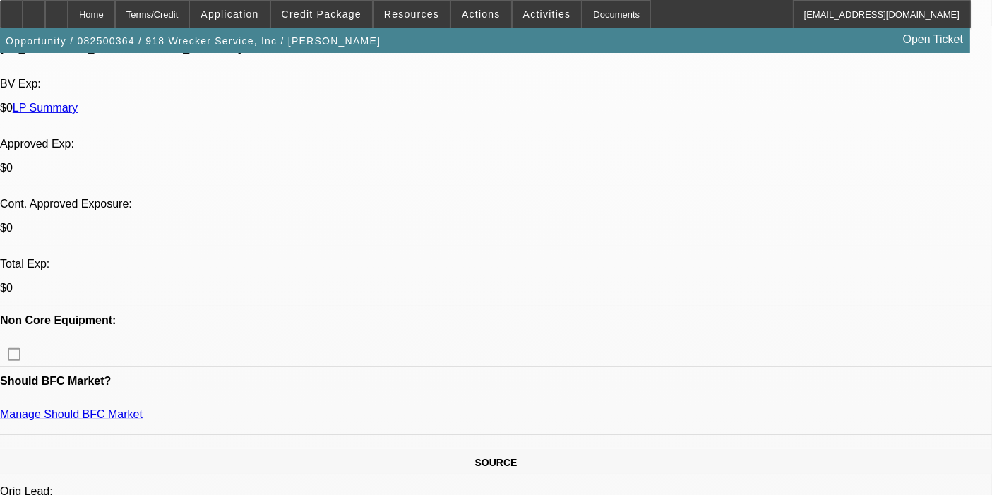
select select "0"
select select "6"
select select "0"
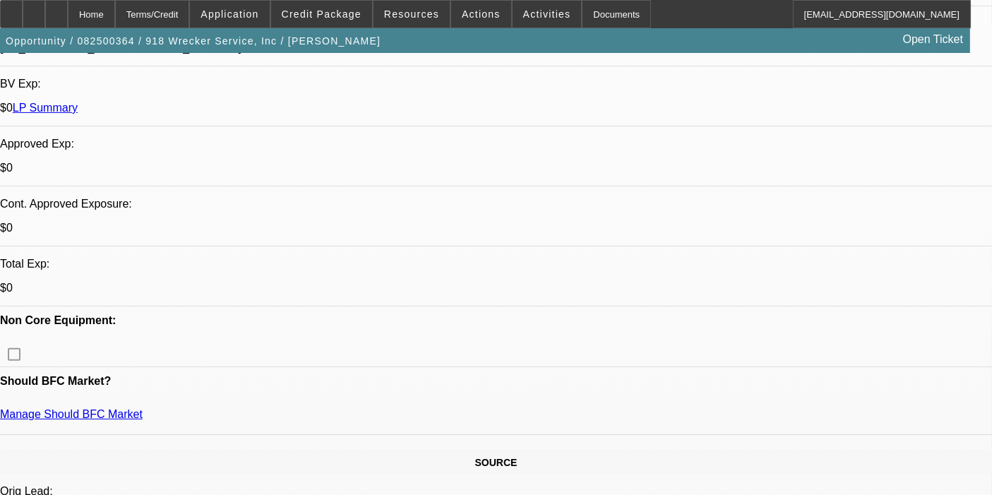
select select "0"
select select "6"
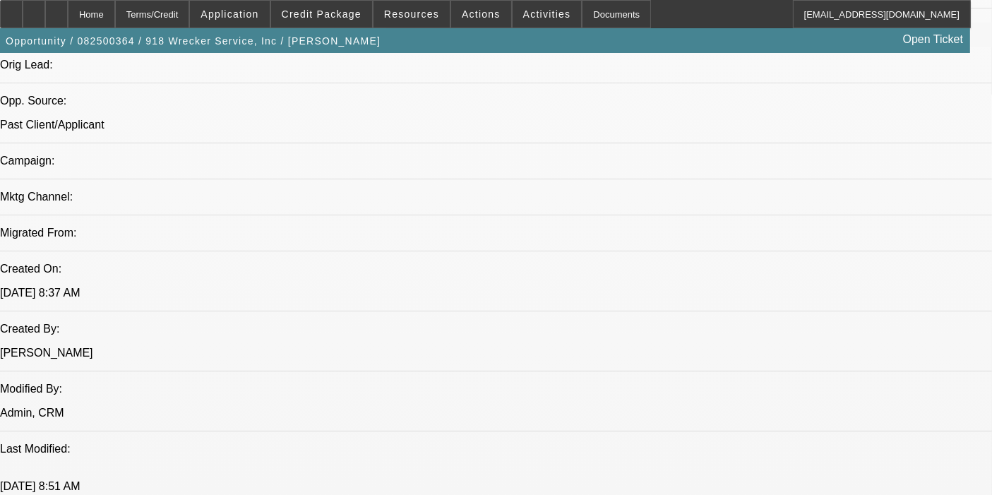
scroll to position [1042, 0]
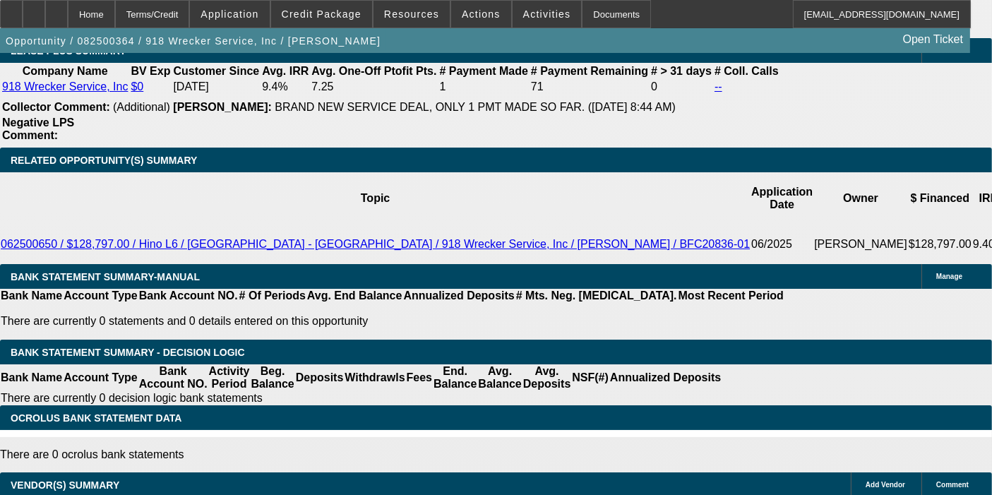
scroll to position [2421, 0]
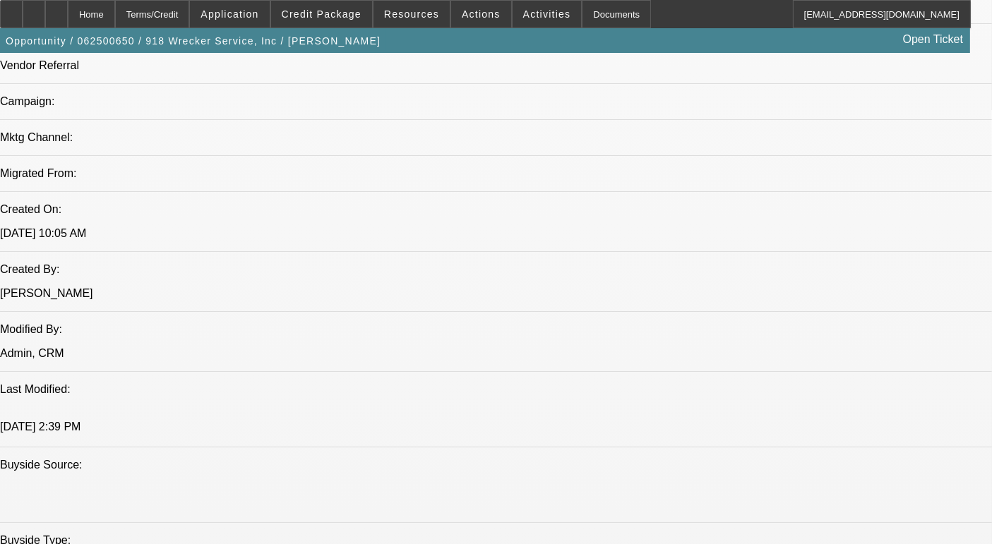
select select "0"
select select "3"
select select "0"
select select "6"
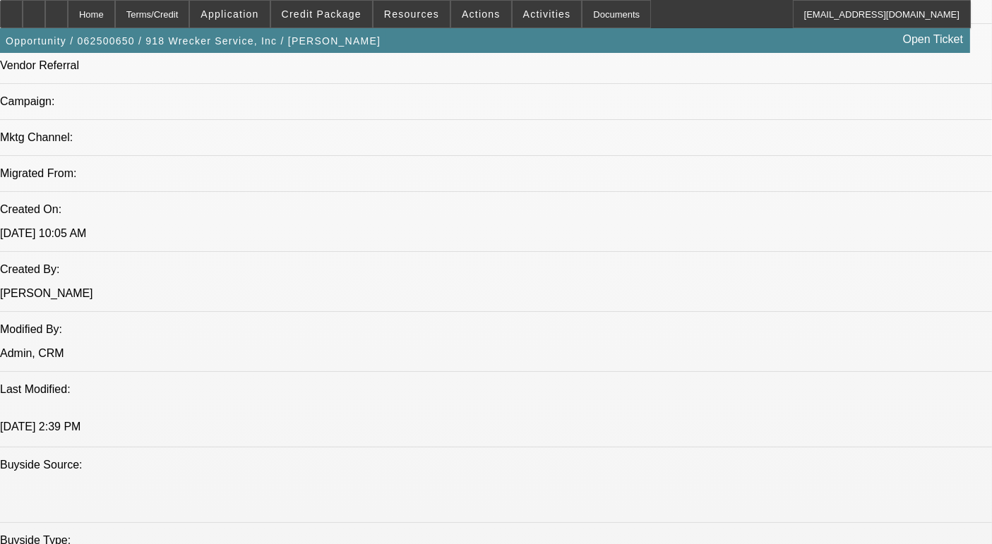
select select "0"
select select "3"
select select "0"
select select "6"
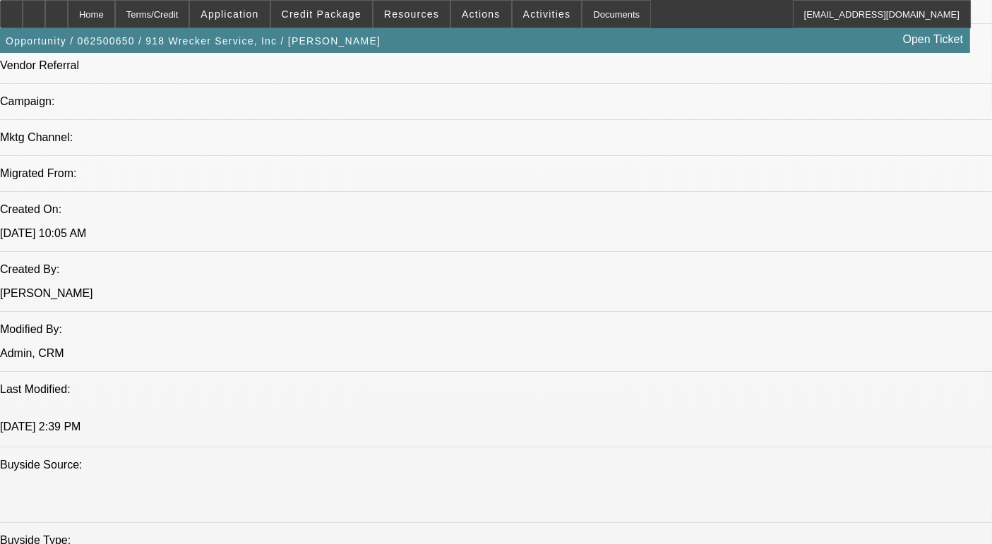
select select "0"
select select "3"
select select "0"
select select "6"
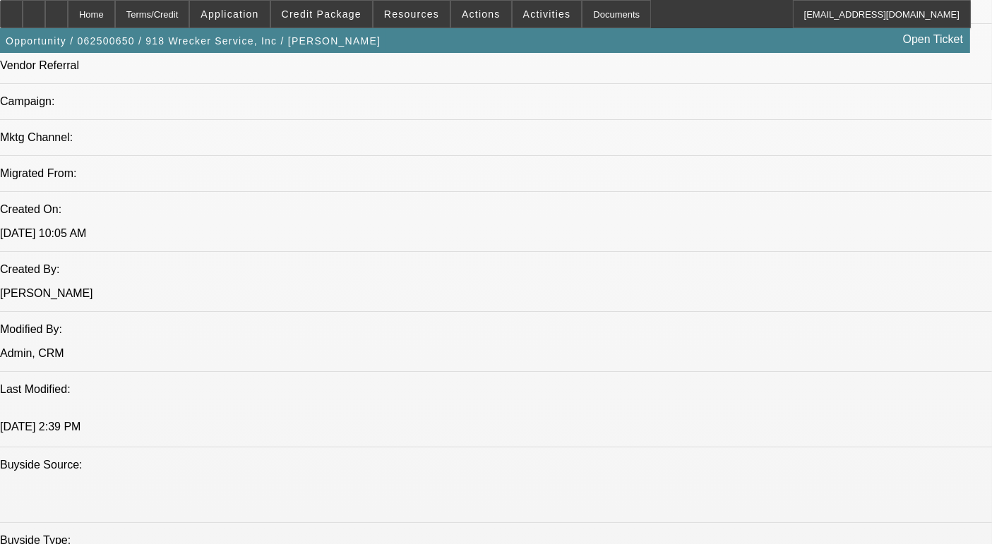
select select "0"
select select "6"
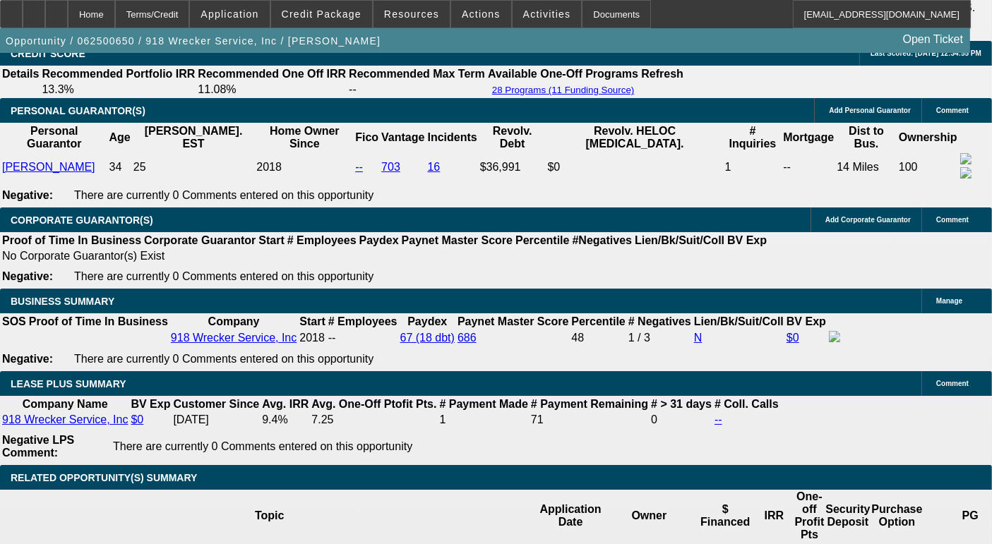
scroll to position [0, 201]
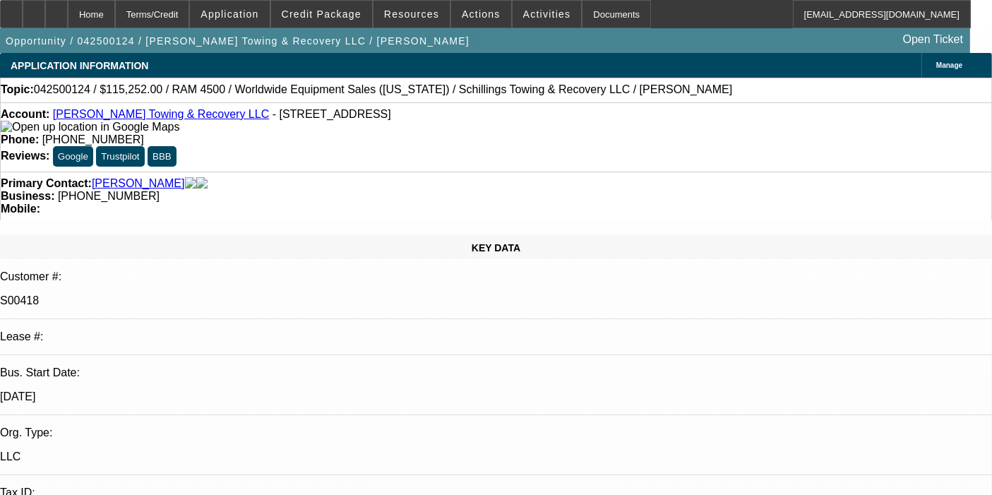
select select "0"
select select "3"
select select "0"
select select "6"
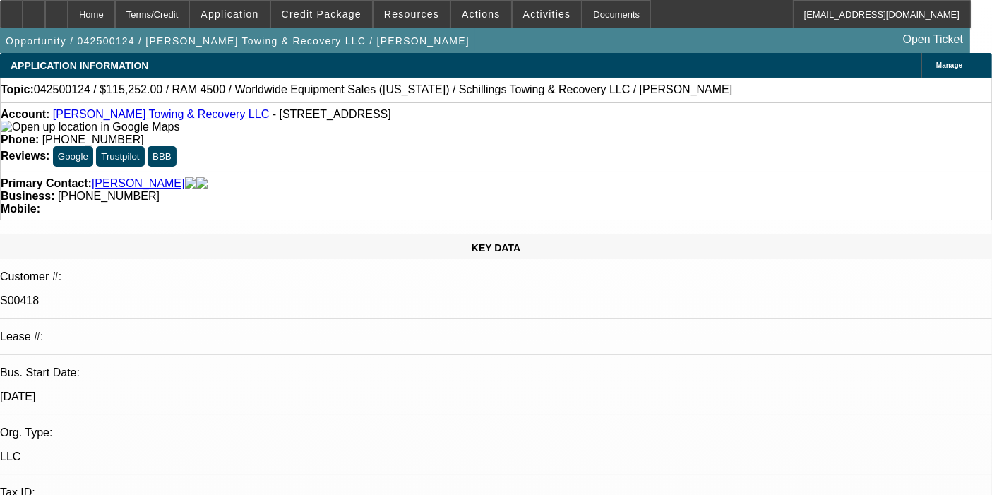
select select "0"
select select "3"
select select "0"
select select "6"
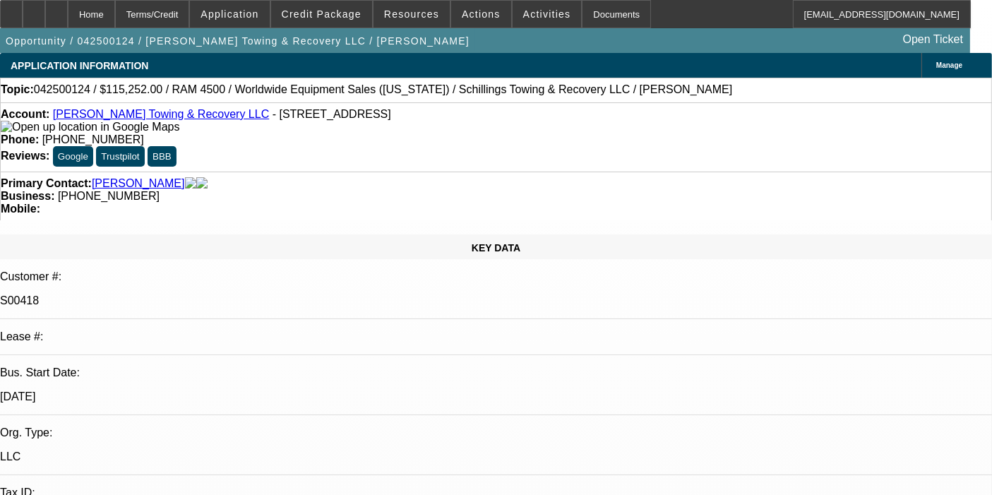
select select "0"
select select "3"
select select "0"
select select "6"
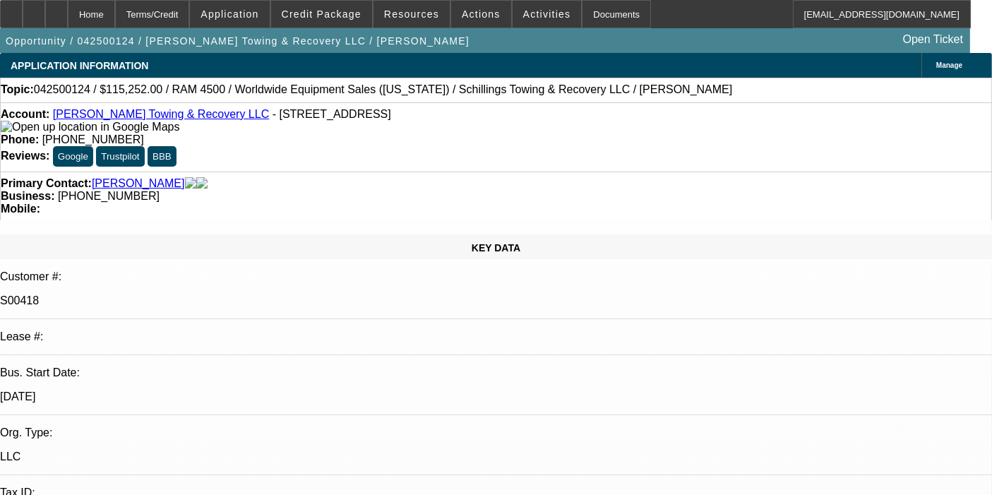
select select "0"
select select "3"
select select "0"
select select "6"
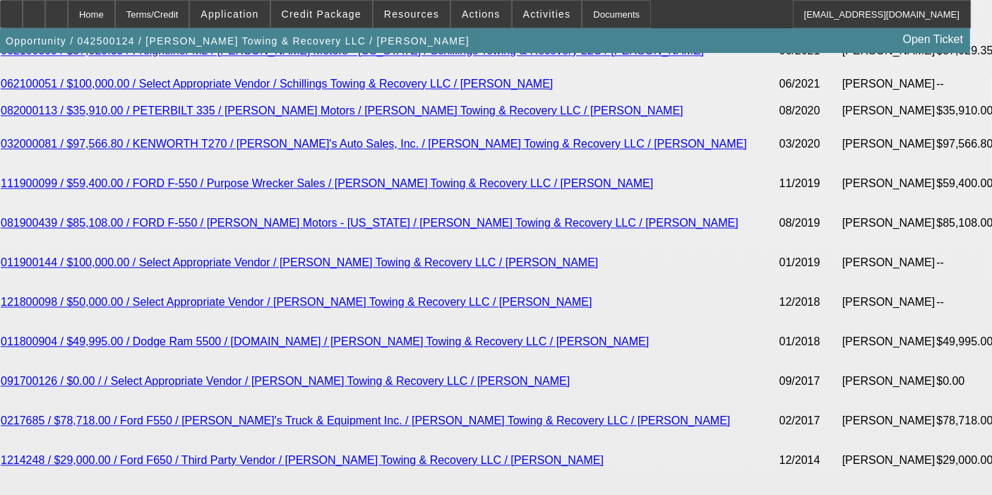
scroll to position [2927, 0]
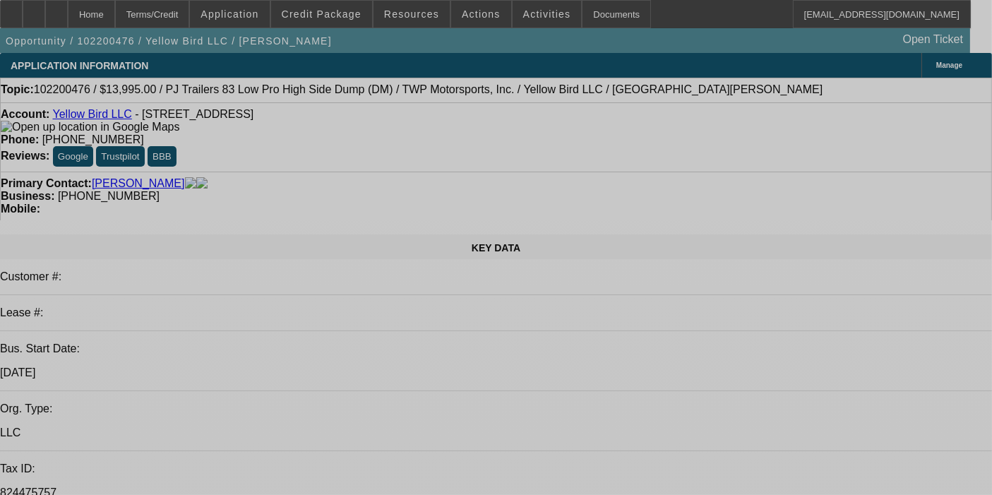
select select "0"
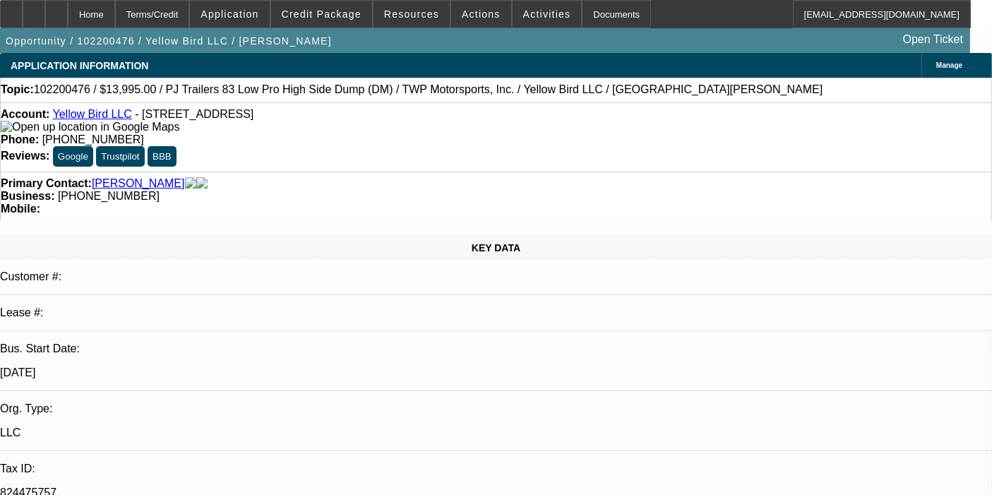
select select "0"
select select "6"
select select "0"
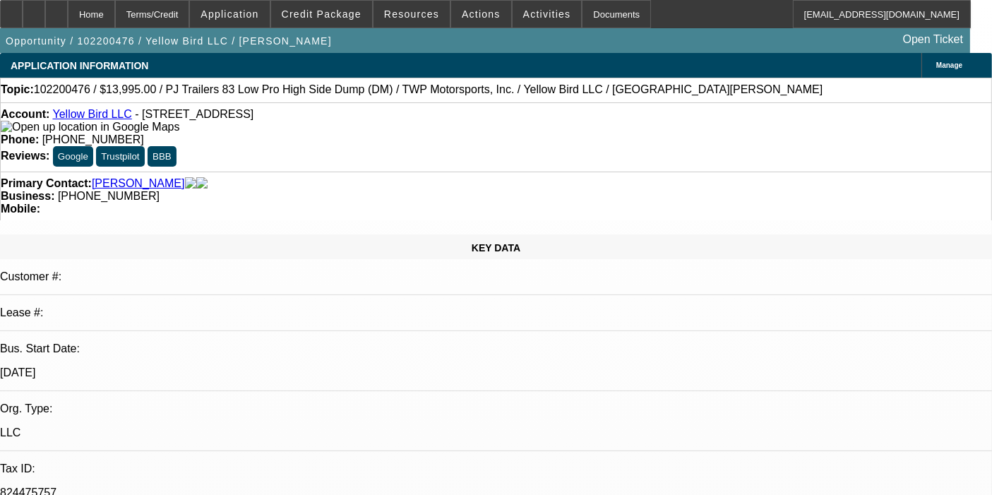
select select "0"
select select "6"
select select "0"
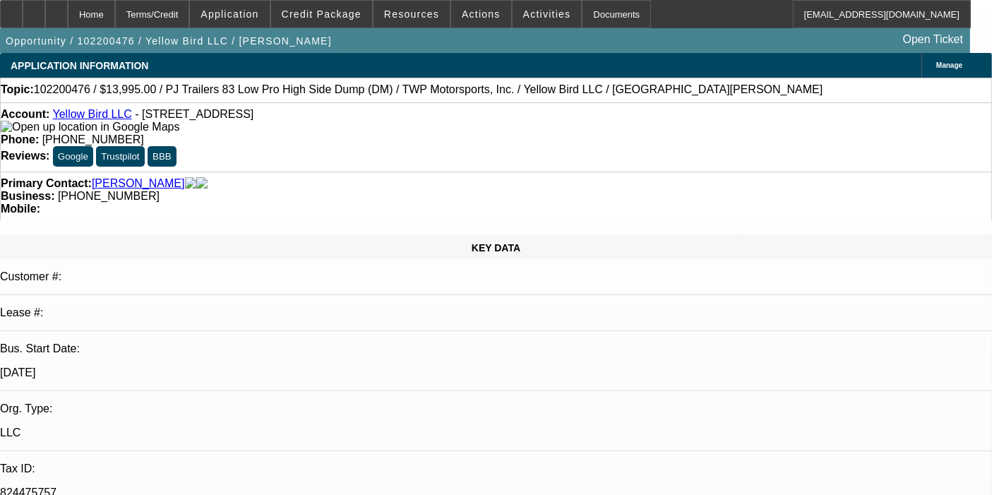
select select "6"
select select "0"
select select "6"
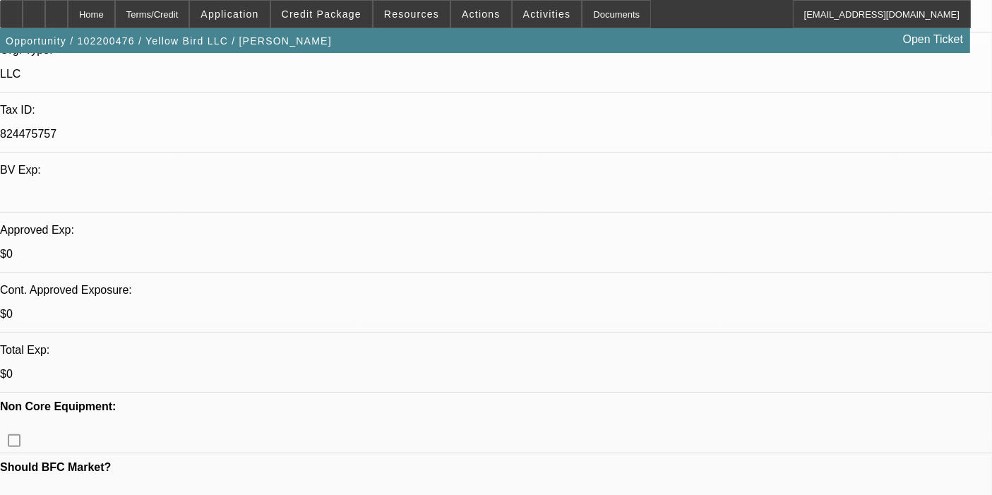
scroll to position [460, 0]
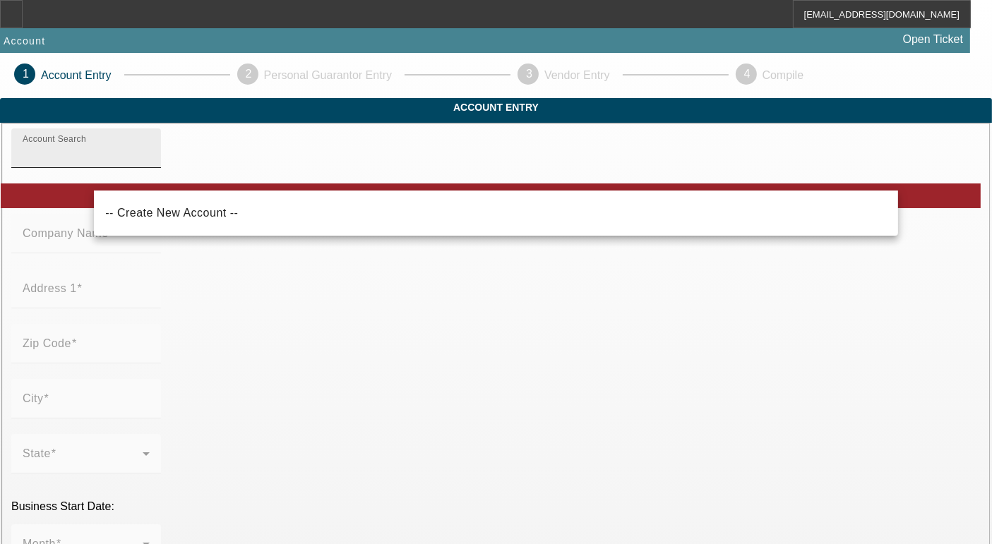
click at [150, 168] on div "Account Search" at bounding box center [86, 149] width 127 height 40
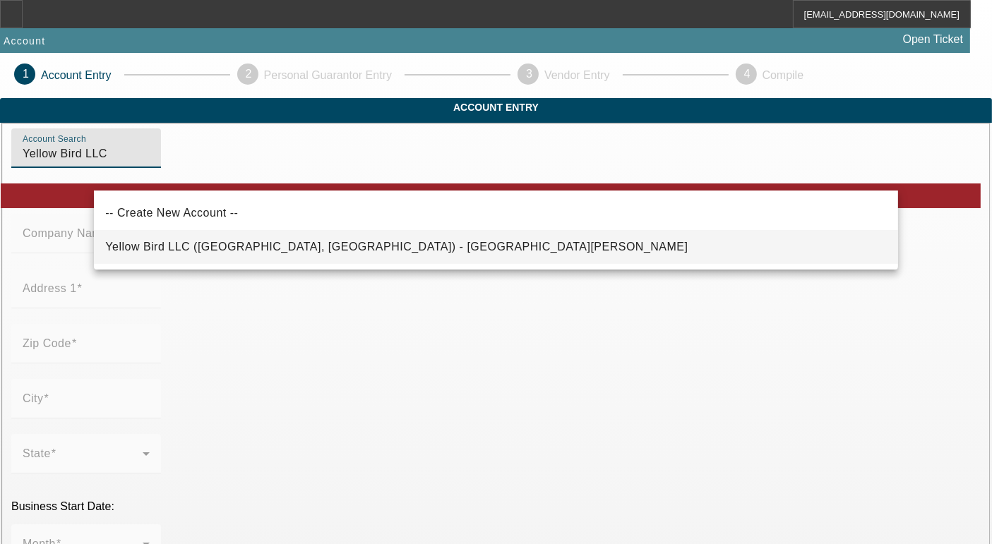
click at [227, 244] on span "Yellow Bird LLC ([GEOGRAPHIC_DATA], [GEOGRAPHIC_DATA]) - [GEOGRAPHIC_DATA][PERS…" at bounding box center [396, 247] width 583 height 12
type input "Yellow Bird LLC ([GEOGRAPHIC_DATA], [GEOGRAPHIC_DATA]) - [GEOGRAPHIC_DATA][PERS…"
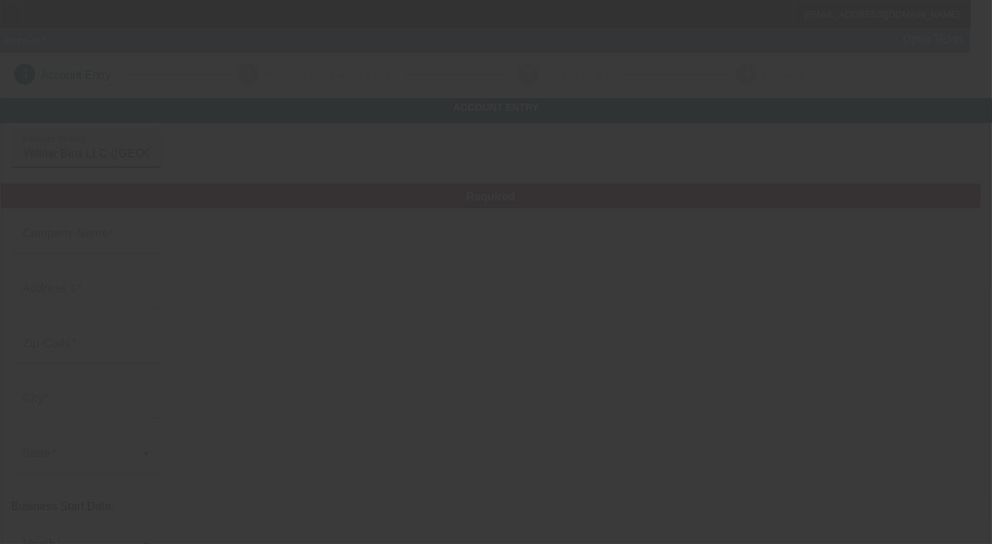
type input "Yellow Bird LLC"
type input "[STREET_ADDRESS]"
type input "20601"
type input "Waldorf"
type input "[PHONE_NUMBER]"
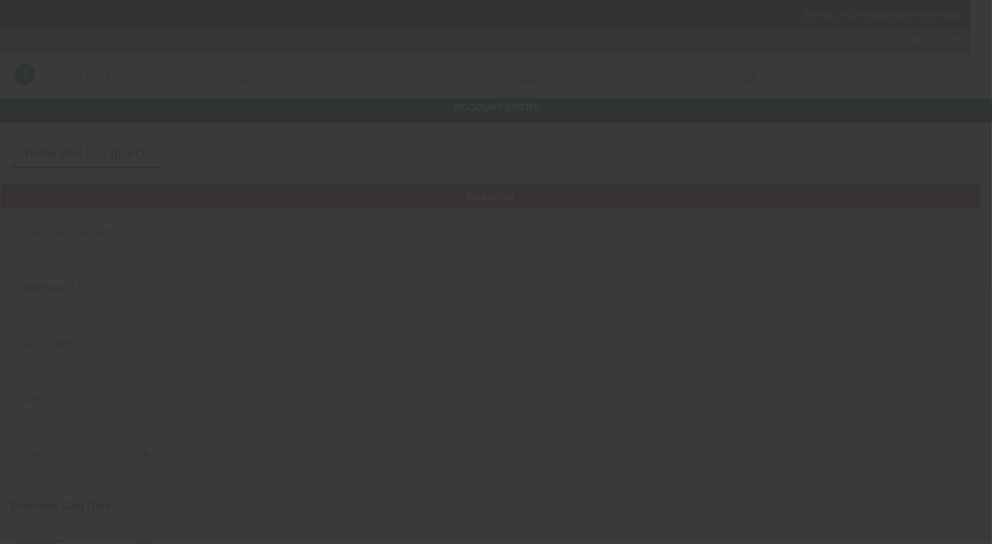
type input "curtisellerbe@yahoo.com"
type input "824475757"
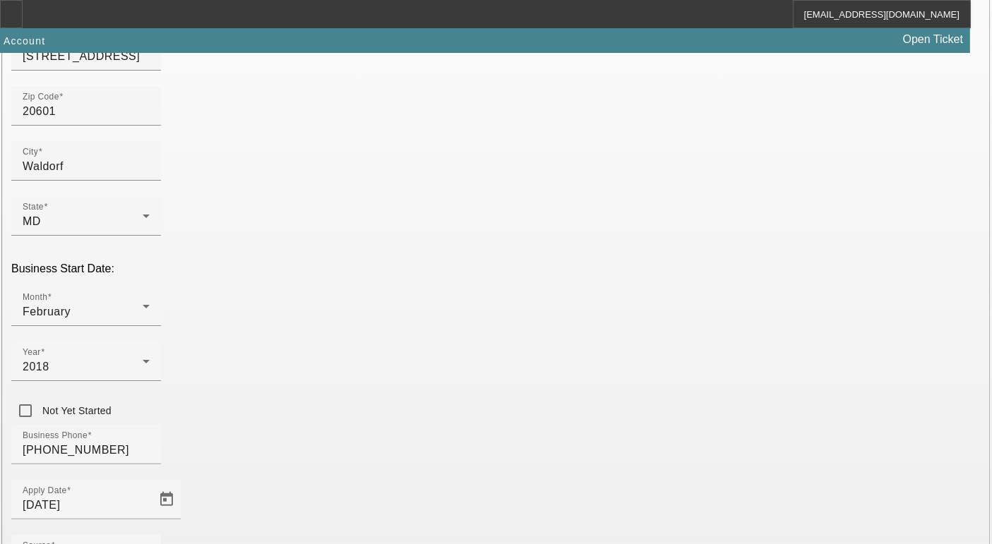
scroll to position [344, 0]
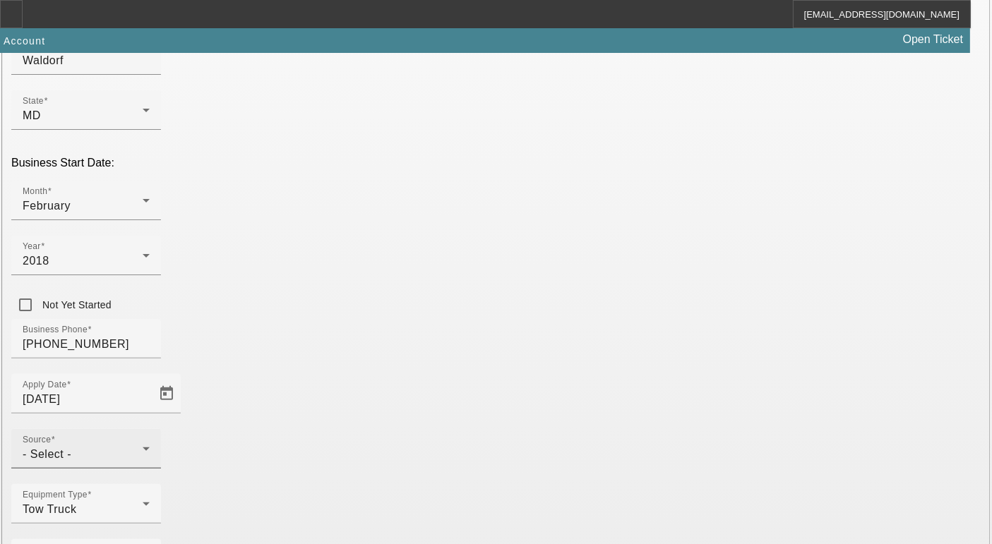
click at [143, 446] on div "- Select -" at bounding box center [83, 454] width 120 height 17
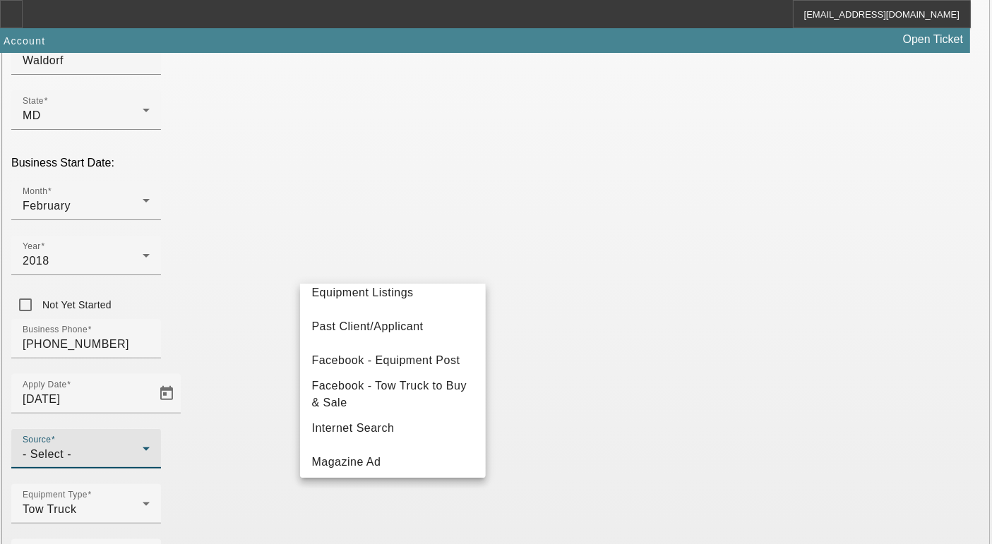
scroll to position [390, 0]
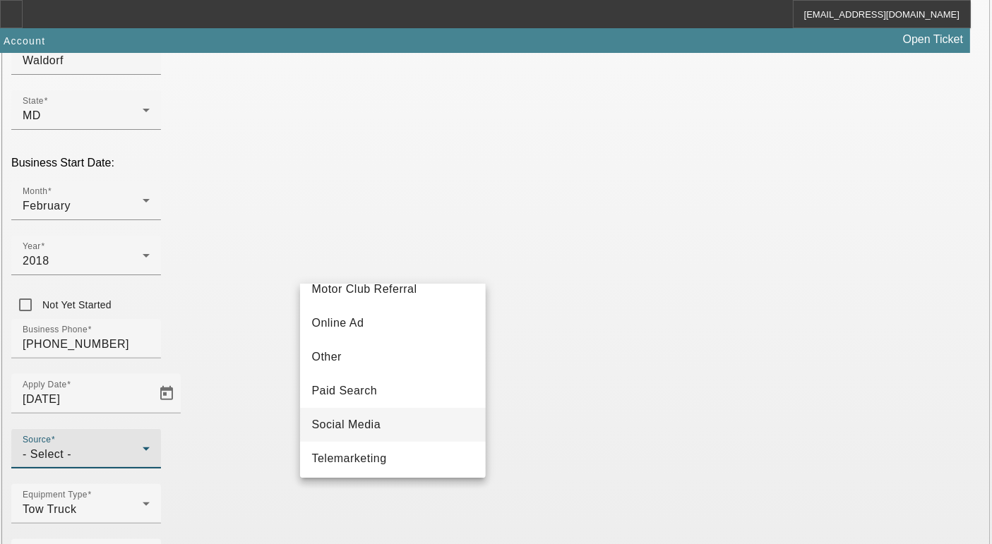
click at [364, 422] on mat-option "Social Media" at bounding box center [392, 425] width 185 height 34
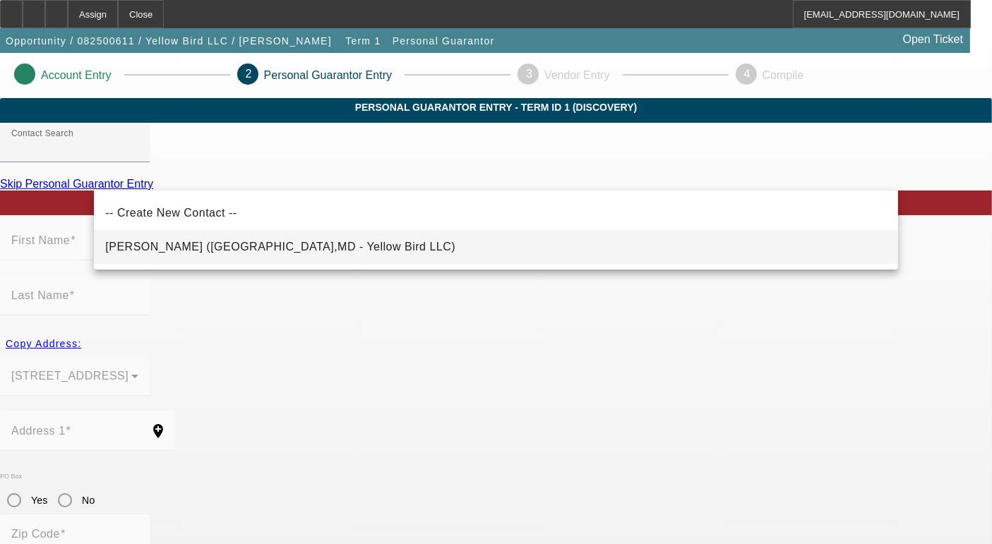
click at [282, 237] on mat-option "Ellerbe, Curtis (Waldorf,MD - Yellow Bird LLC)" at bounding box center [496, 247] width 804 height 34
type input "Ellerbe, Curtis (Waldorf,MD - Yellow Bird LLC)"
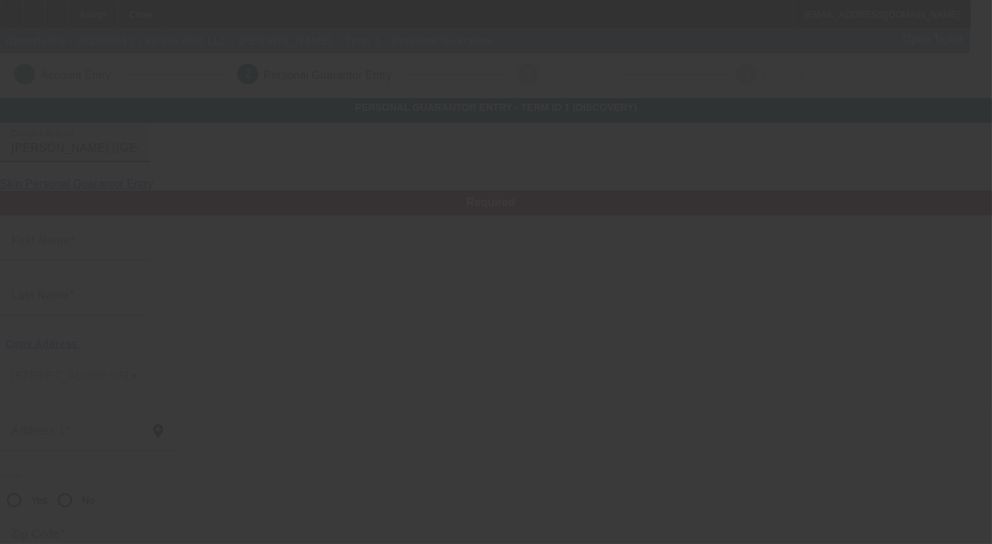
type input "Curtis"
type input "Ellerbe"
type input "3023 Walnut Lane"
radio input "true"
type input "20601"
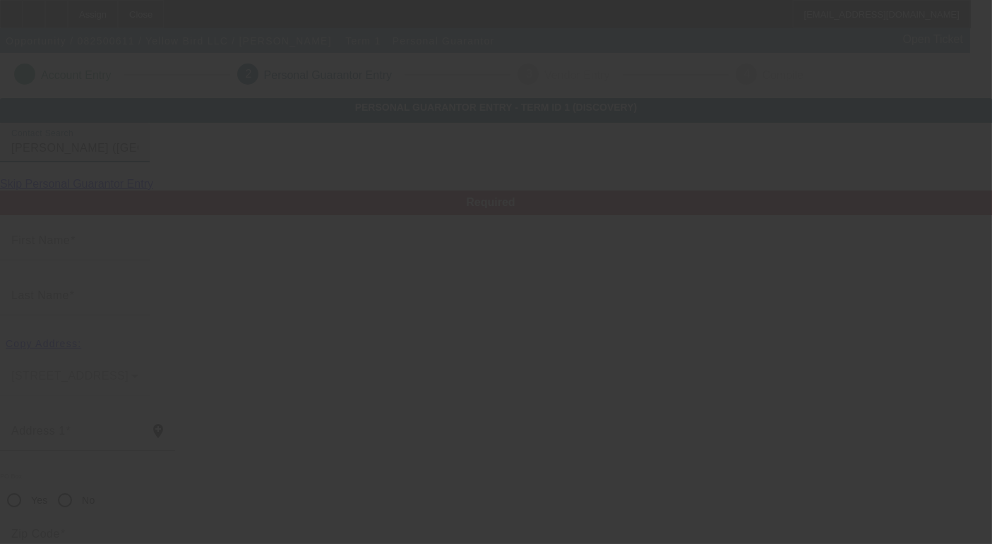
type input "Waldorf"
type input "[PHONE_NUMBER]"
type input "100"
type input "246-57-0017"
type input "curtisellerbe@yahoo.com"
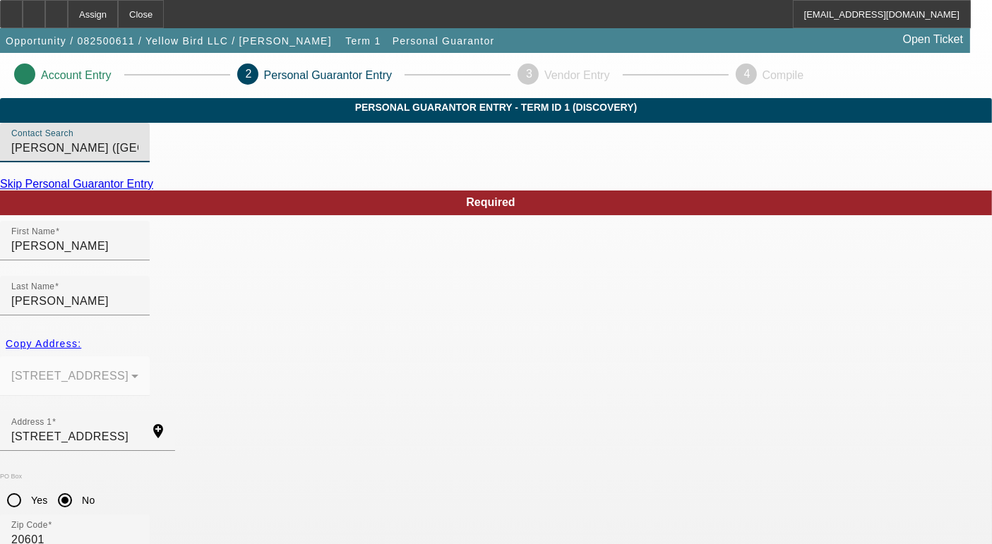
scroll to position [145, 0]
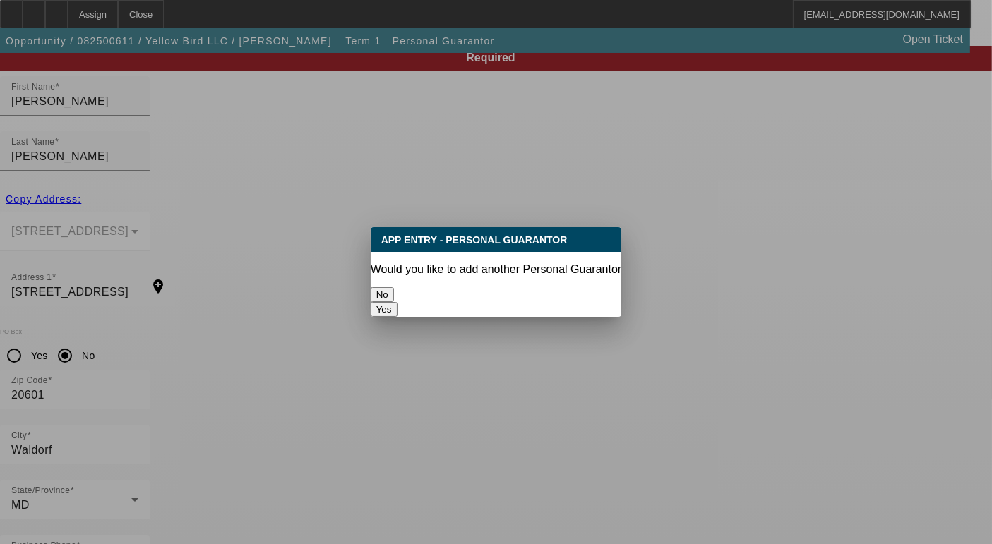
click at [394, 290] on button "No" at bounding box center [382, 294] width 23 height 15
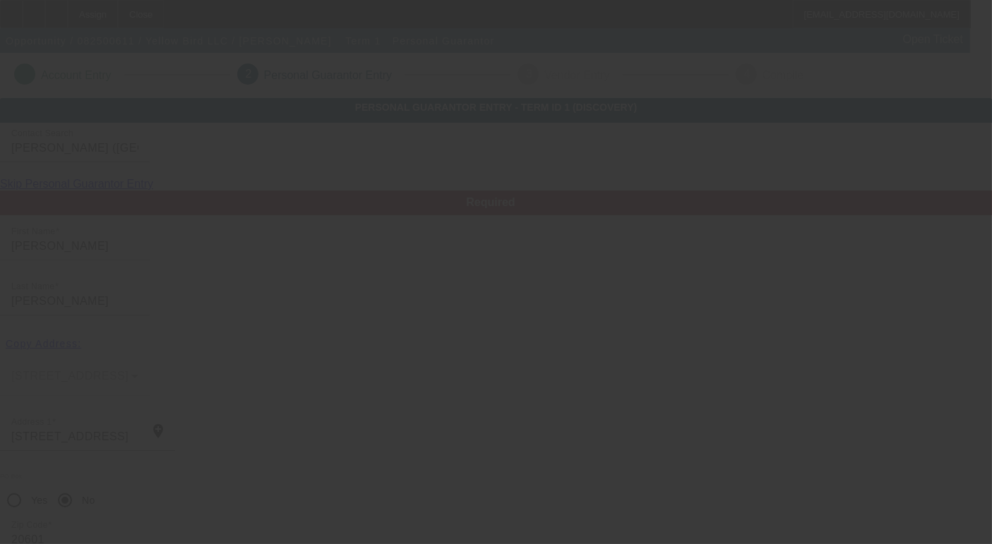
scroll to position [145, 0]
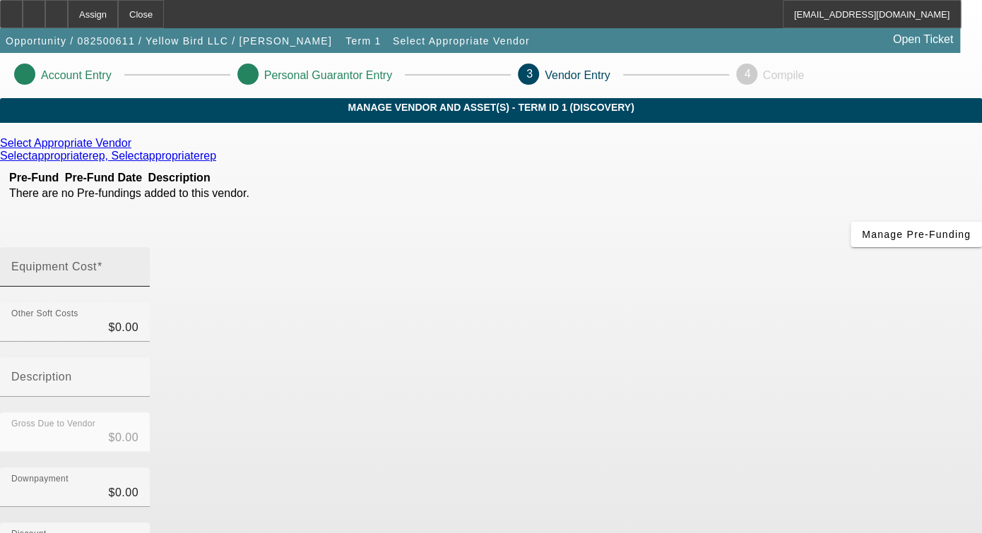
click at [97, 261] on mat-label "Equipment Cost" at bounding box center [53, 267] width 85 height 12
click at [138, 264] on input "Equipment Cost" at bounding box center [74, 272] width 127 height 17
type input "6"
type input "$6.00"
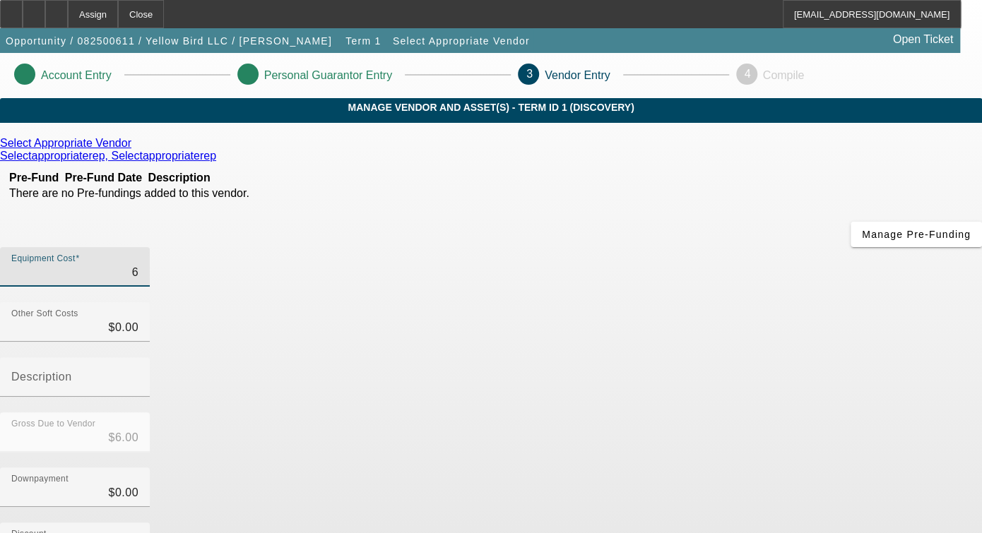
type input "66"
type input "$66.00"
type input "669"
type input "$669.00"
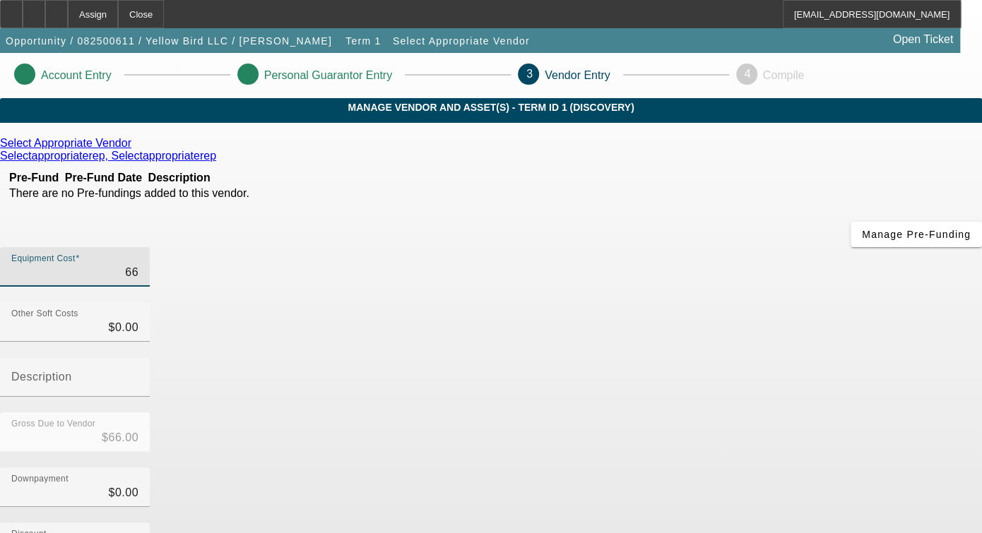
type input "$669.00"
type input "6699"
type input "$6,699.00"
type input "66995"
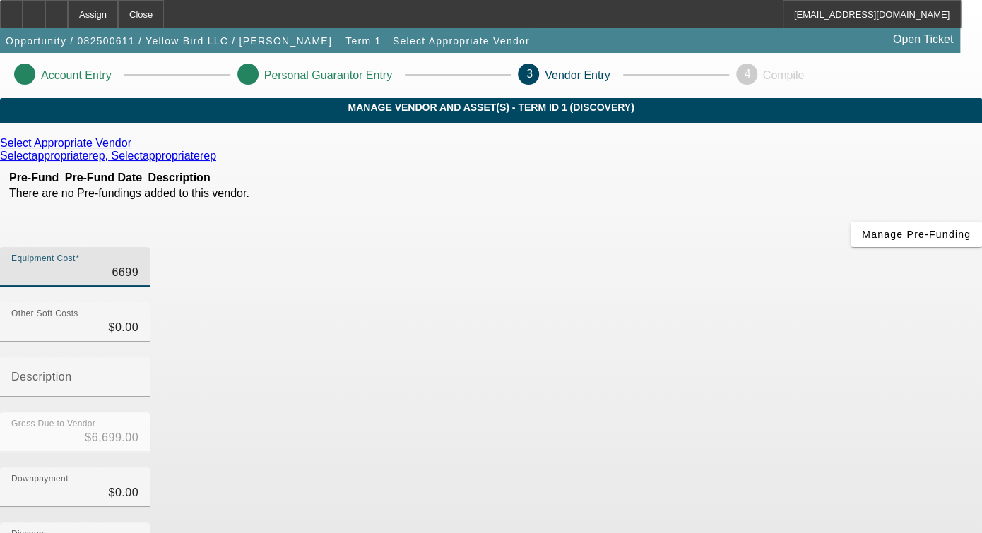
type input "$66,995.00"
click at [765, 412] on div "Gross Due to Vendor $66,995.00" at bounding box center [491, 439] width 982 height 55
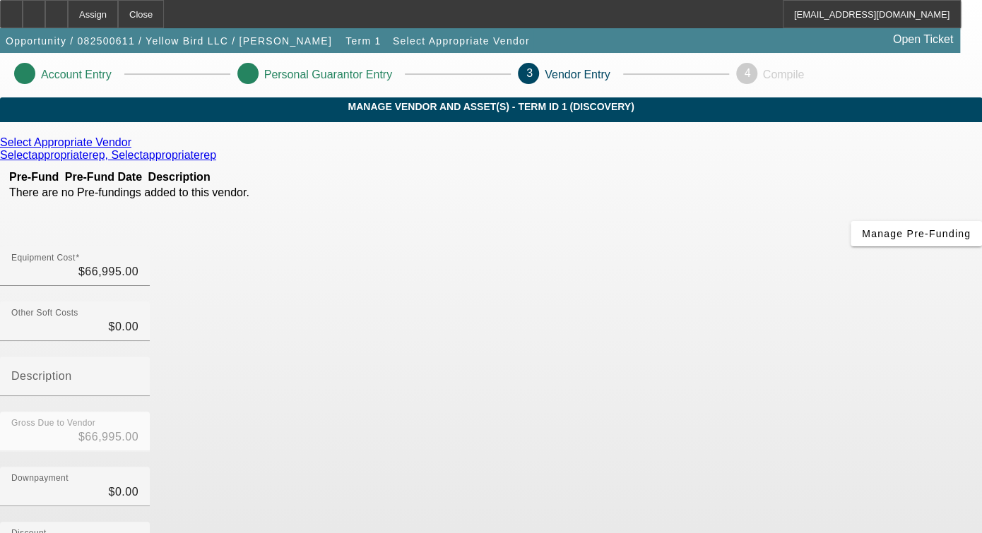
click at [135, 148] on icon at bounding box center [135, 142] width 0 height 12
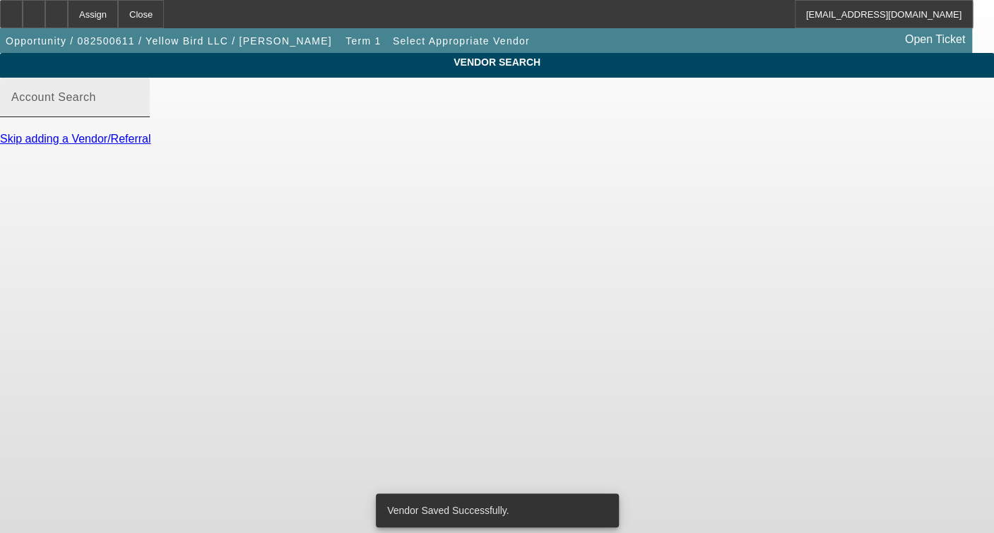
click at [138, 107] on div at bounding box center [138, 107] width 0 height 0
click at [138, 112] on input "Account Search" at bounding box center [74, 103] width 127 height 17
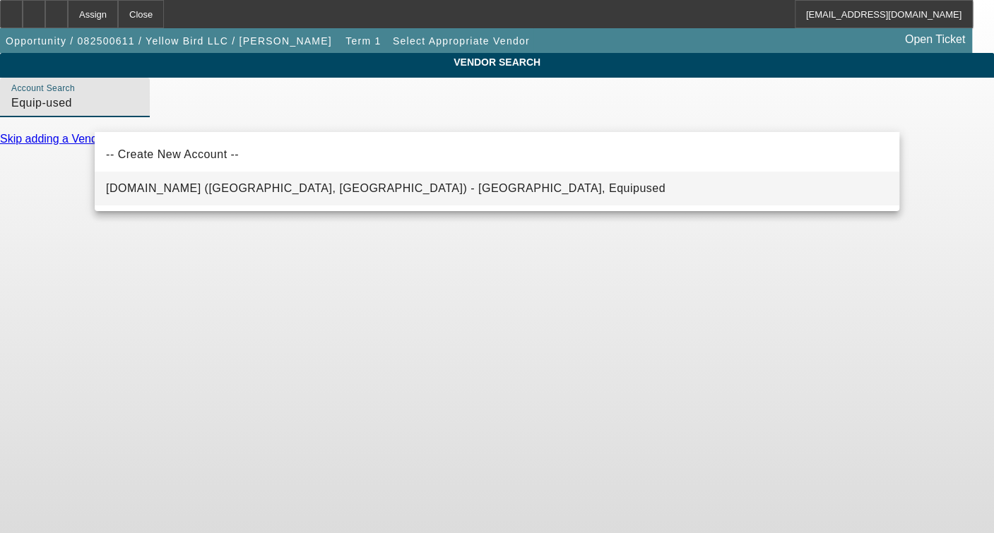
click at [259, 196] on span "Equip-Used.com (Northbrook, IL) - Equipused, Equipused" at bounding box center [385, 188] width 559 height 17
type input "Equip-Used.com (Northbrook, IL) - Equipused, Equipused"
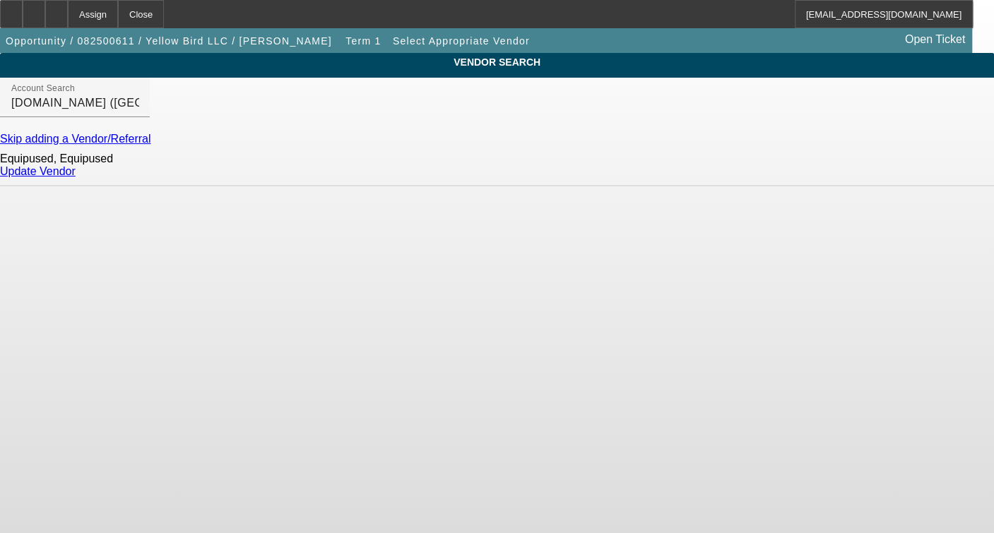
click at [76, 177] on link "Update Vendor" at bounding box center [38, 171] width 76 height 12
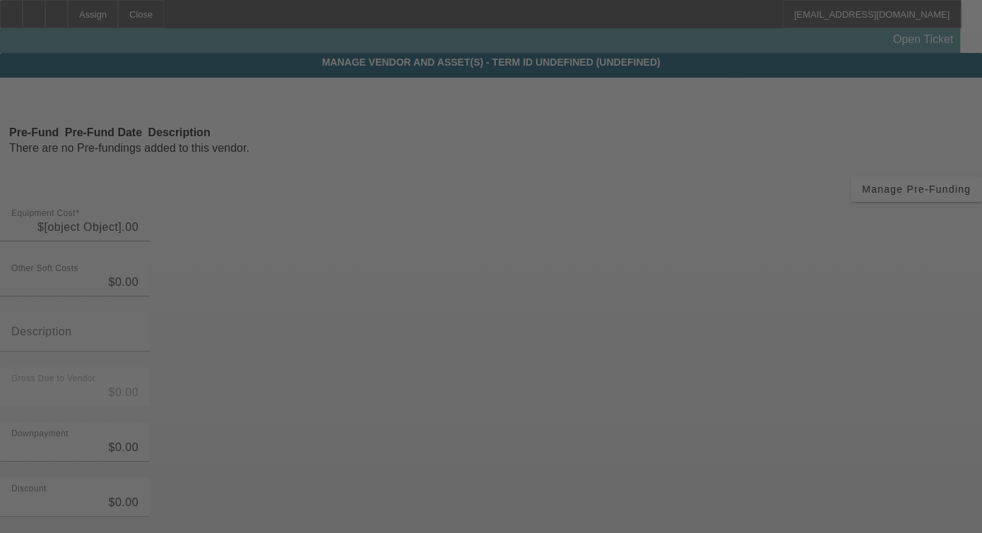
type input "$66,995.00"
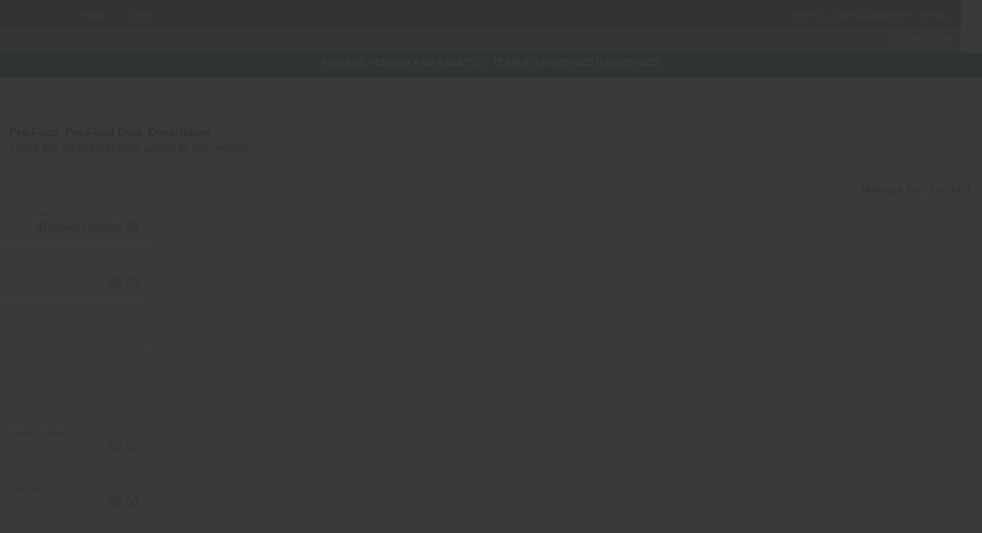
type input "$66,995.00"
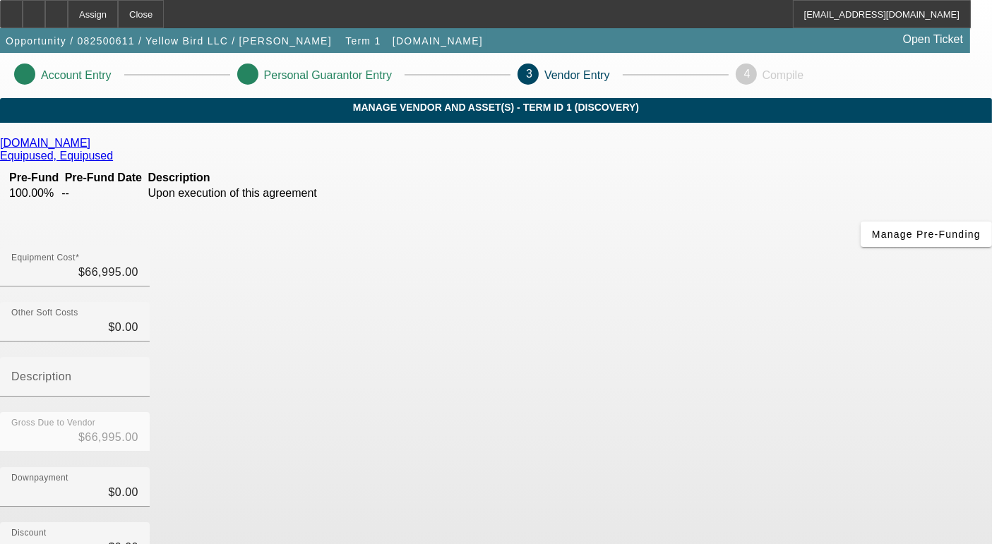
scroll to position [169, 0]
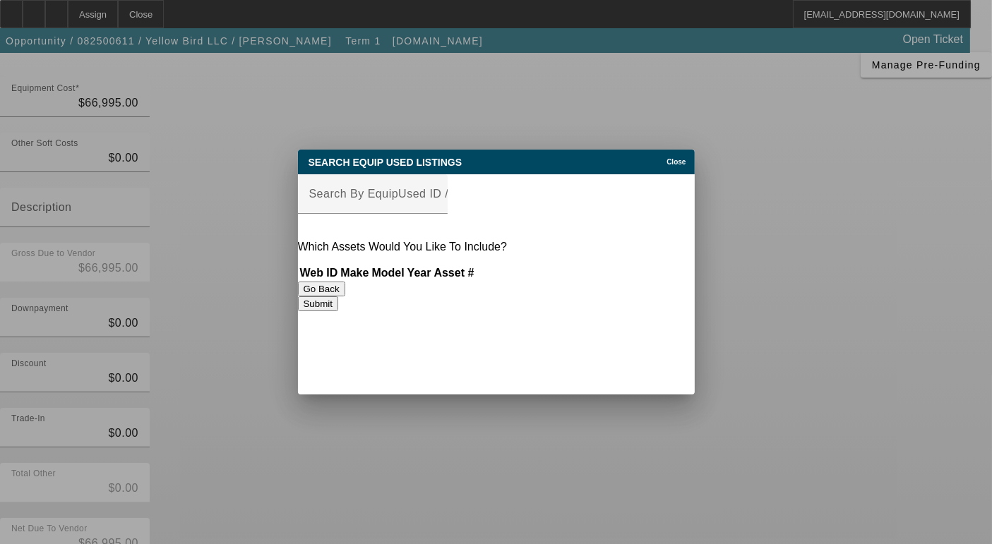
scroll to position [0, 0]
click at [379, 201] on input "Search By EquipUsed ID / Make / Model" at bounding box center [372, 199] width 127 height 17
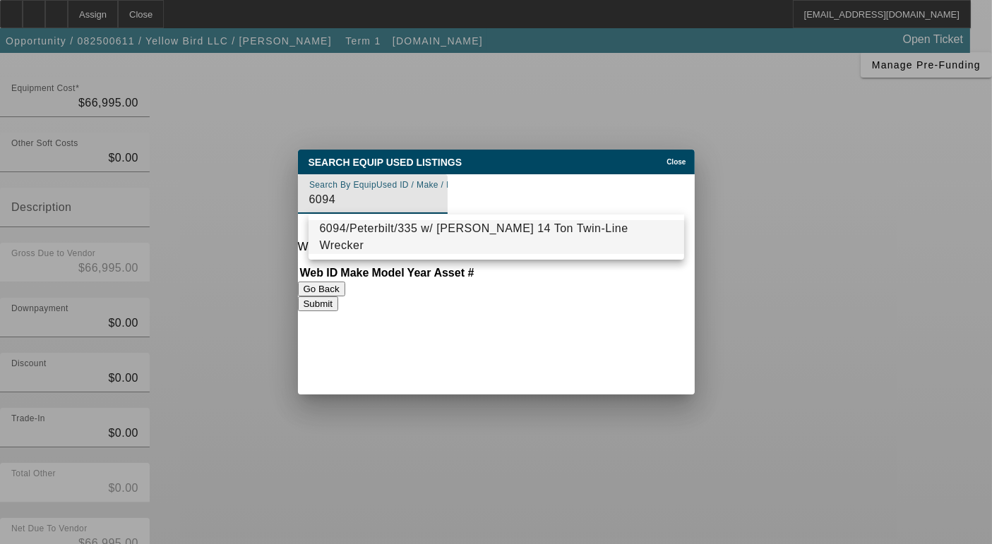
click at [397, 226] on mat-option "6094/Peterbilt/335 w/ Jerr-Dan 14 Ton Twin-Line Wrecker" at bounding box center [497, 237] width 376 height 34
type input "6094/Peterbilt/335 w/ Jerr-Dan 14 Ton Twin-Line Wrecker"
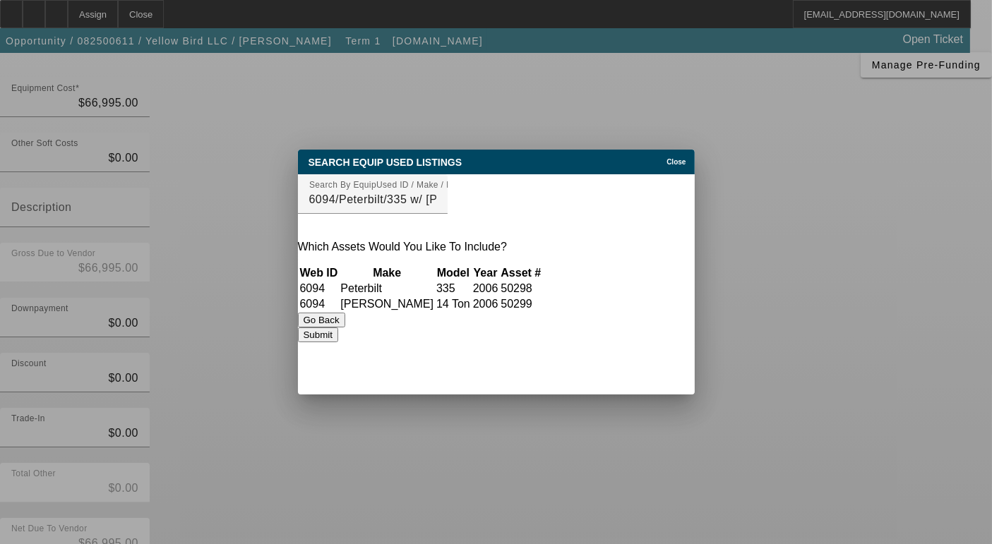
click at [338, 337] on button "Submit" at bounding box center [318, 335] width 40 height 15
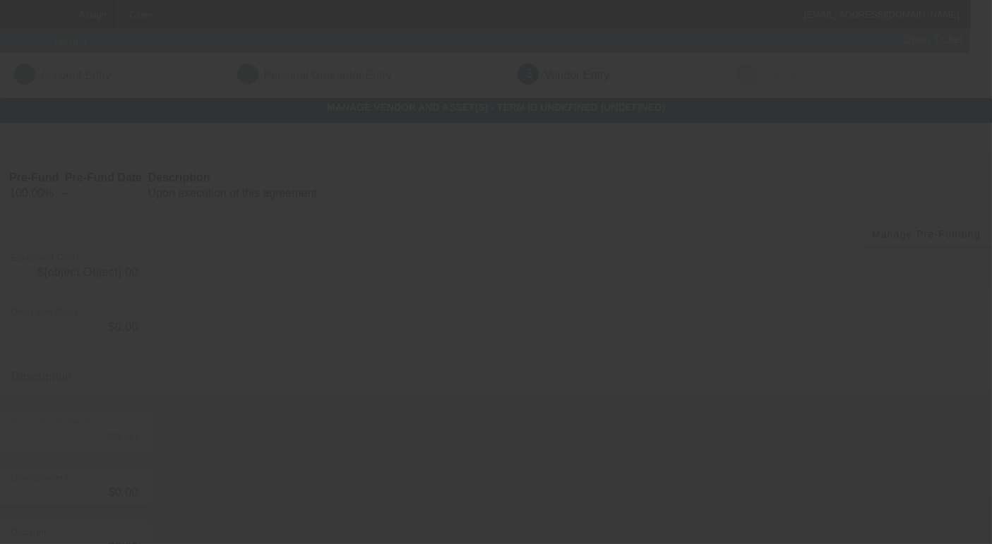
type input "$66,995.00"
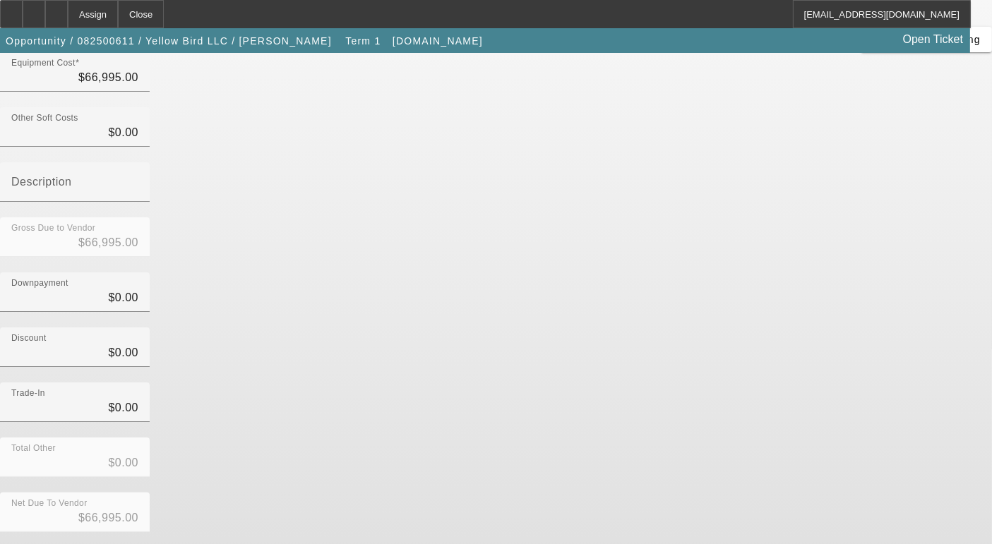
scroll to position [138, 0]
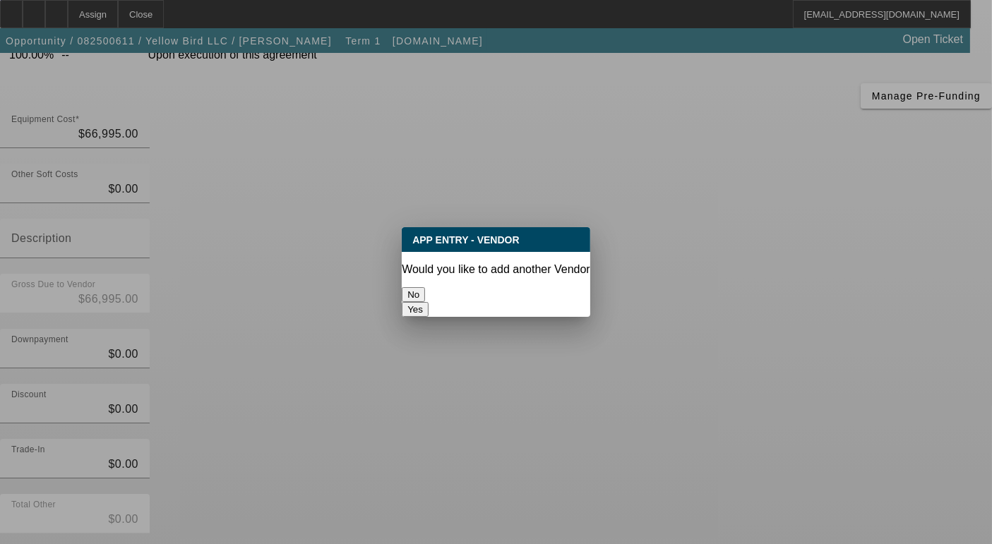
scroll to position [0, 0]
click at [425, 288] on button "No" at bounding box center [413, 294] width 23 height 15
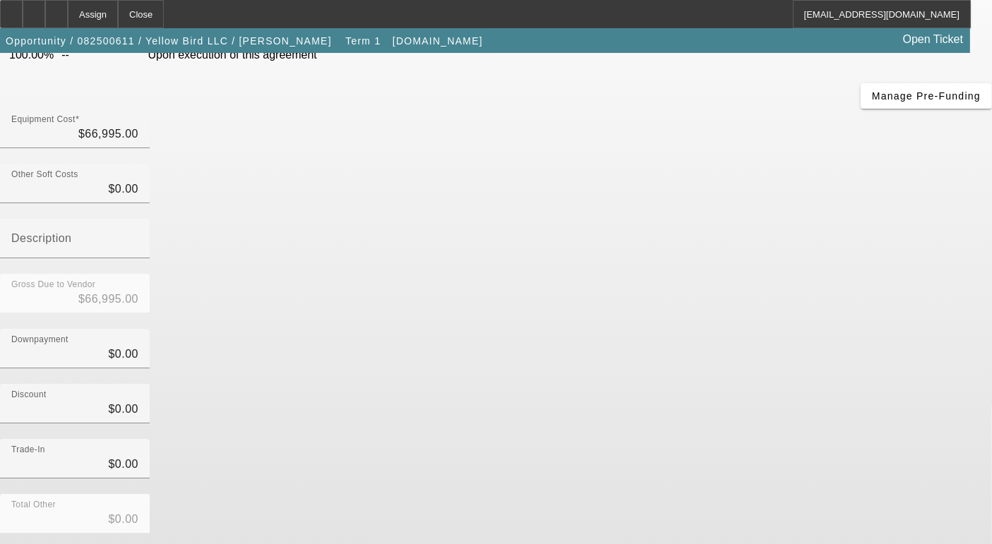
scroll to position [138, 0]
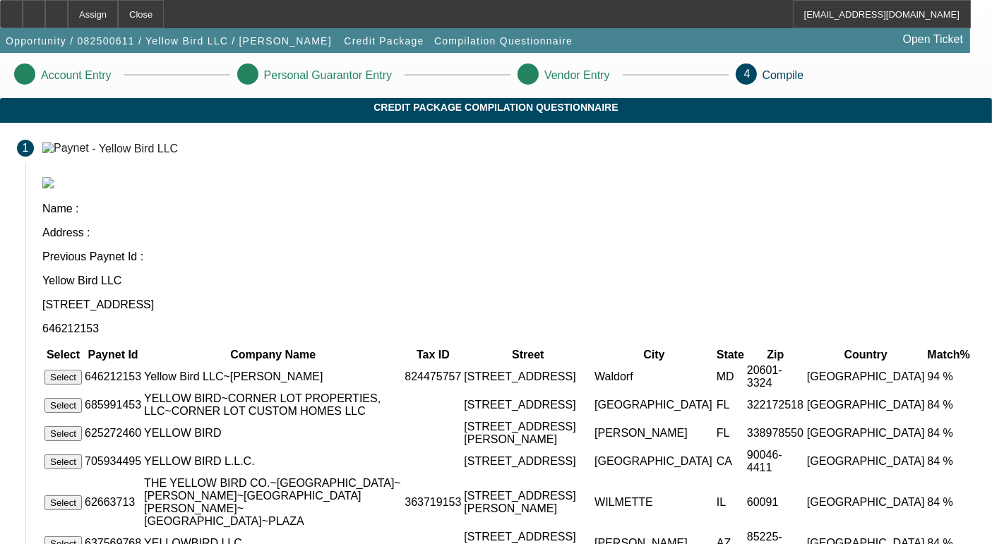
click at [82, 370] on button "Select" at bounding box center [62, 377] width 37 height 15
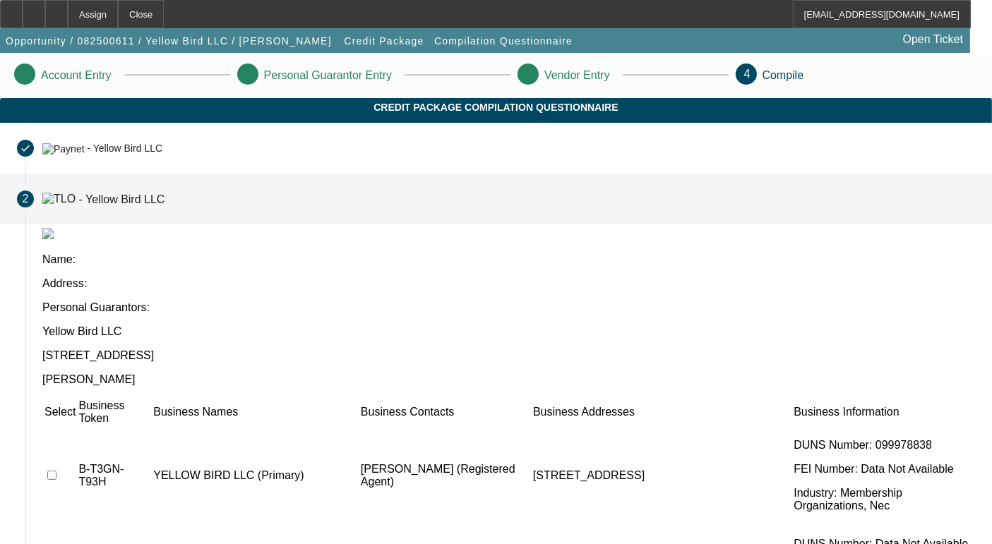
scroll to position [225, 0]
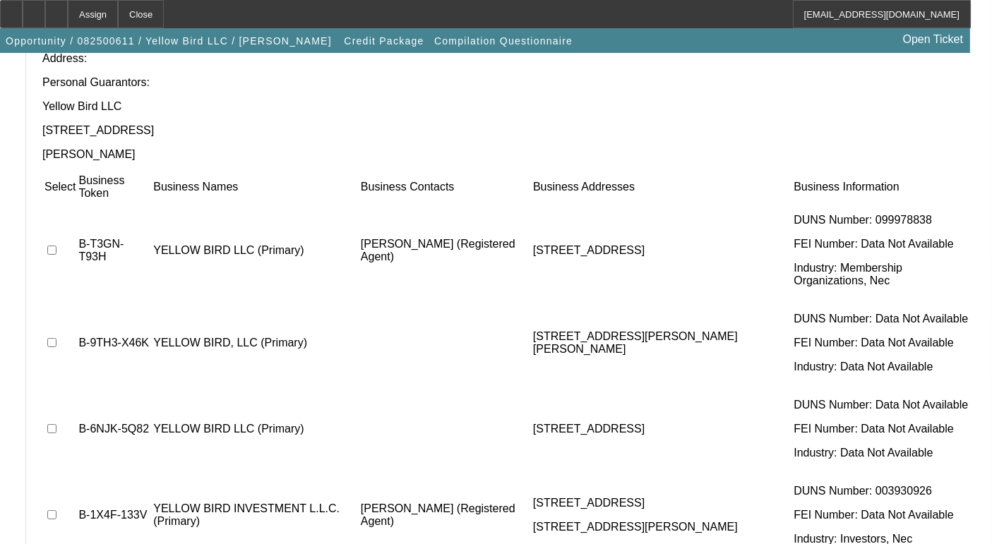
click at [56, 338] on input "checkbox" at bounding box center [51, 342] width 9 height 9
checkbox input "true"
click at [56, 424] on input "checkbox" at bounding box center [51, 428] width 9 height 9
checkbox input "true"
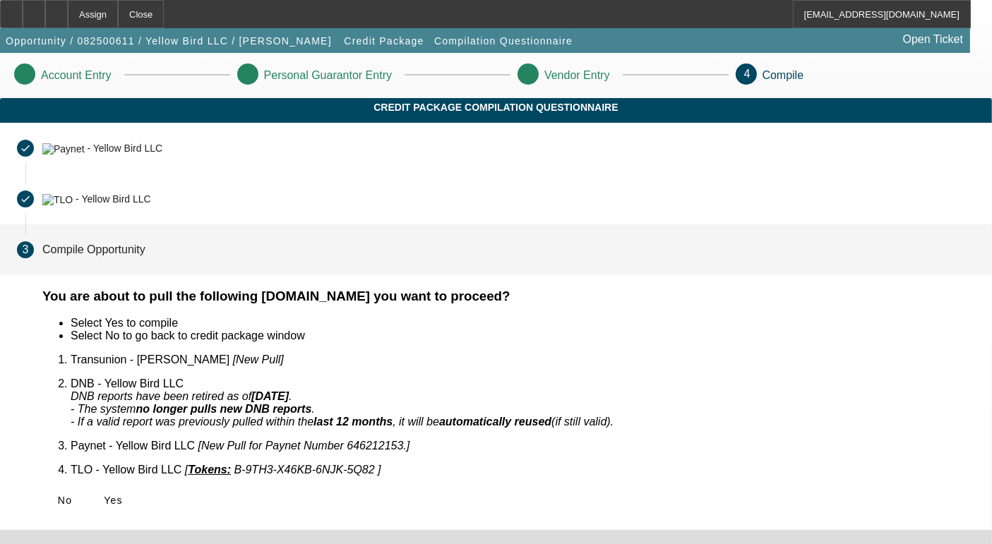
scroll to position [0, 0]
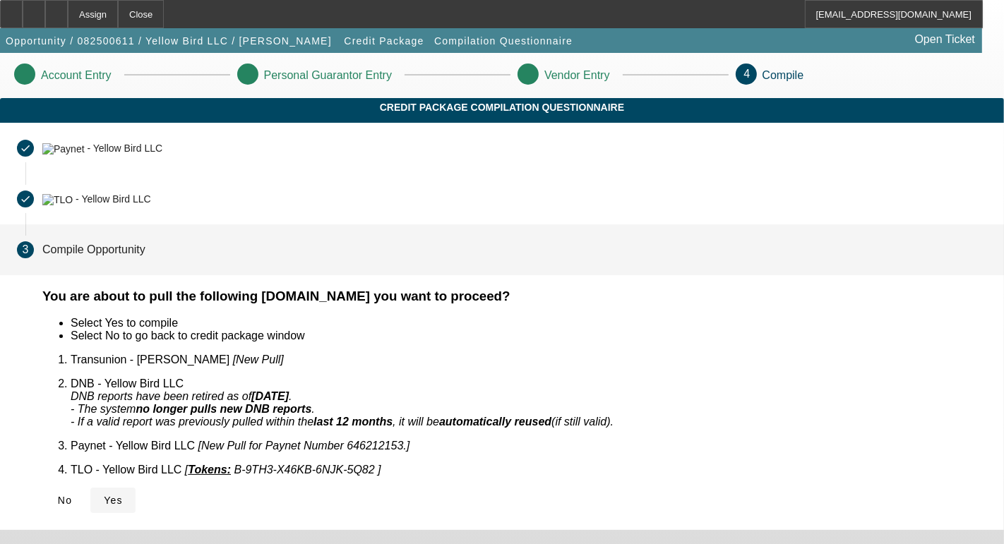
click at [123, 495] on span "Yes" at bounding box center [113, 500] width 19 height 11
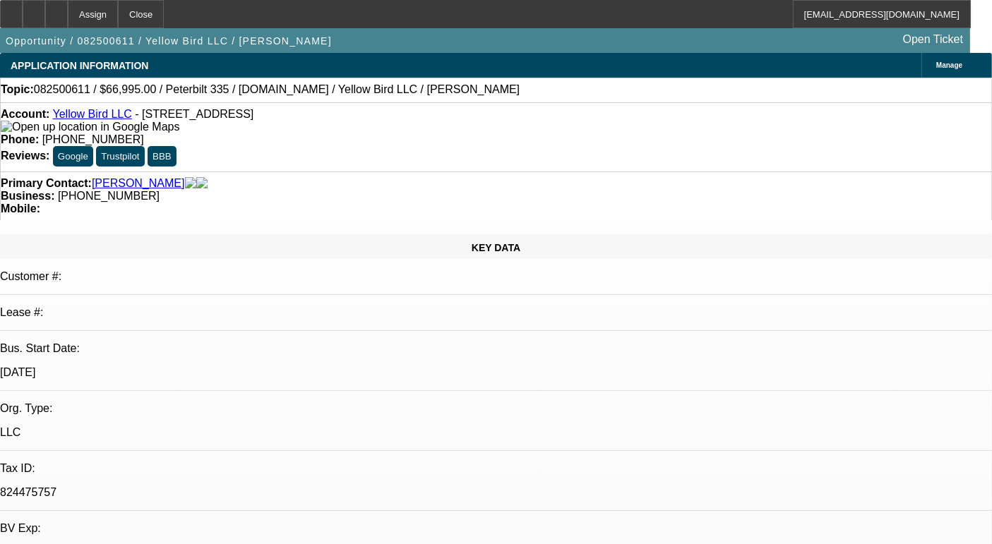
select select "0"
select select "2"
select select "0.1"
select select "4"
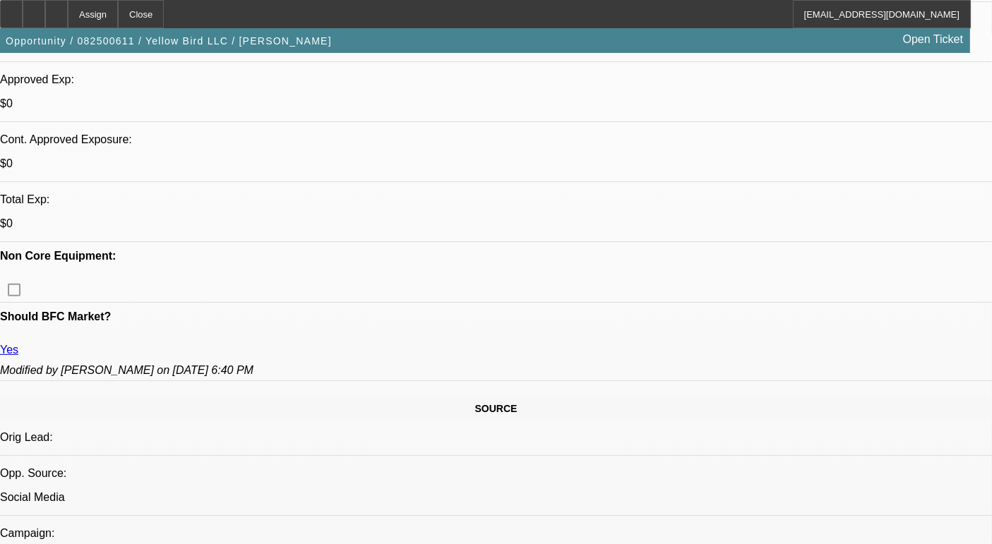
scroll to position [518, 0]
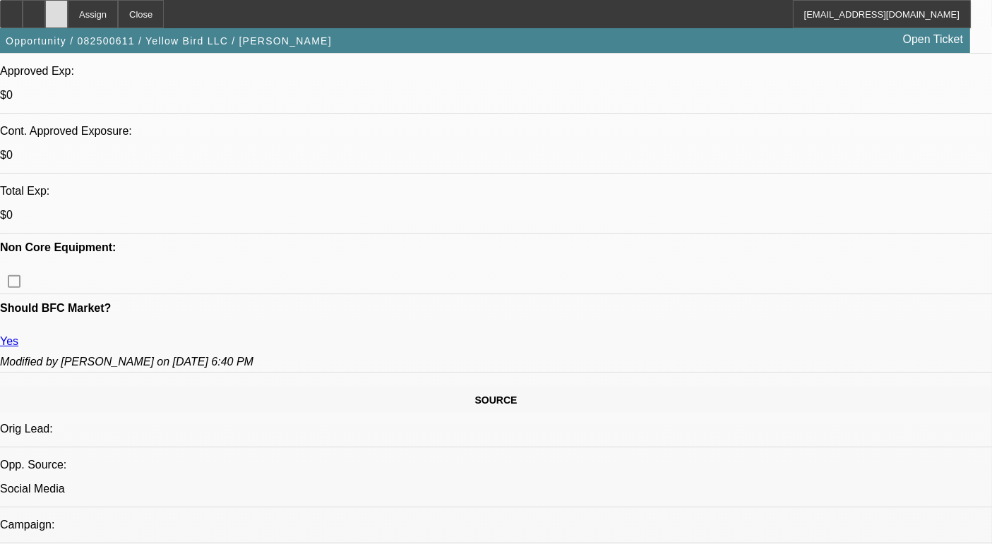
click at [56, 9] on icon at bounding box center [56, 9] width 0 height 0
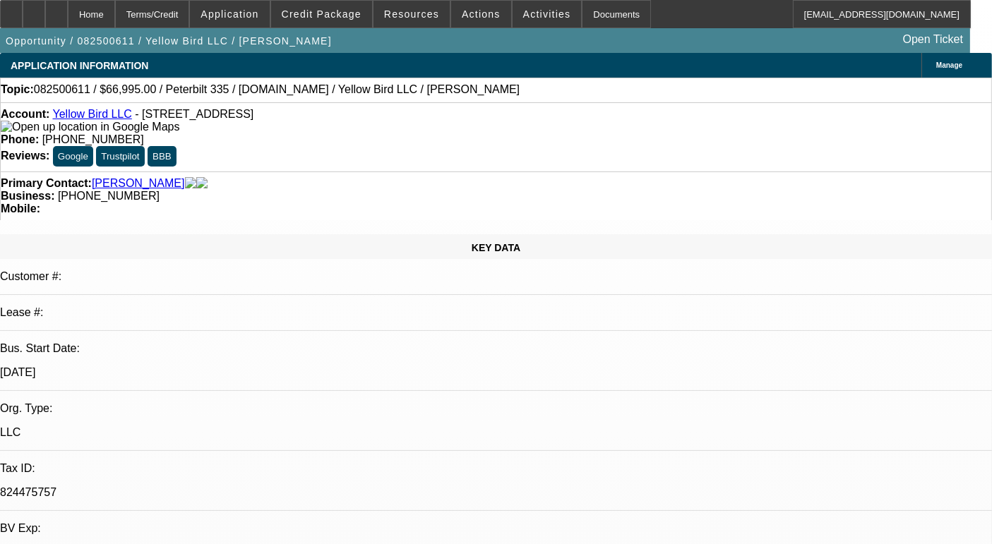
select select "0"
select select "2"
select select "0.1"
select select "4"
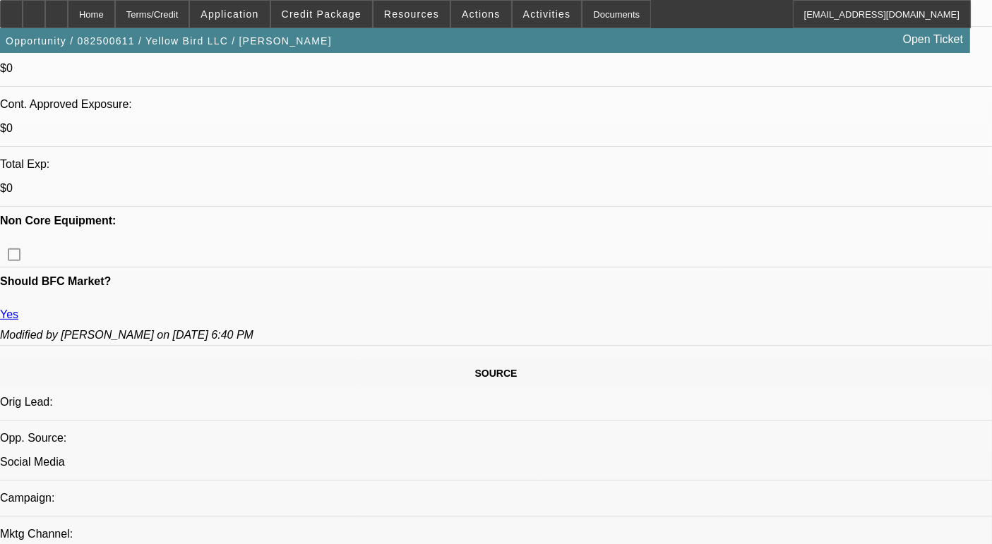
scroll to position [624, 0]
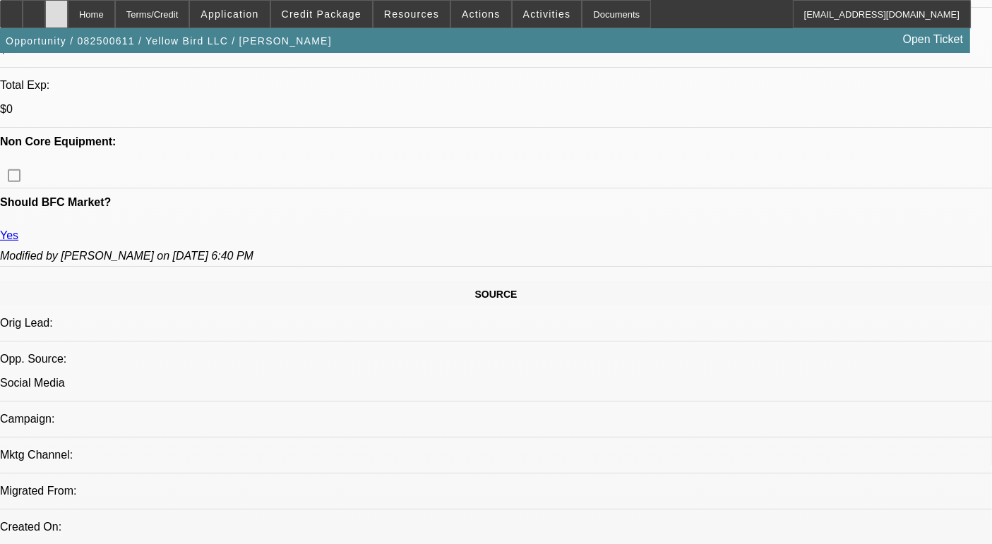
click at [56, 9] on icon at bounding box center [56, 9] width 0 height 0
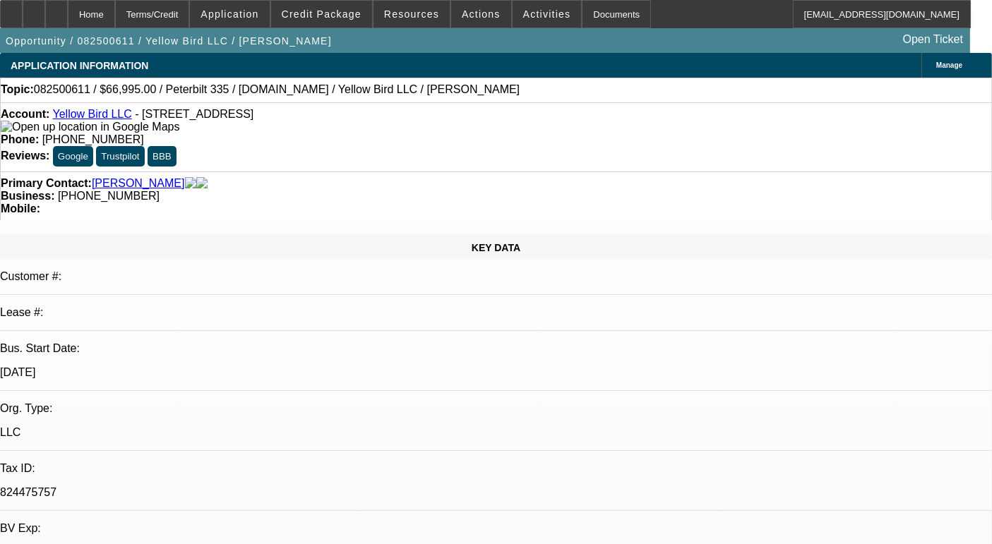
select select "0"
select select "2"
select select "0.1"
select select "4"
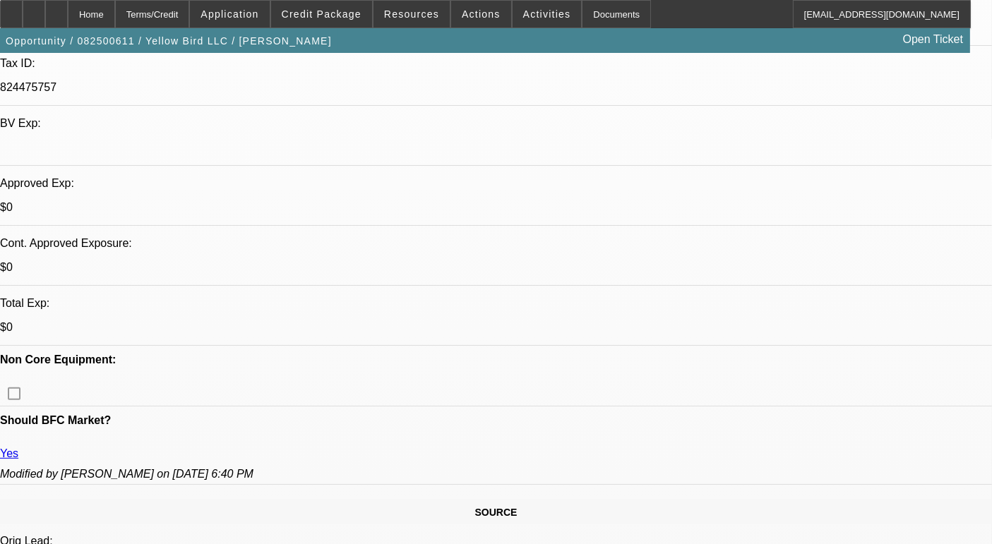
scroll to position [497, 0]
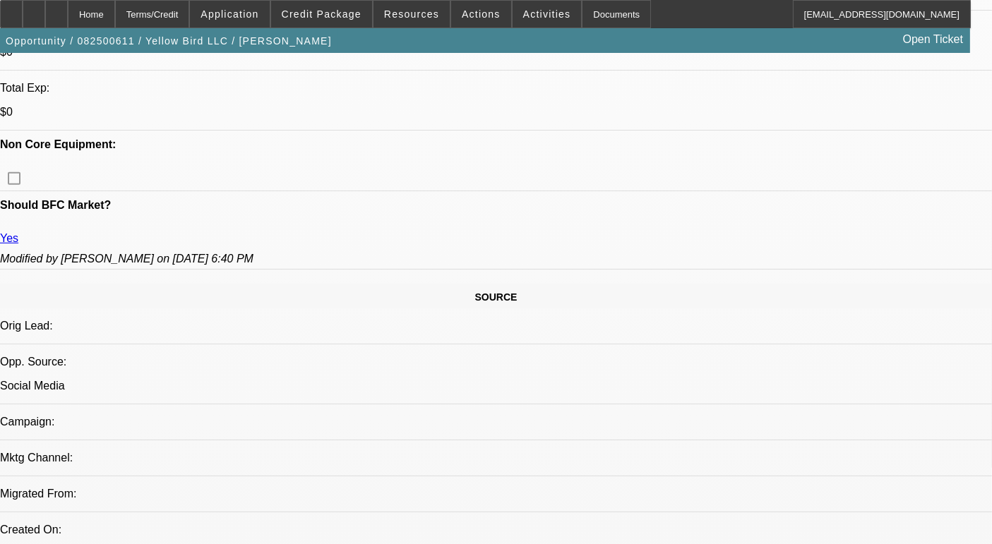
scroll to position [621, 0]
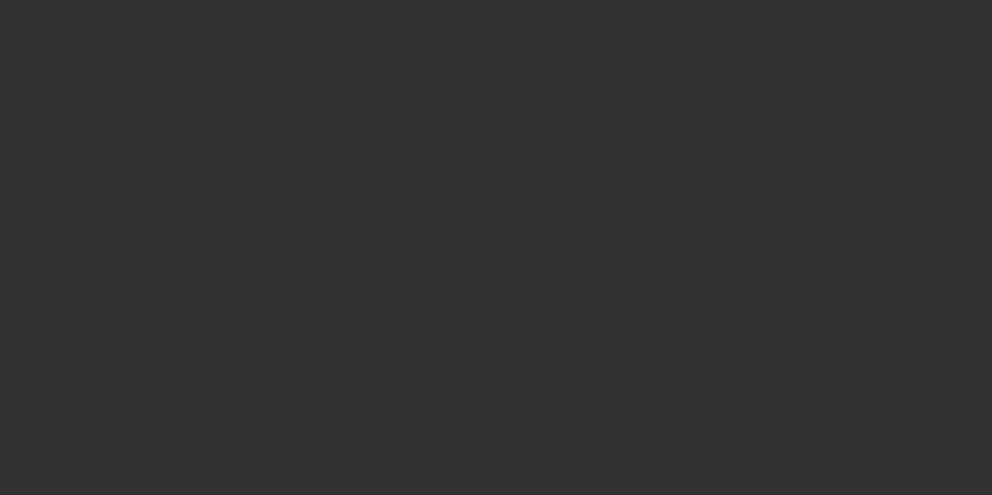
scroll to position [232, 0]
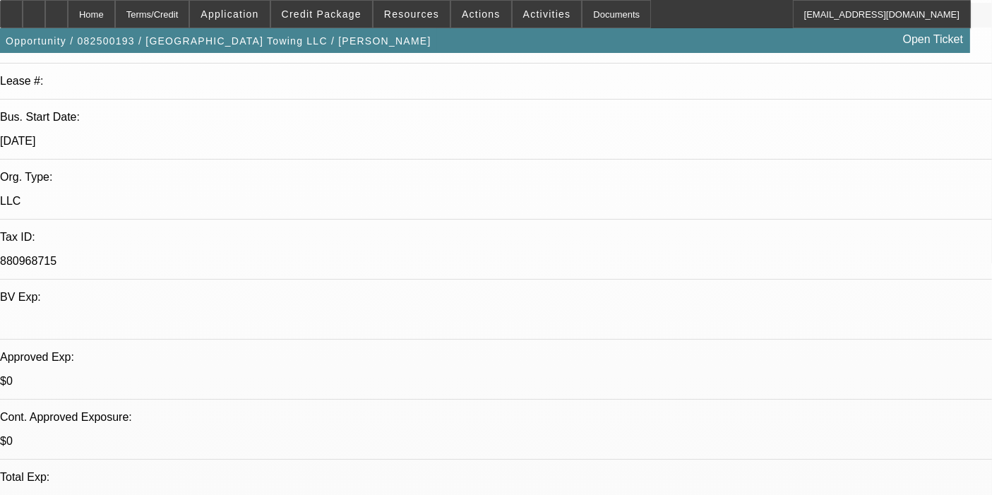
select select "0"
select select "2"
select select "0"
select select "6"
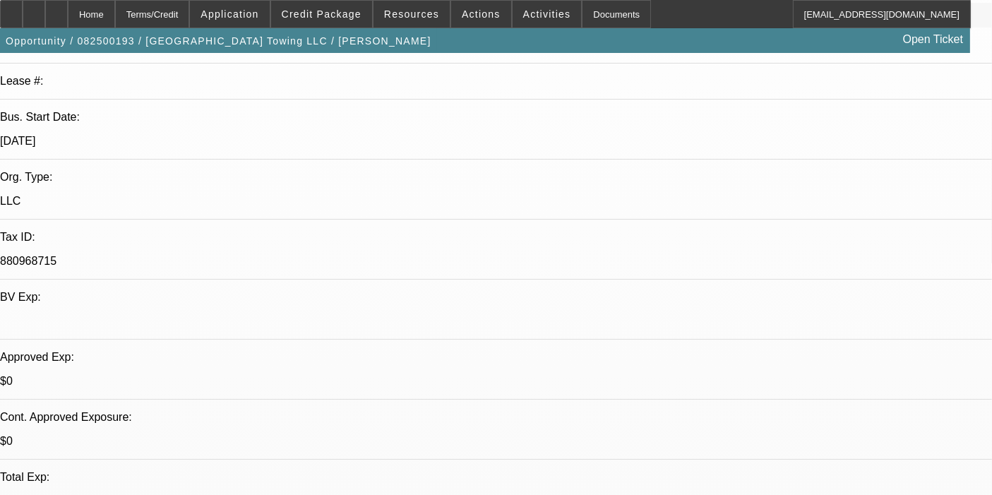
select select "0"
select select "2"
select select "0"
select select "6"
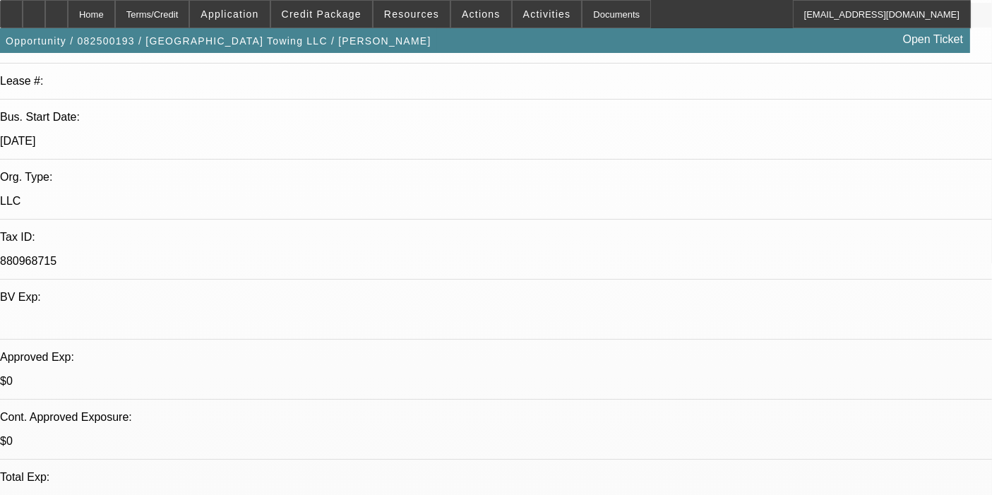
select select "0"
select select "2"
select select "0"
select select "6"
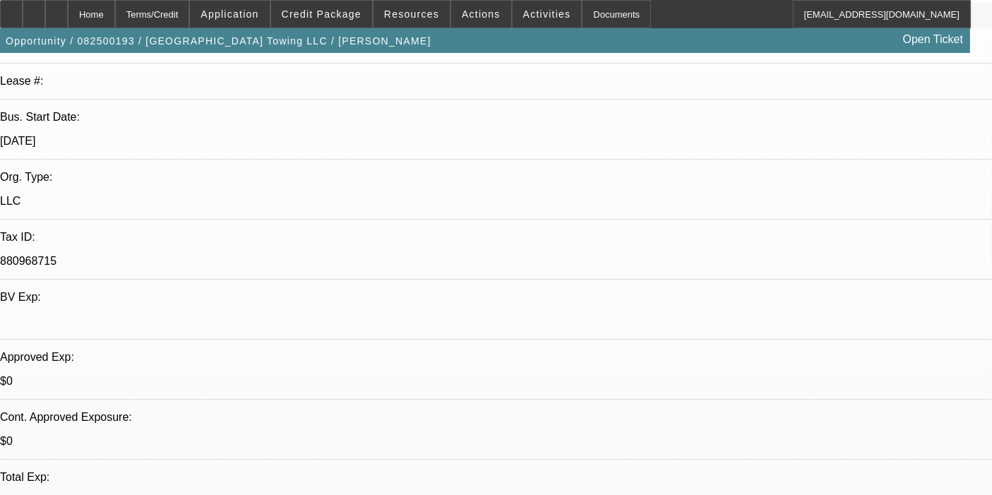
select select "0"
select select "2"
select select "0"
select select "6"
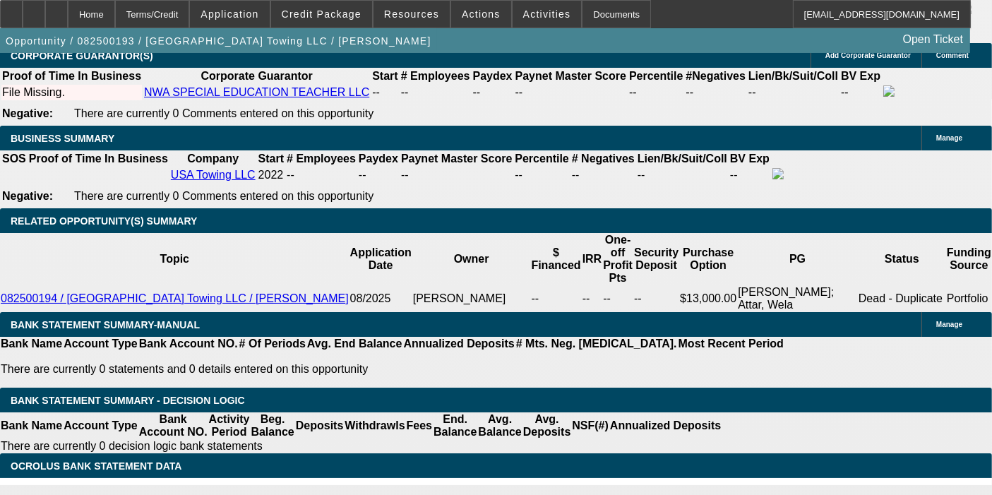
scroll to position [2378, 0]
